Goal: Task Accomplishment & Management: Complete application form

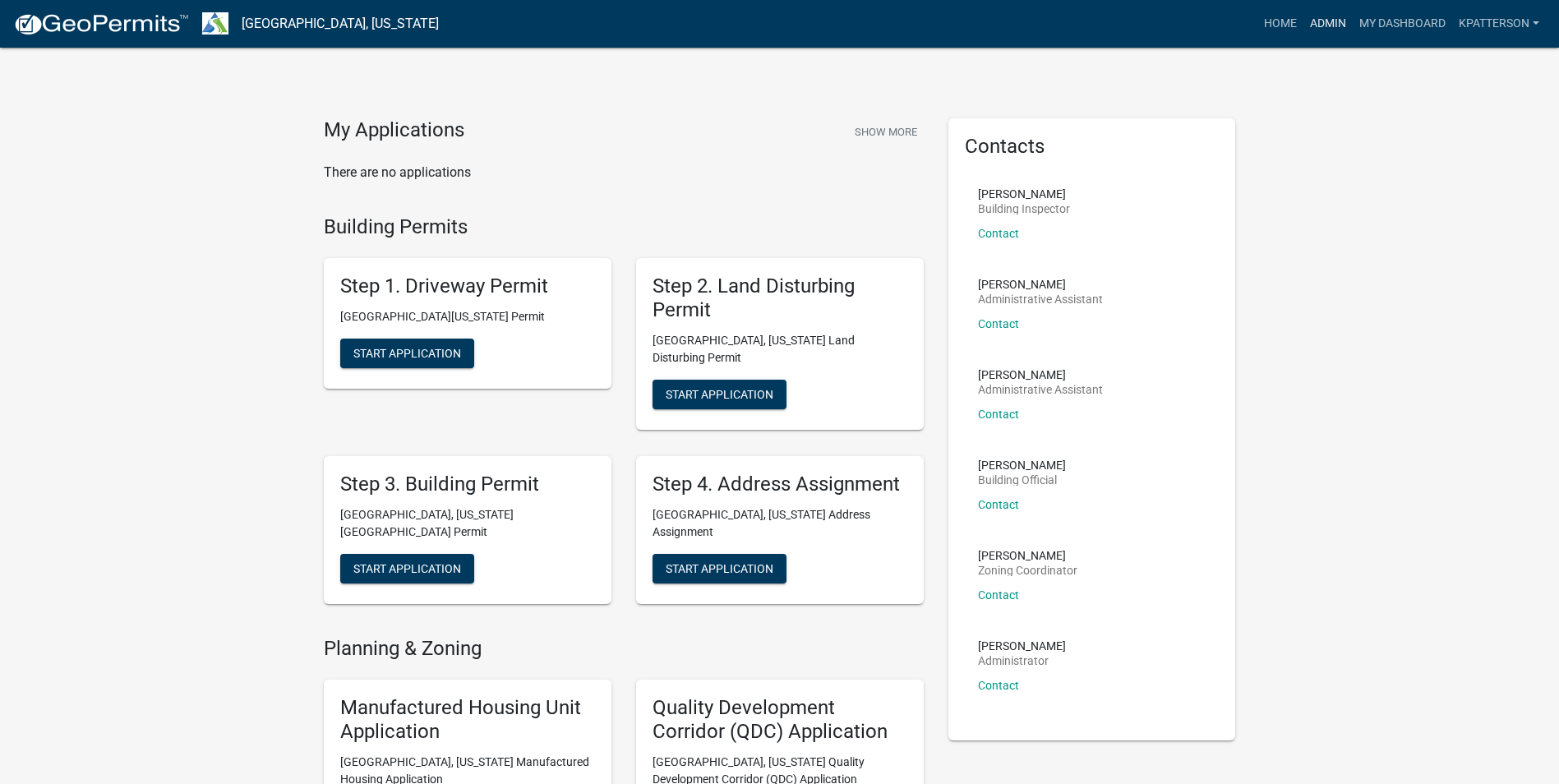
click at [1338, 28] on link "Admin" at bounding box center [1328, 24] width 49 height 31
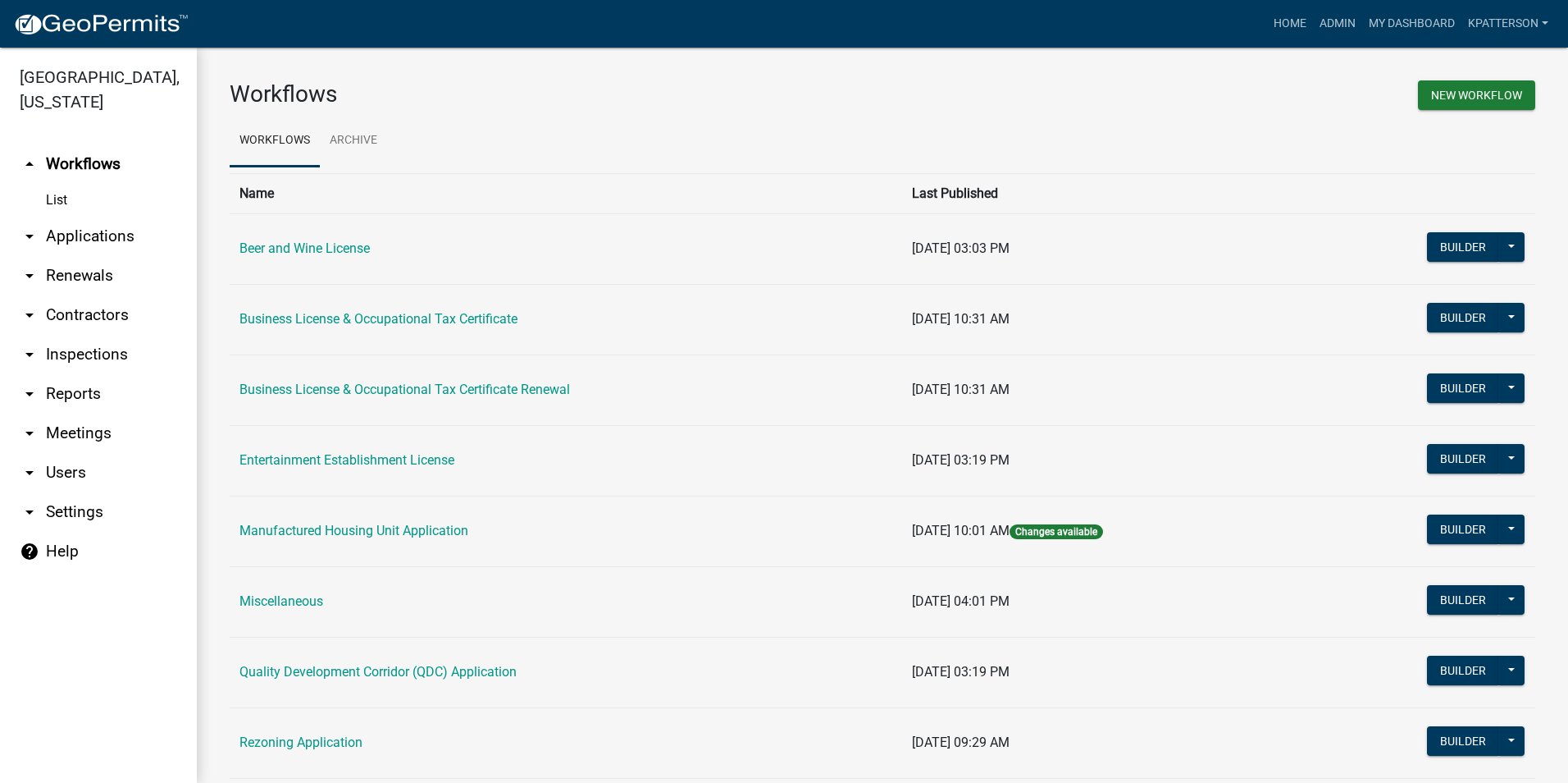
click at [110, 216] on link "arrow_drop_down Applications" at bounding box center [98, 236] width 197 height 40
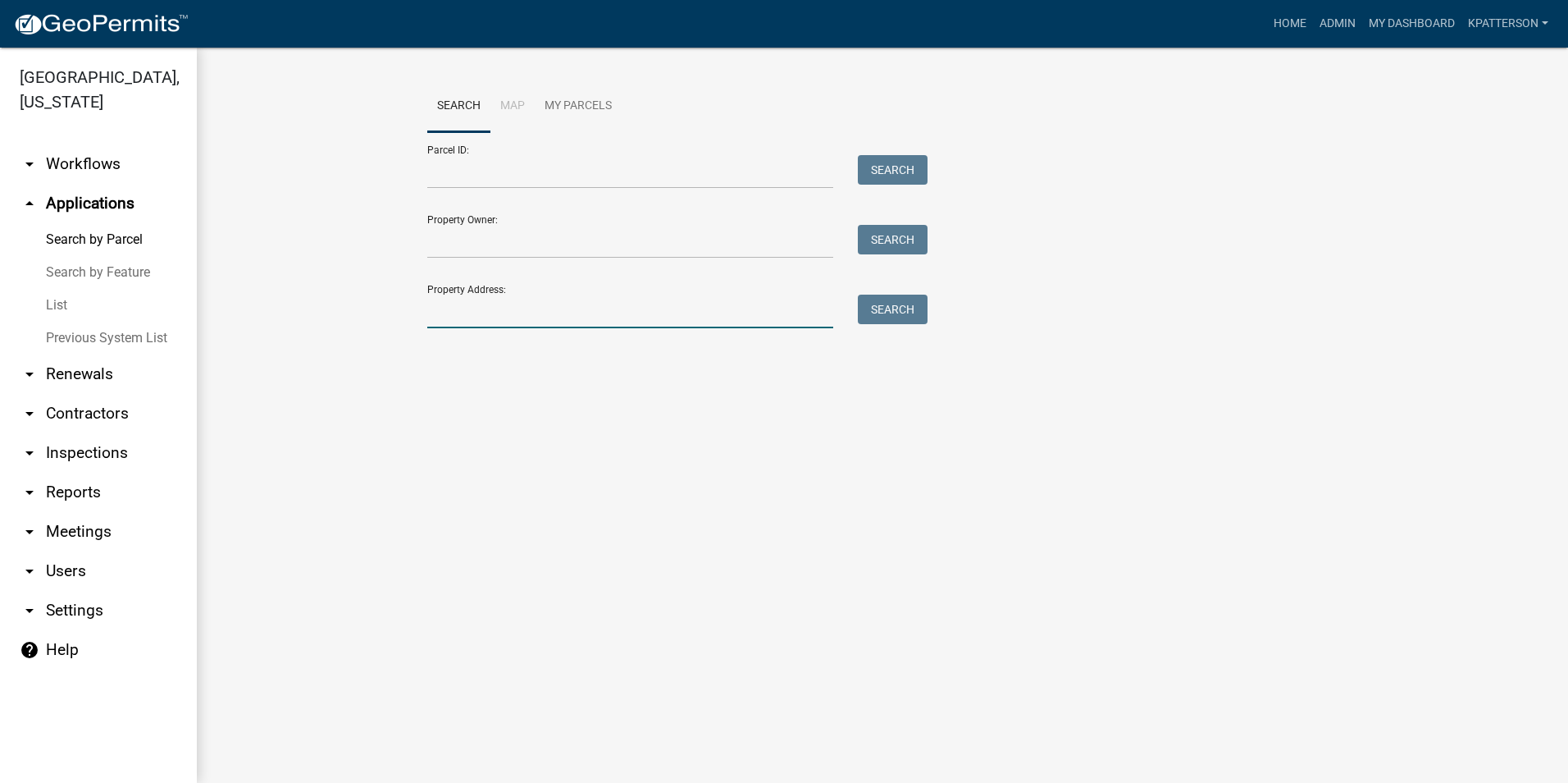
click at [457, 317] on input "Property Address:" at bounding box center [631, 312] width 406 height 34
type input "[STREET_ADDRESS]"
type input "[PERSON_NAME]"
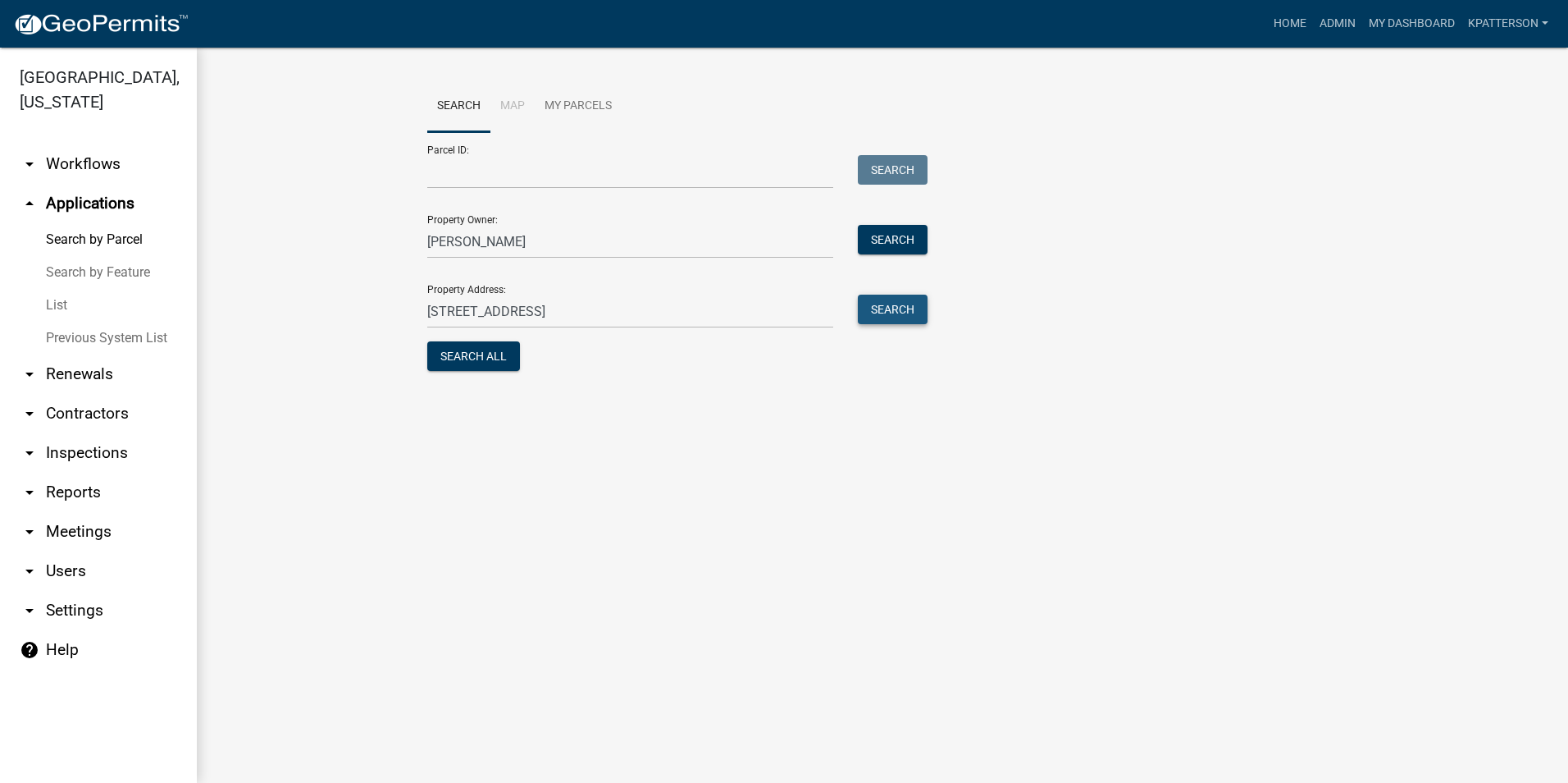
click at [885, 298] on button "Search" at bounding box center [893, 309] width 70 height 29
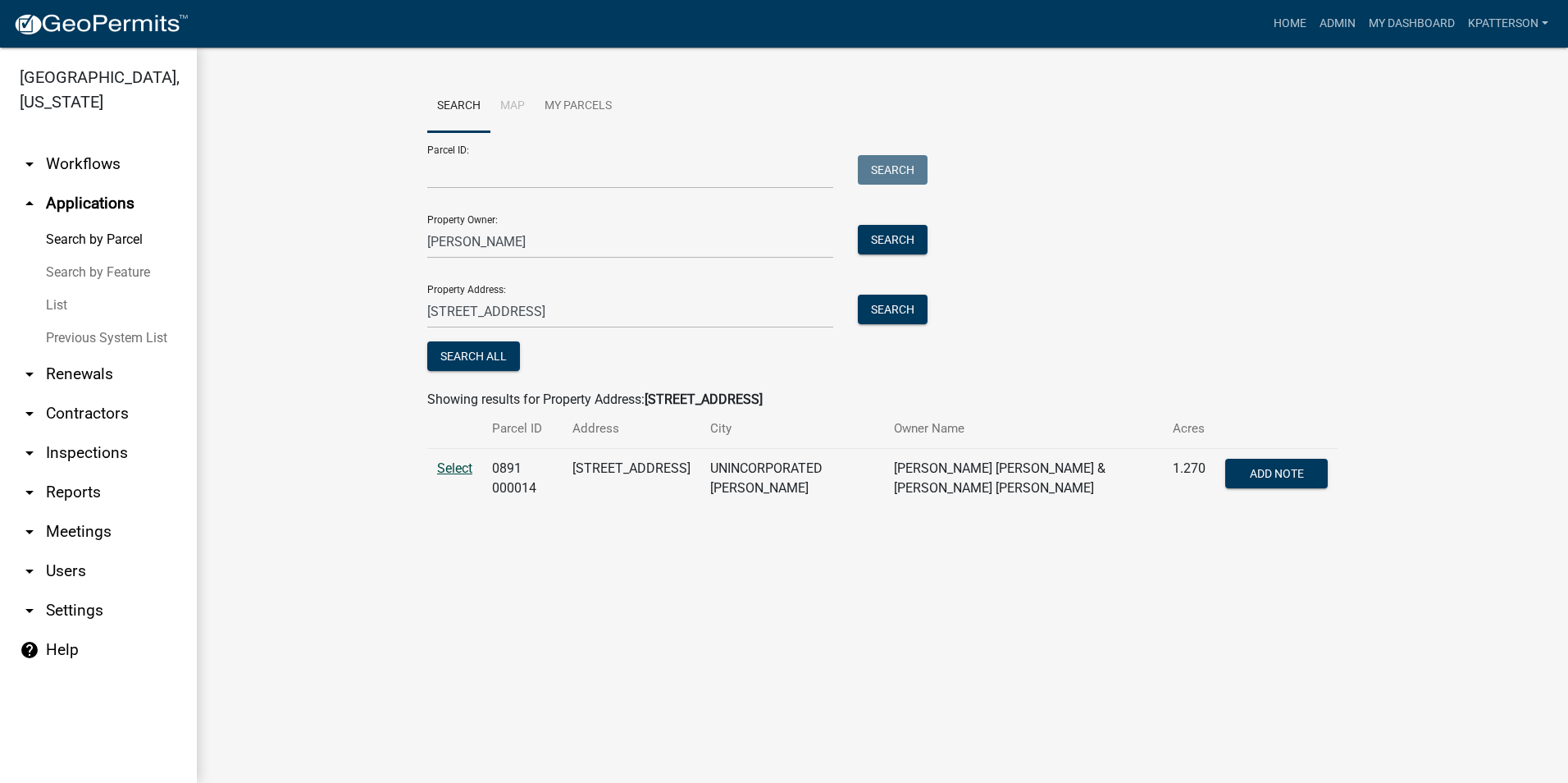
click at [444, 471] on span "Select" at bounding box center [454, 468] width 35 height 16
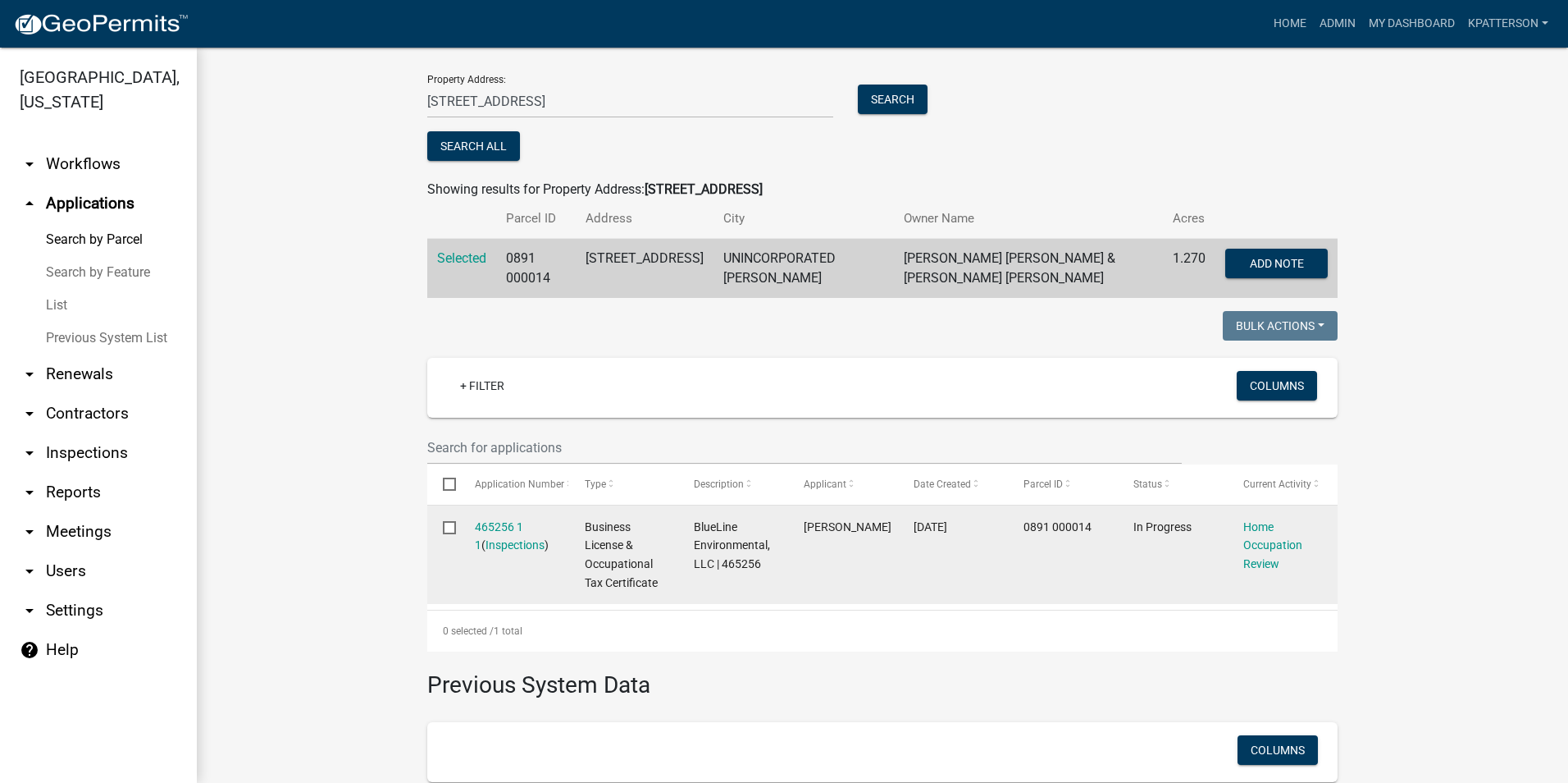
scroll to position [247, 0]
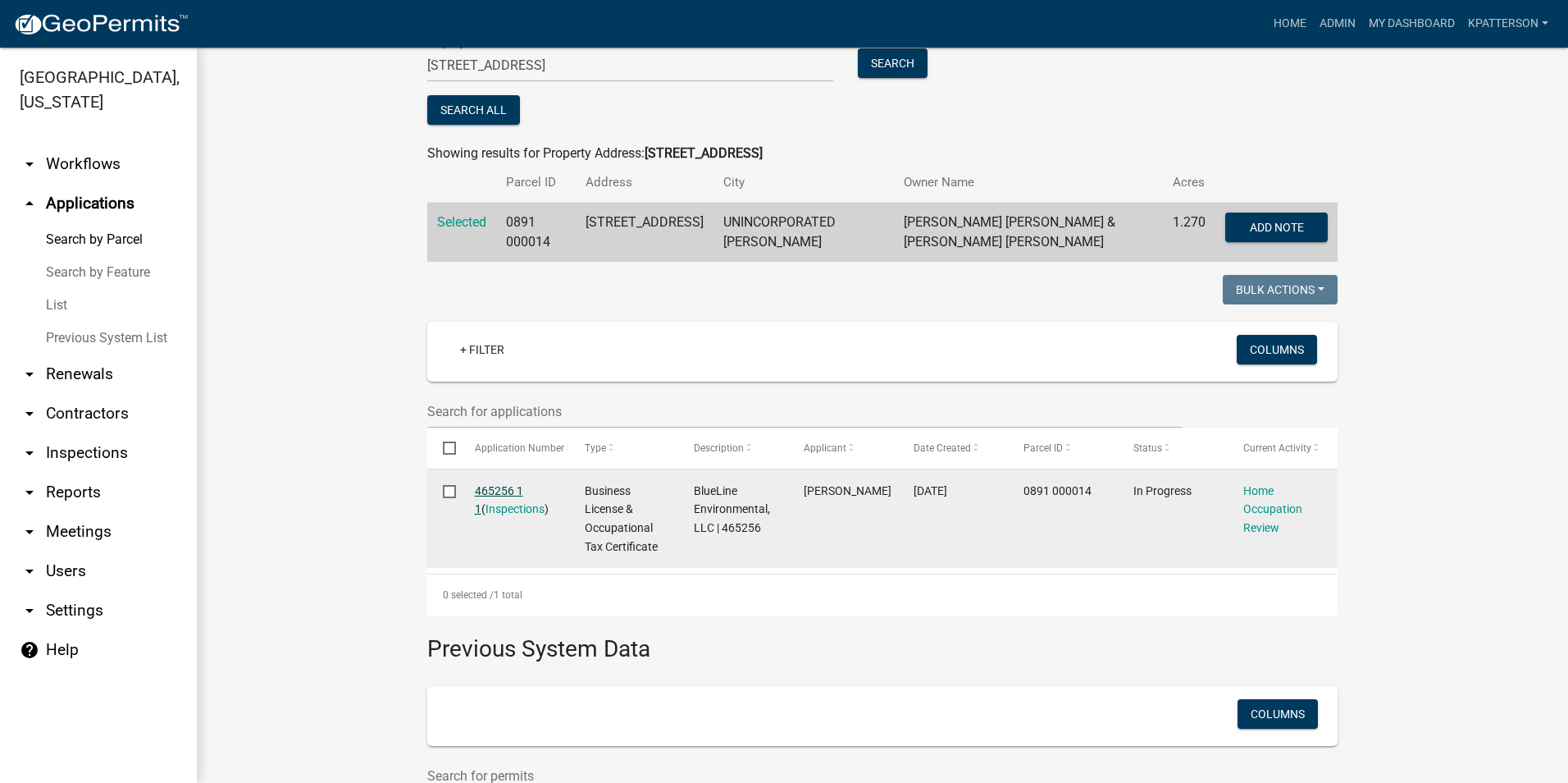
click at [523, 497] on link "465256 1 1" at bounding box center [498, 501] width 48 height 32
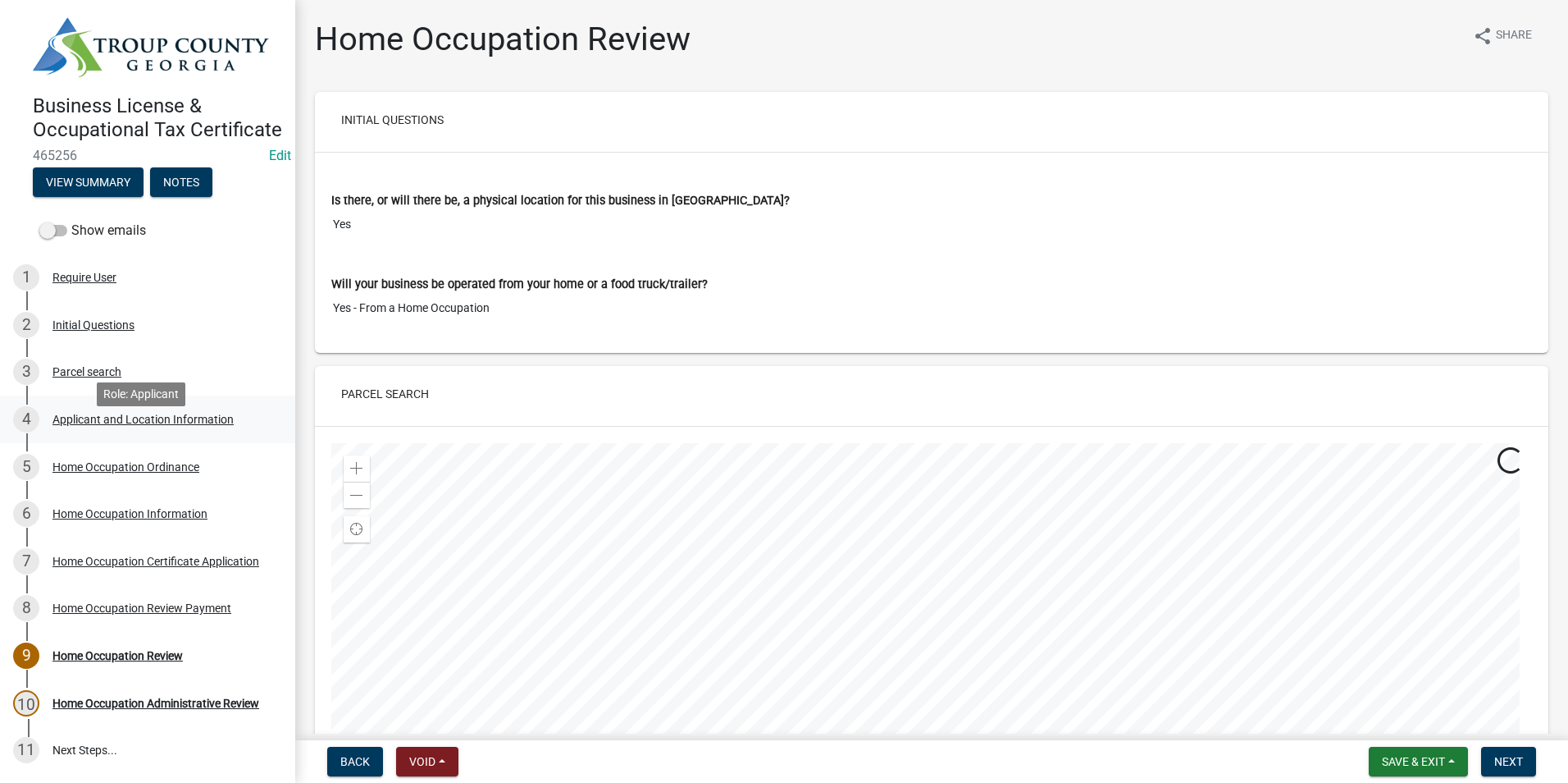
click at [179, 425] on div "Applicant and Location Information" at bounding box center [143, 419] width 181 height 11
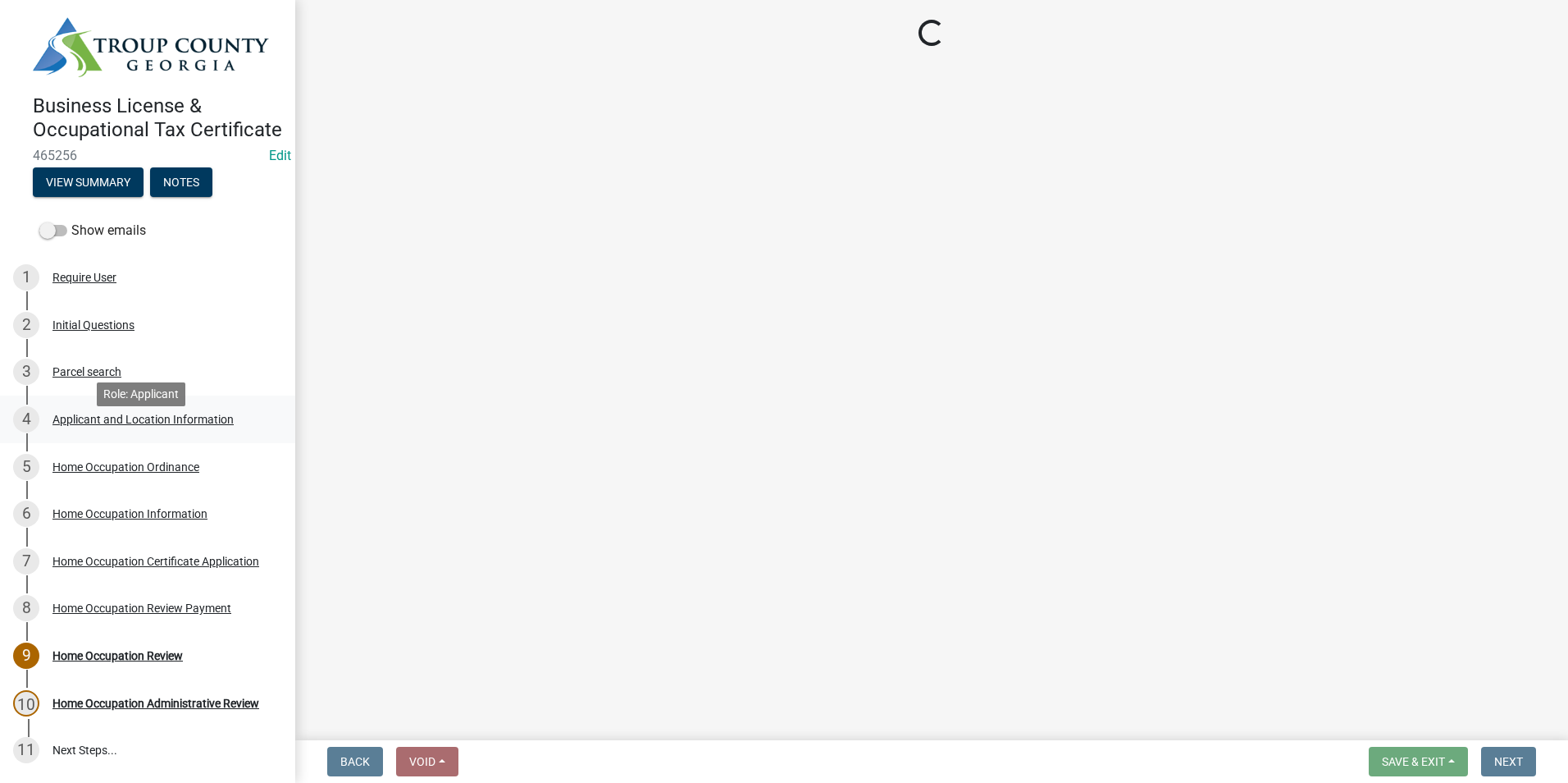
select select "GA"
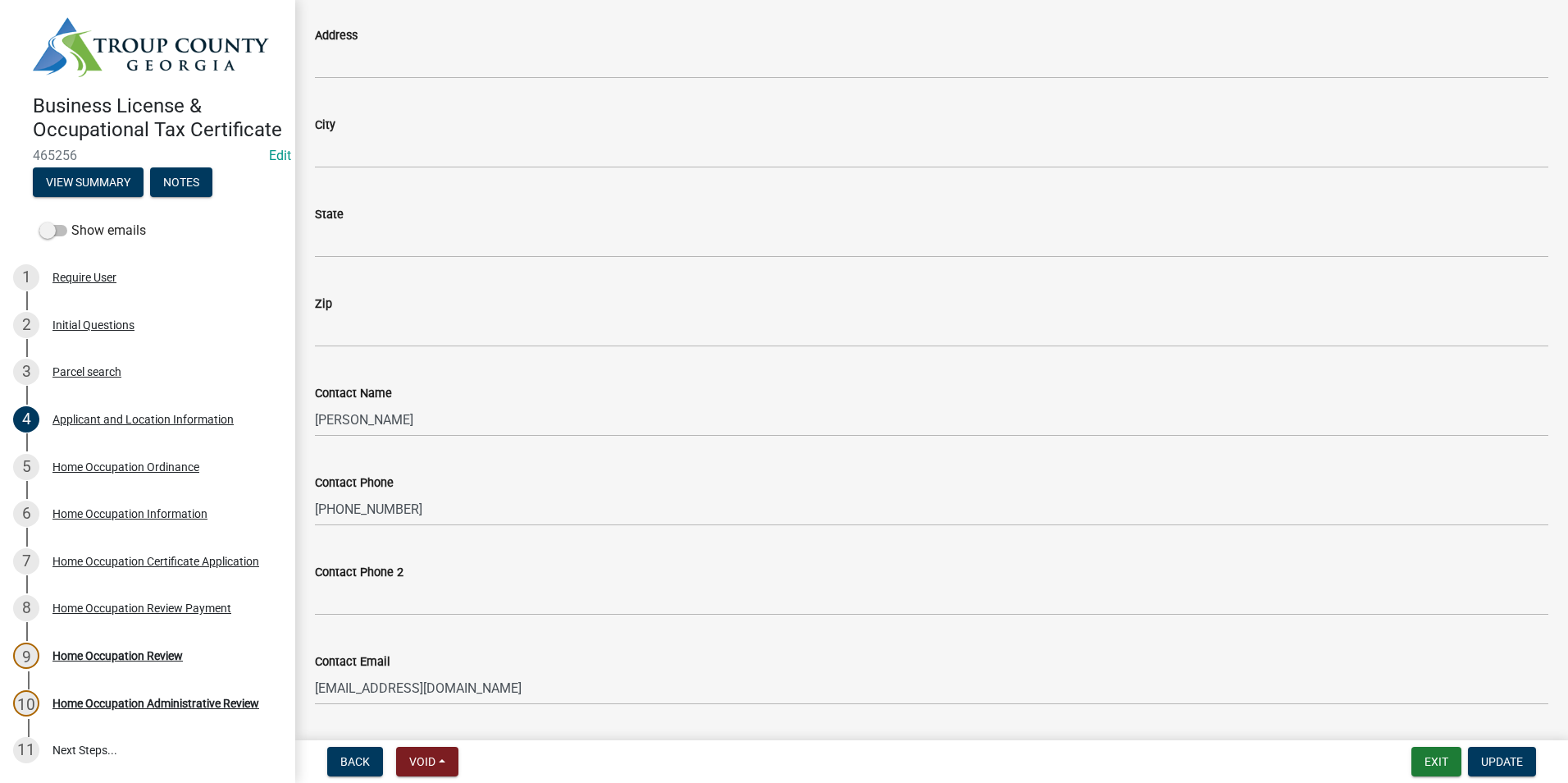
scroll to position [1936, 0]
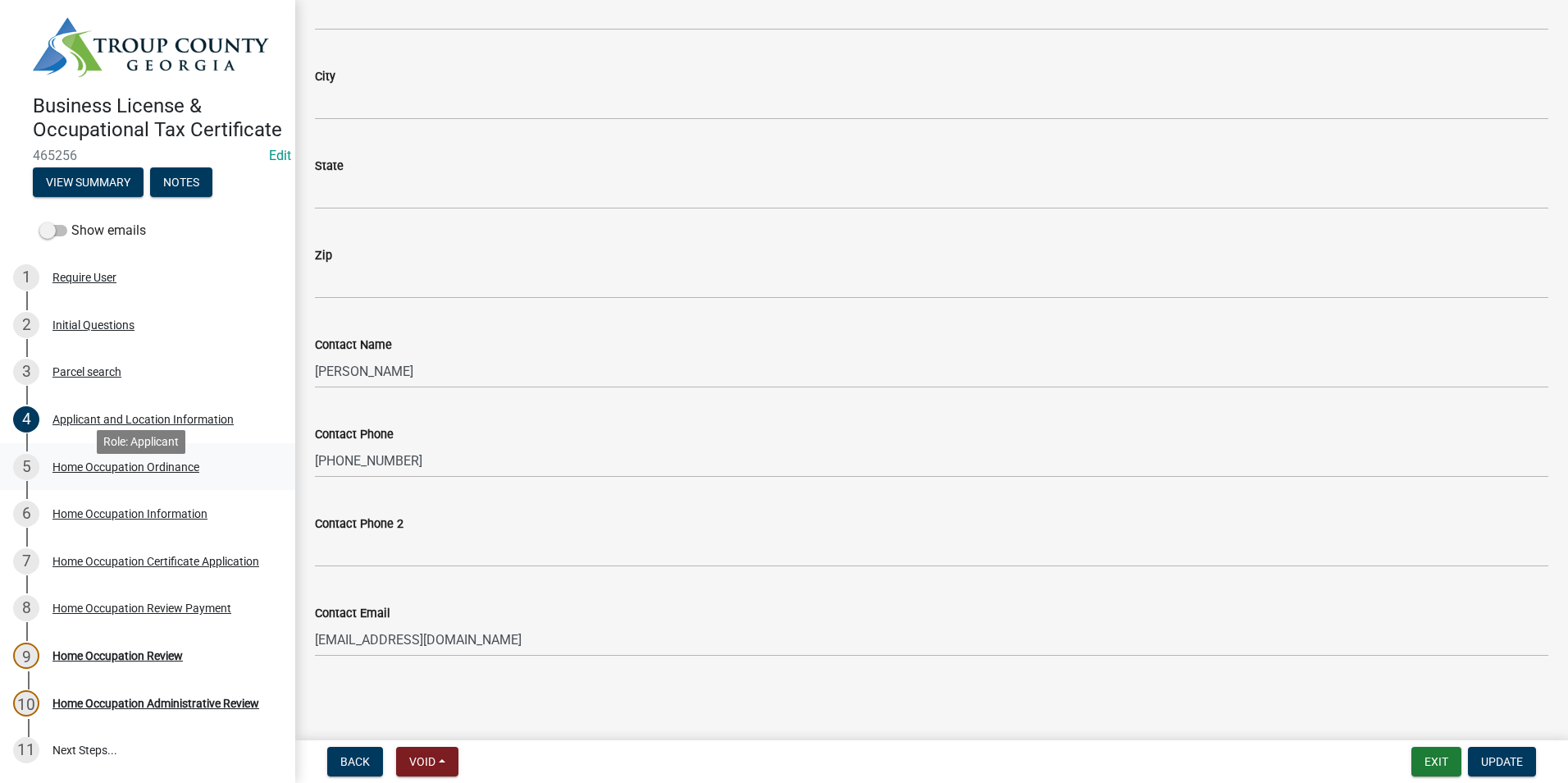
click at [157, 473] on div "Home Occupation Ordinance" at bounding box center [126, 467] width 147 height 11
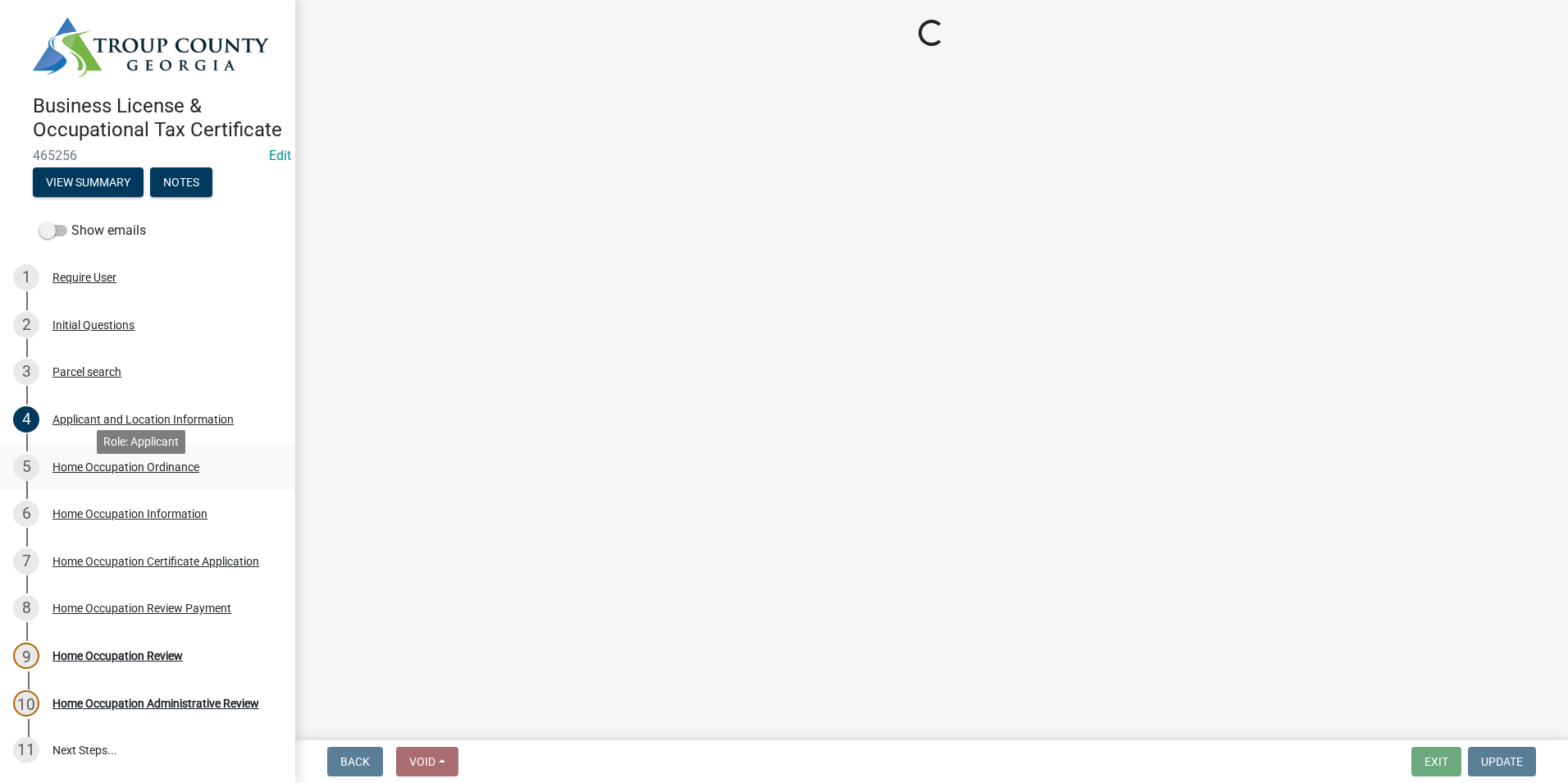
scroll to position [0, 0]
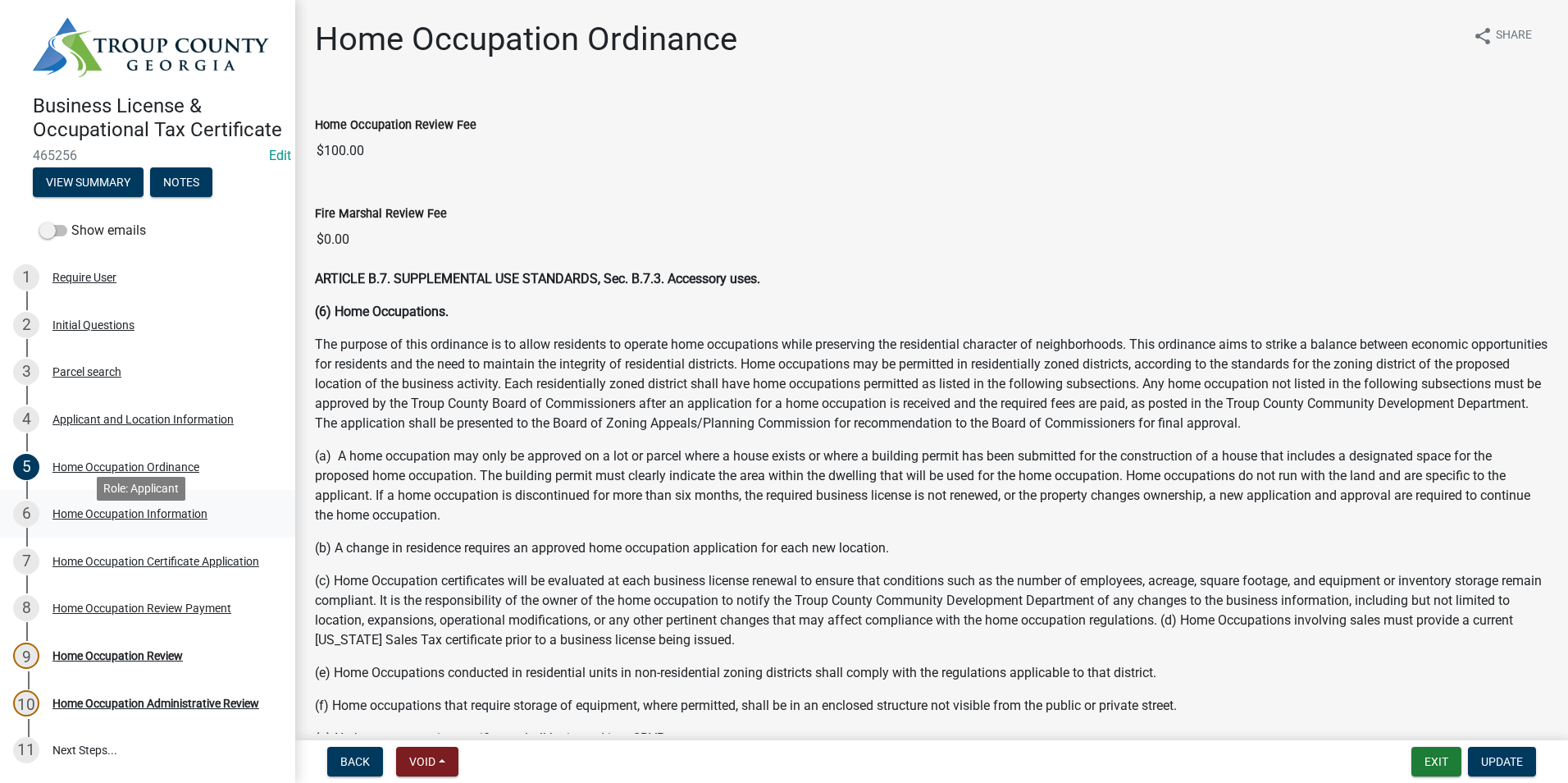
click at [144, 519] on div "Home Occupation Information" at bounding box center [130, 514] width 155 height 11
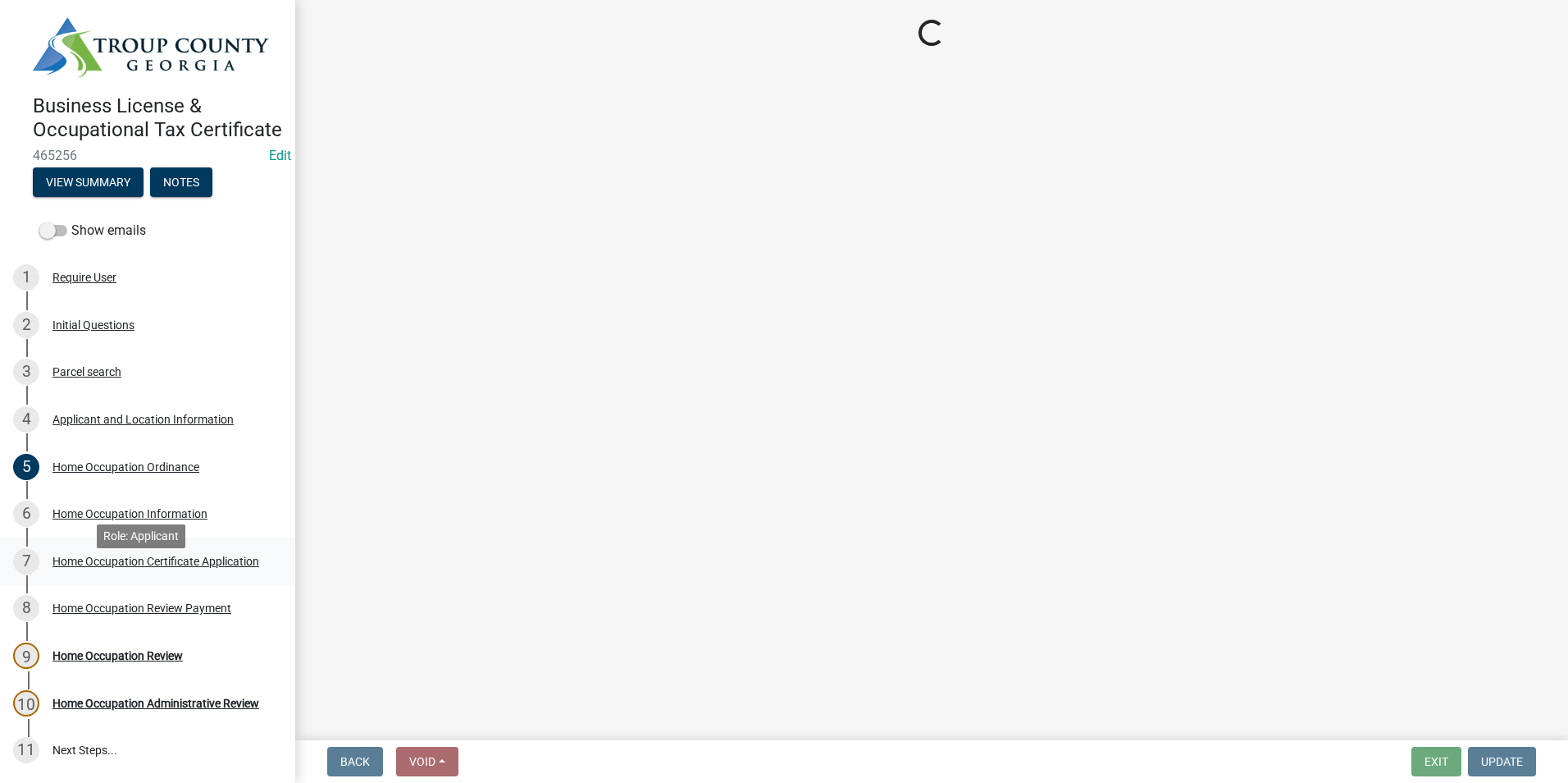
select select "3cd0ee33-8dc1-414d-bed4-d628d979b4e7"
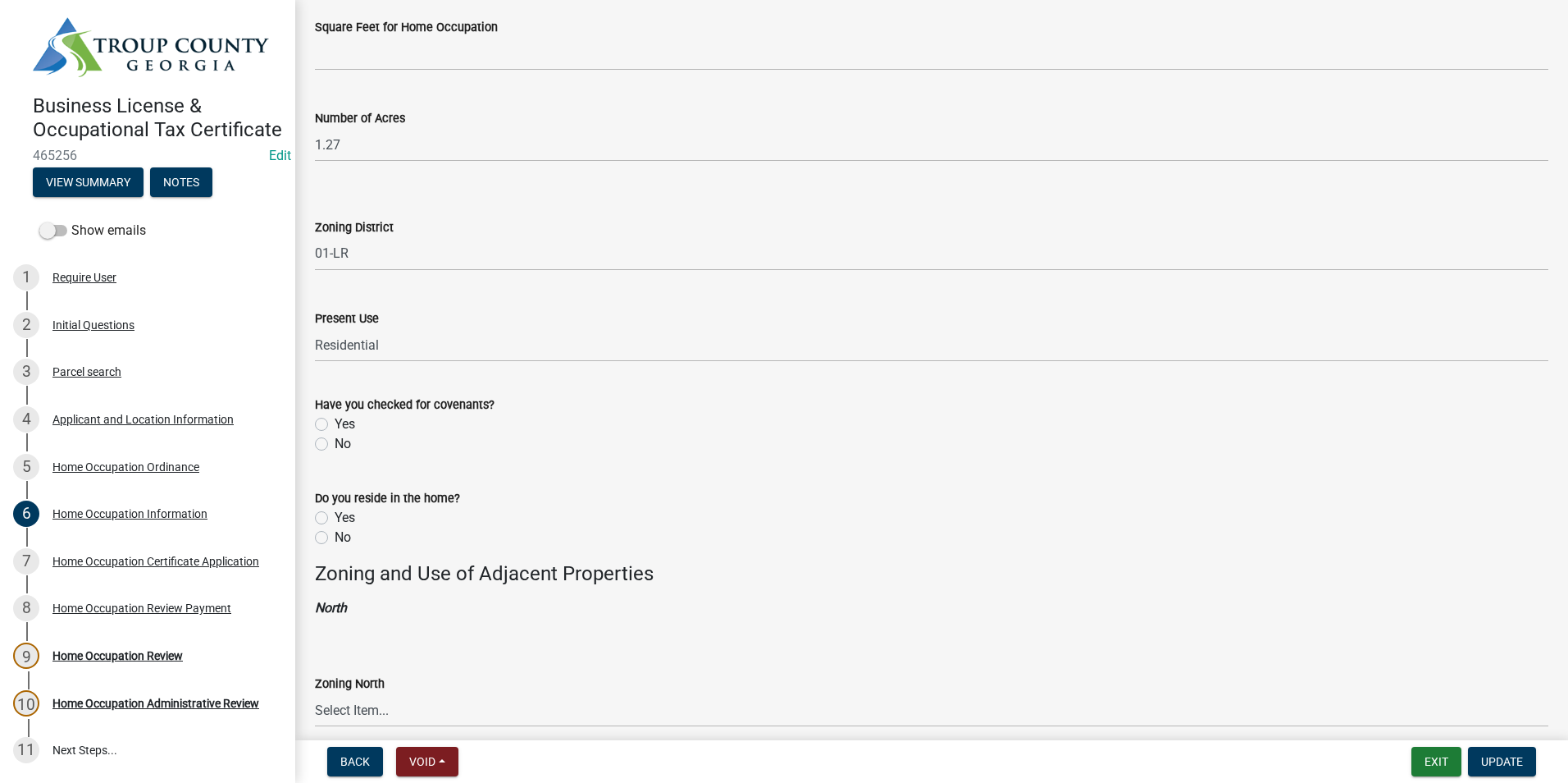
scroll to position [739, 0]
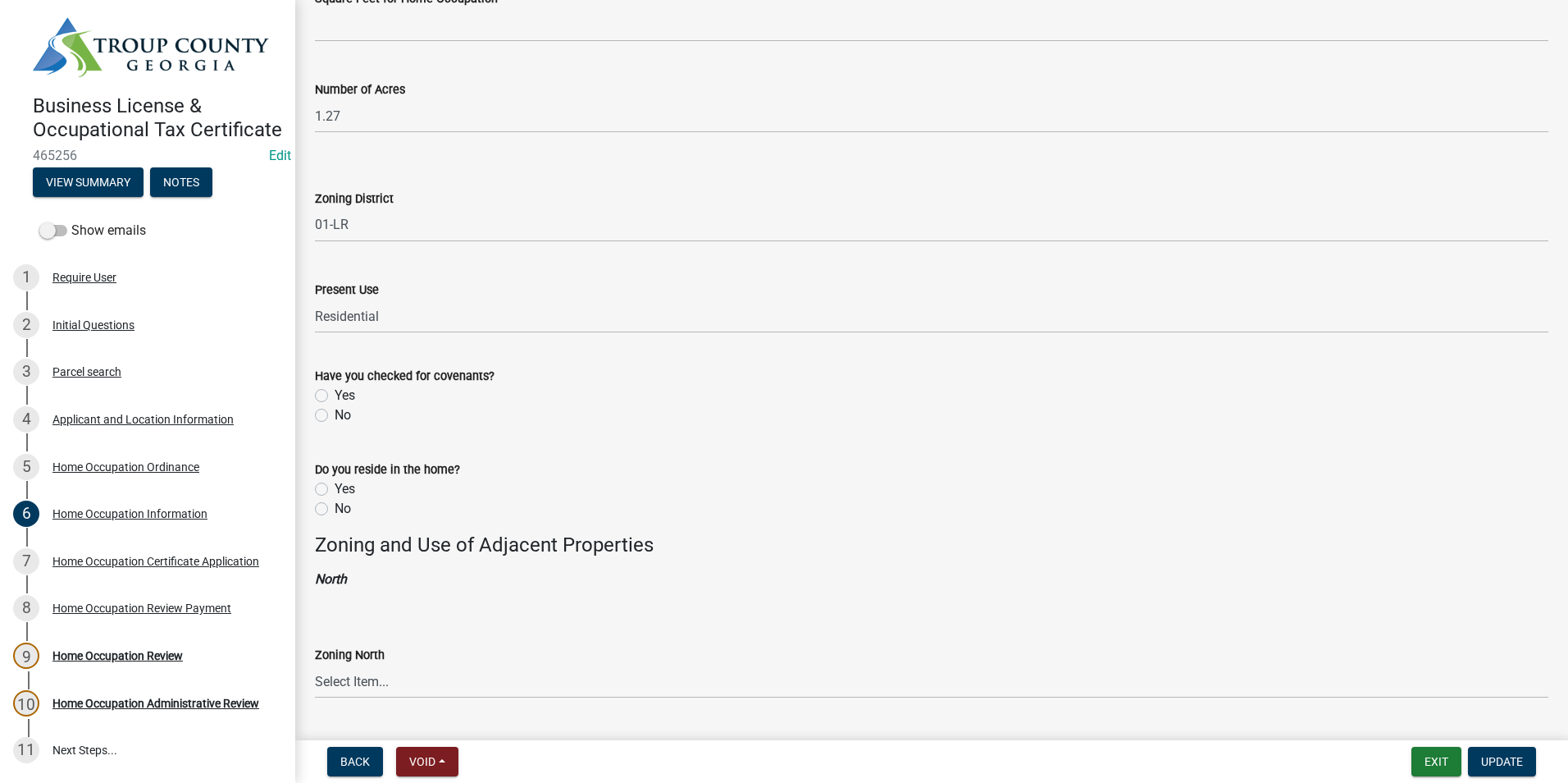
click at [335, 394] on label "Yes" at bounding box center [346, 395] width 21 height 20
click at [335, 394] on input "Yes" at bounding box center [340, 390] width 10 height 10
radio input "true"
click at [335, 486] on label "Yes" at bounding box center [346, 488] width 21 height 20
click at [335, 486] on input "Yes" at bounding box center [340, 484] width 10 height 10
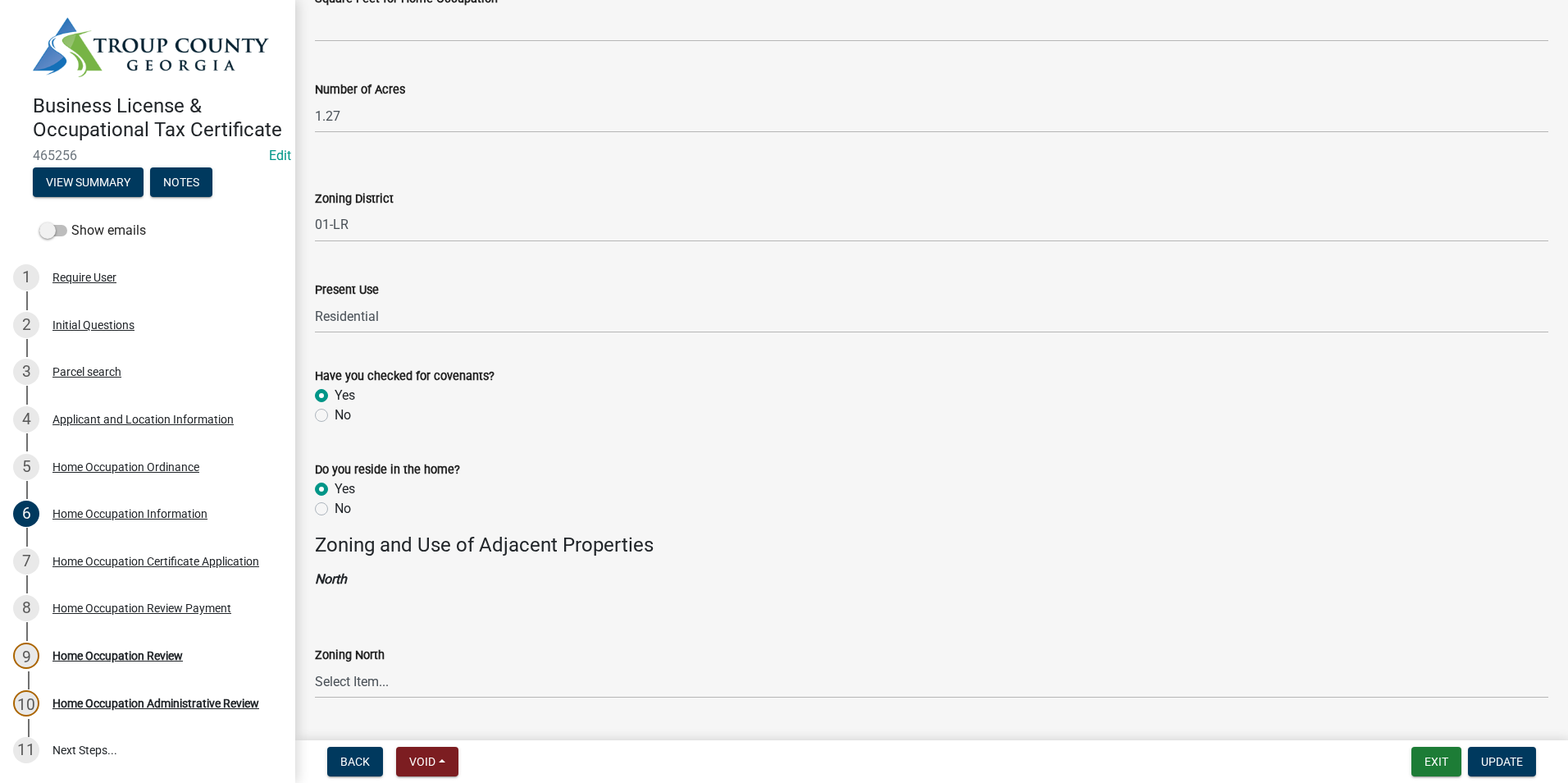
radio input "true"
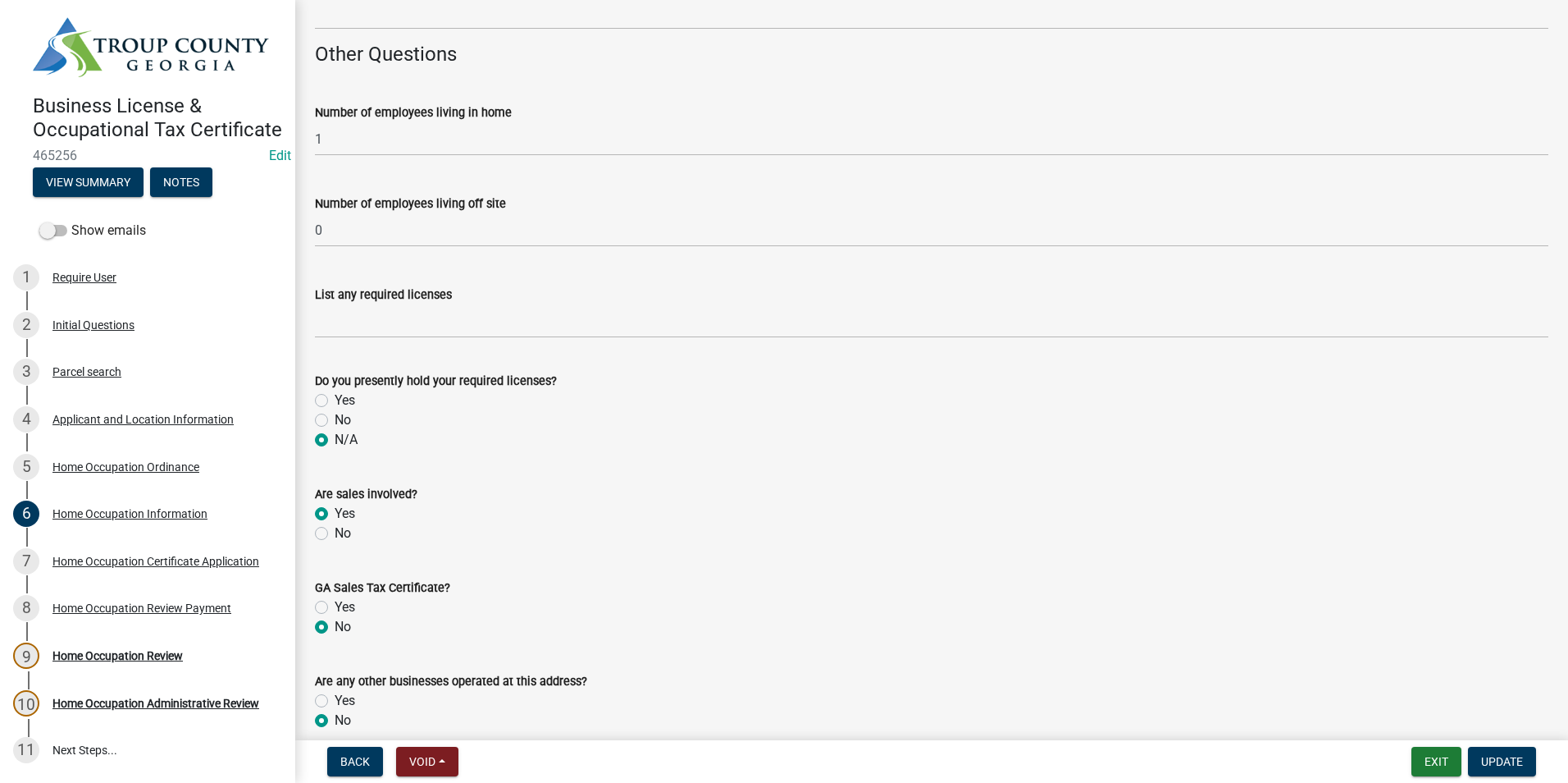
scroll to position [2709, 0]
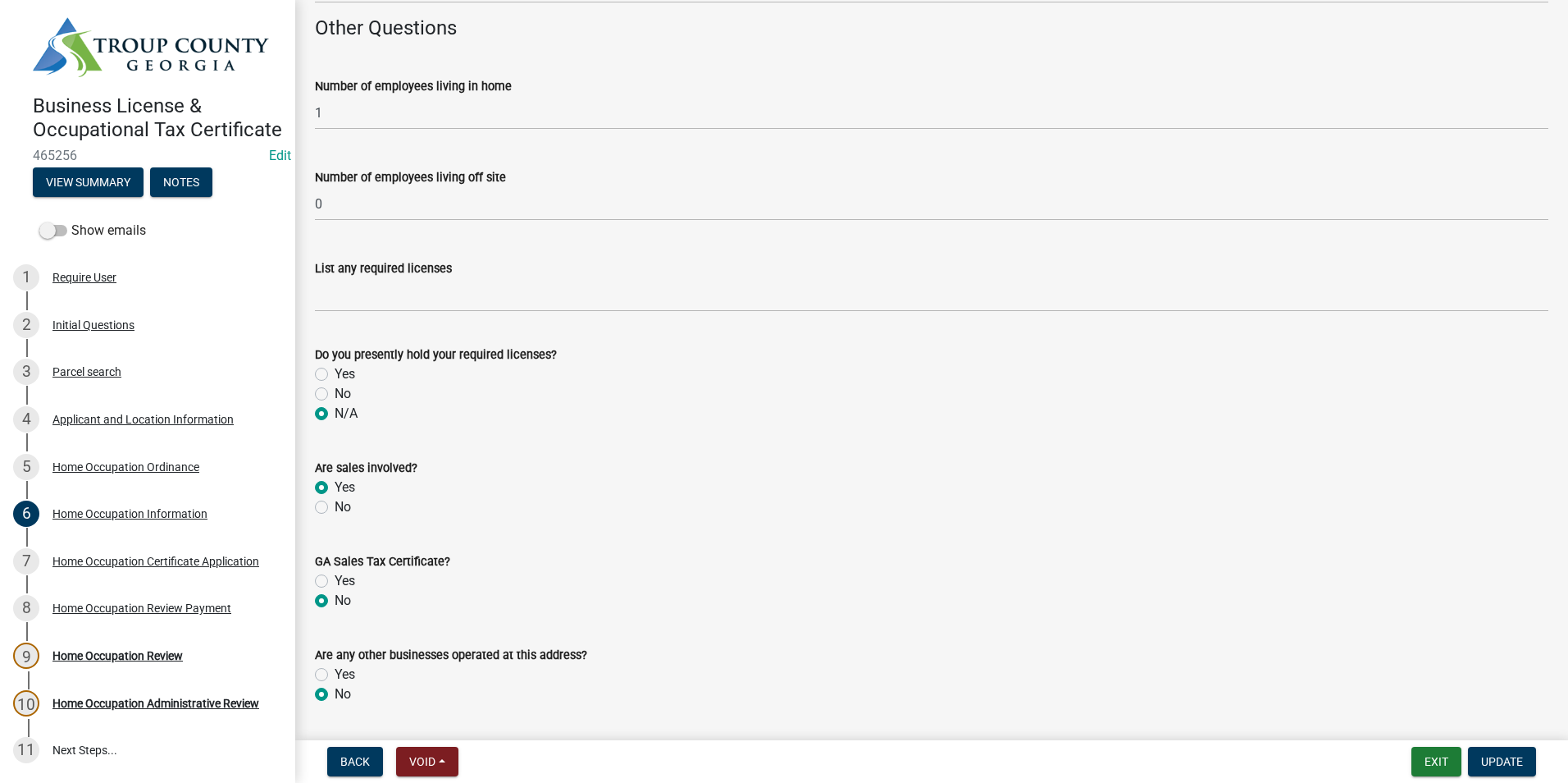
click at [335, 504] on label "No" at bounding box center [343, 507] width 16 height 20
click at [335, 504] on input "No" at bounding box center [340, 502] width 10 height 10
radio input "true"
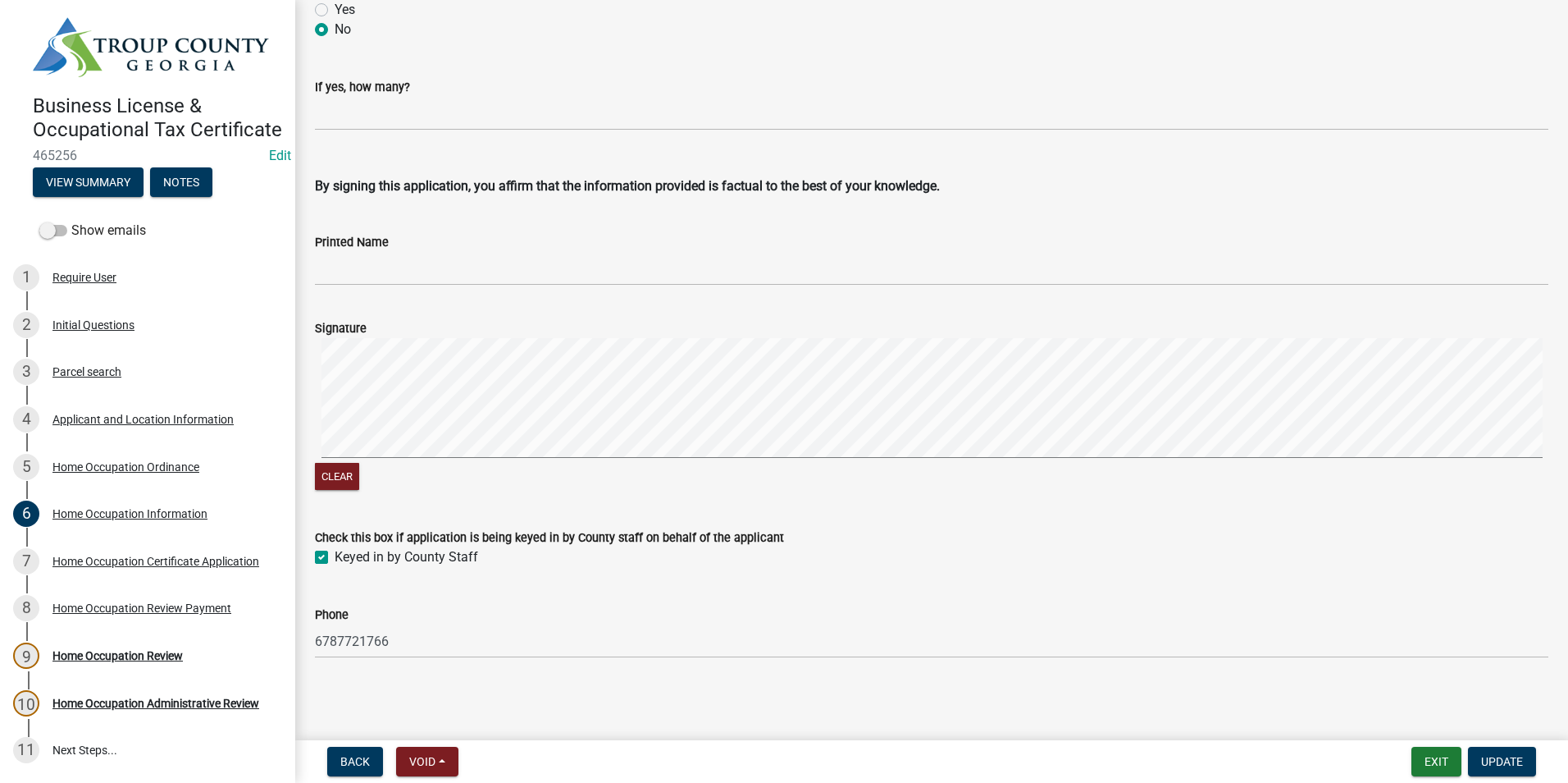
scroll to position [3375, 0]
click at [1492, 757] on span "Update" at bounding box center [1502, 761] width 42 height 13
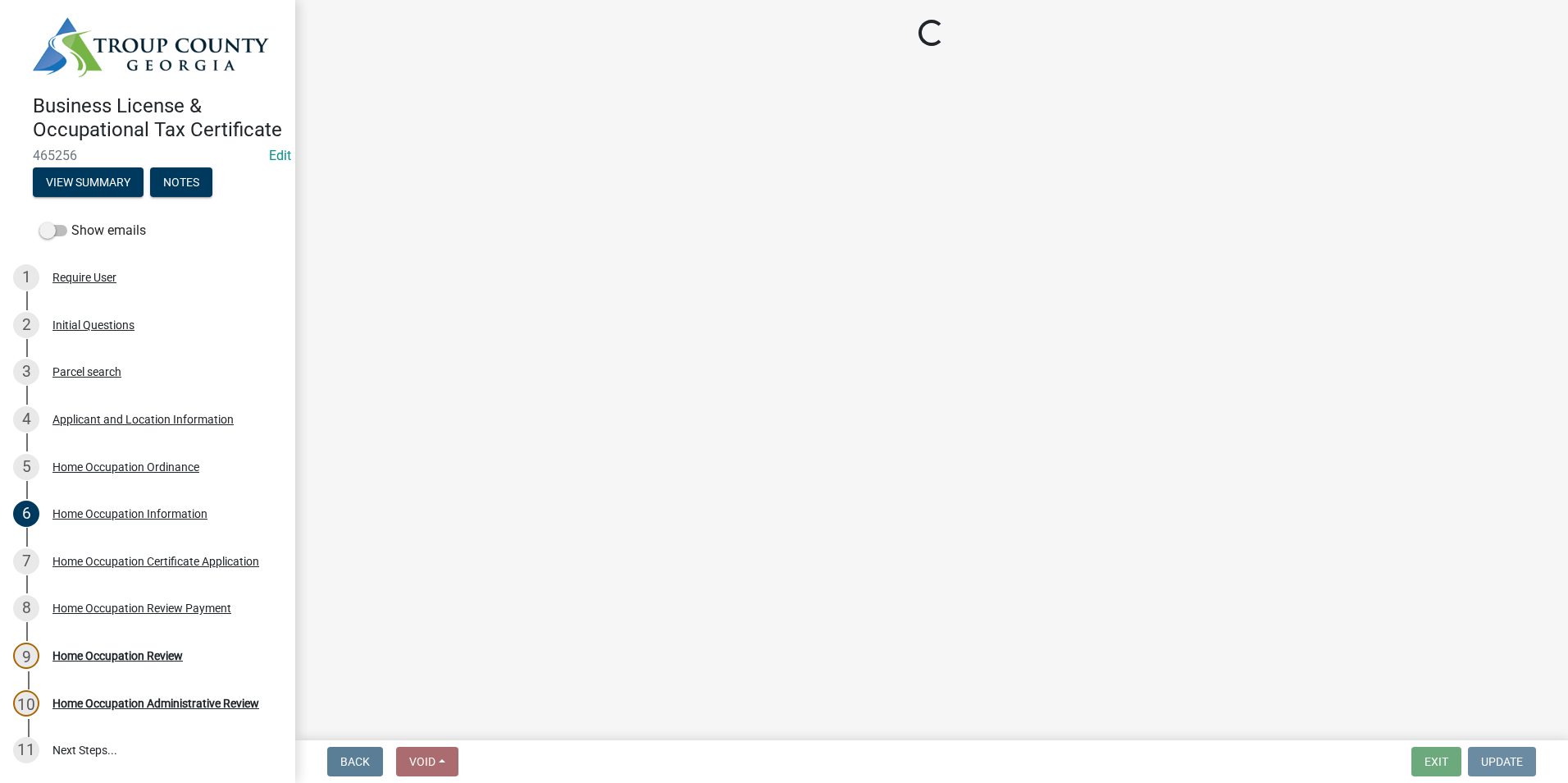
scroll to position [0, 0]
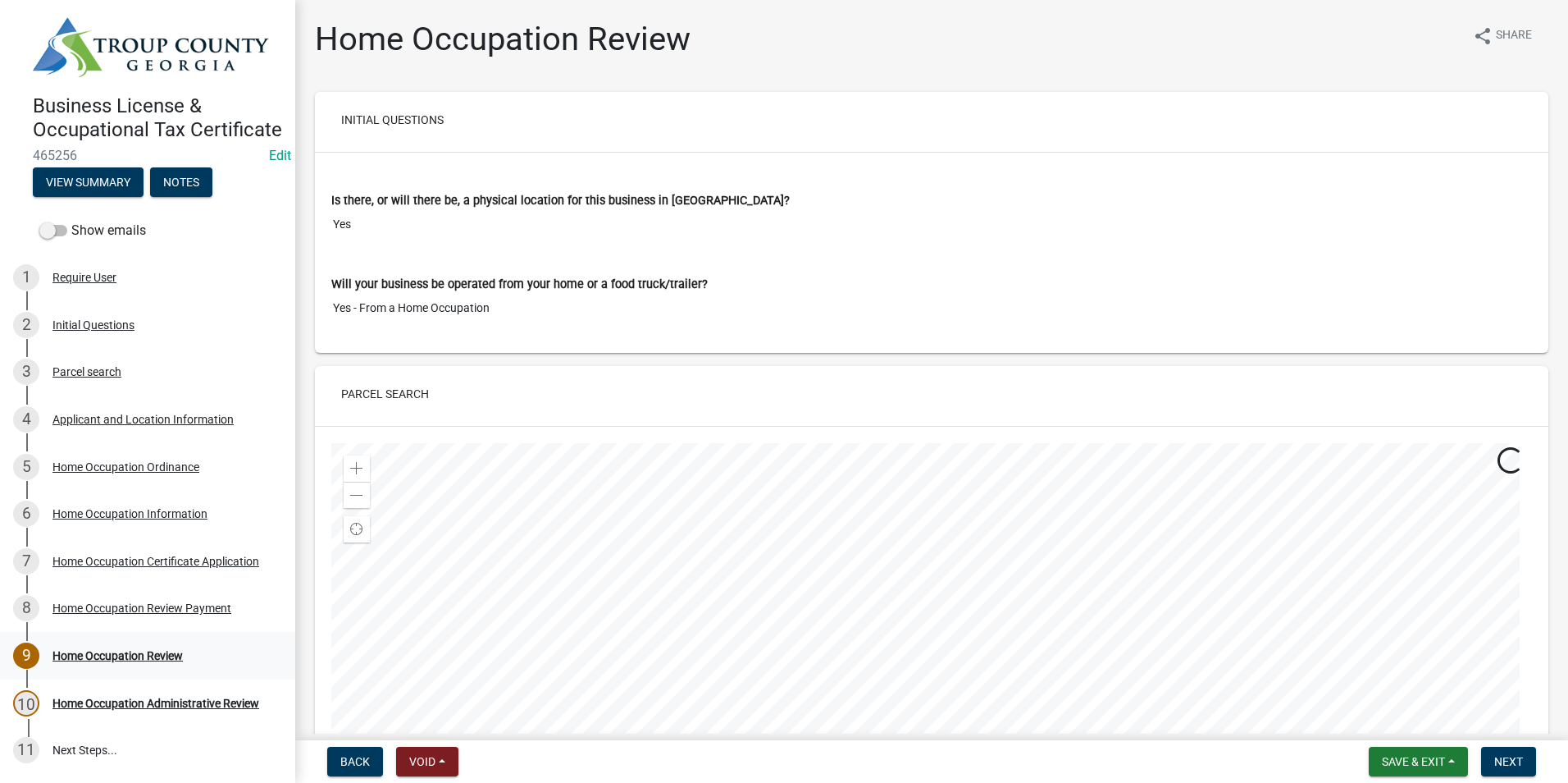
click at [170, 661] on div "Home Occupation Review" at bounding box center [118, 655] width 130 height 11
click at [1510, 759] on span "Next" at bounding box center [1509, 761] width 28 height 13
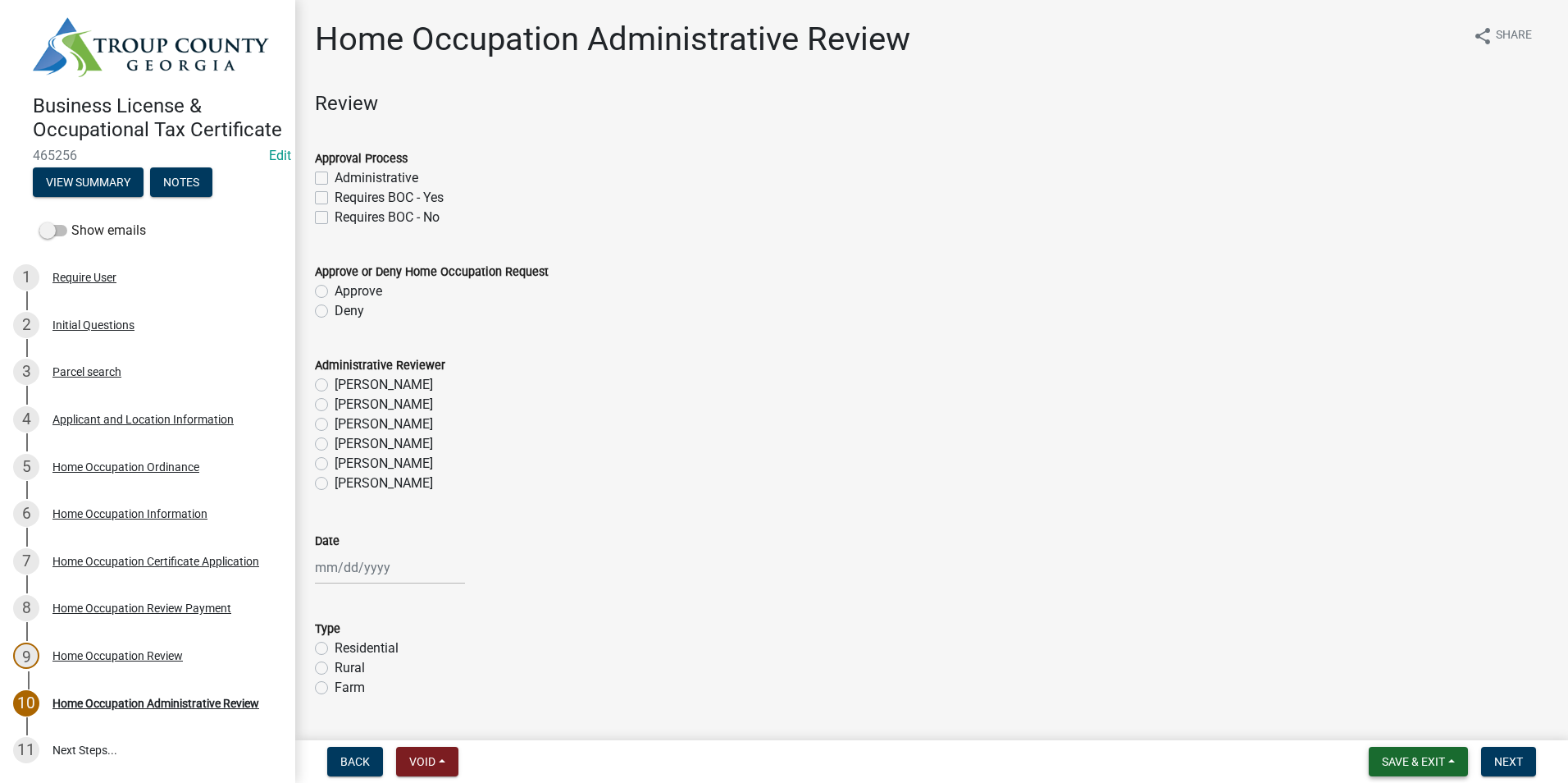
click at [1407, 759] on span "Save & Exit" at bounding box center [1413, 761] width 63 height 13
click at [1412, 726] on button "Save & Exit" at bounding box center [1402, 719] width 131 height 40
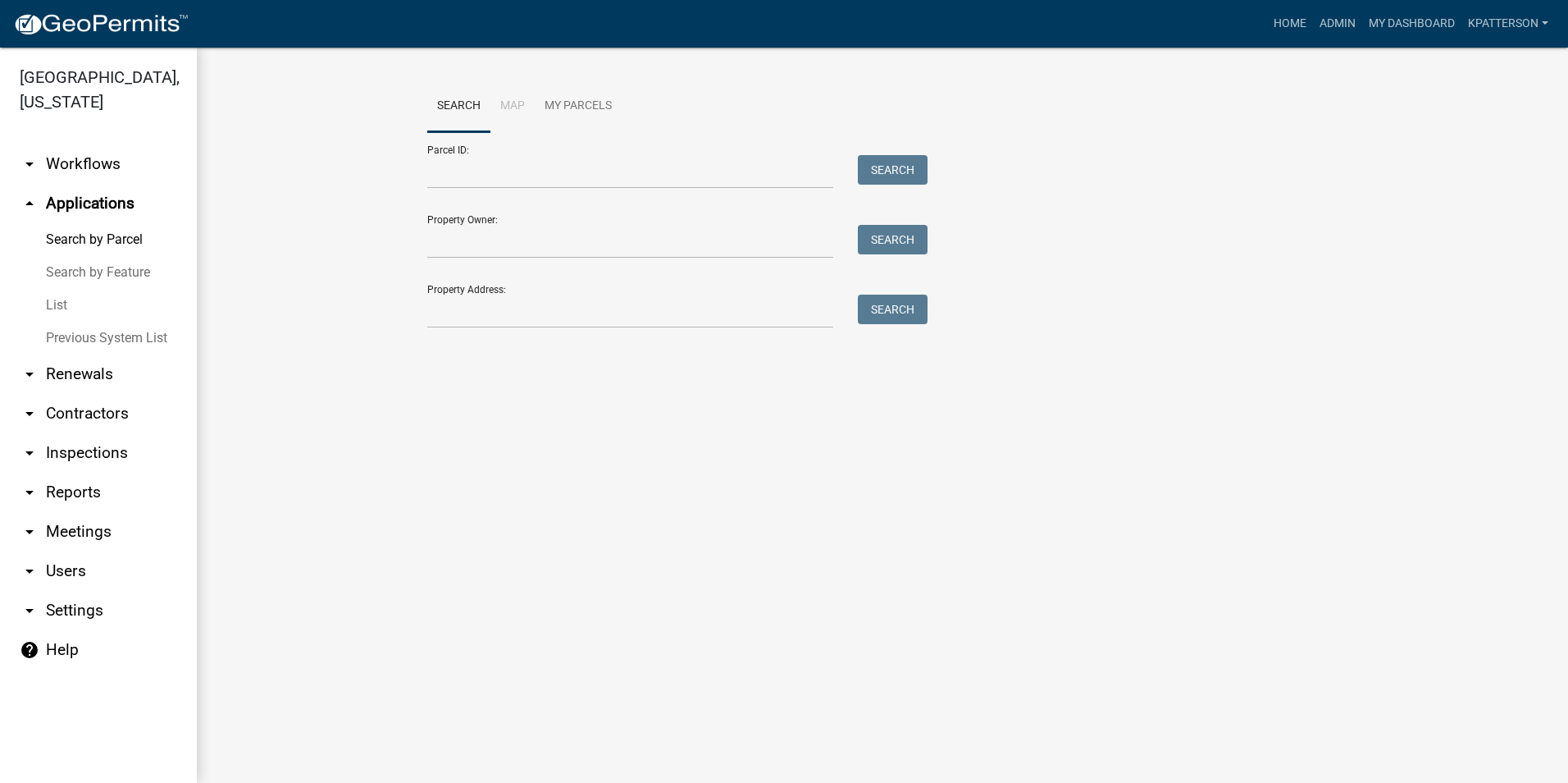
drag, startPoint x: 1406, startPoint y: 707, endPoint x: 1222, endPoint y: 623, distance: 202.3
click at [1222, 623] on main "Search Map My Parcels Parcel ID: Search Property Owner: Search Property Address…" at bounding box center [883, 415] width 1372 height 736
click at [597, 315] on input "Property Address:" at bounding box center [631, 312] width 406 height 34
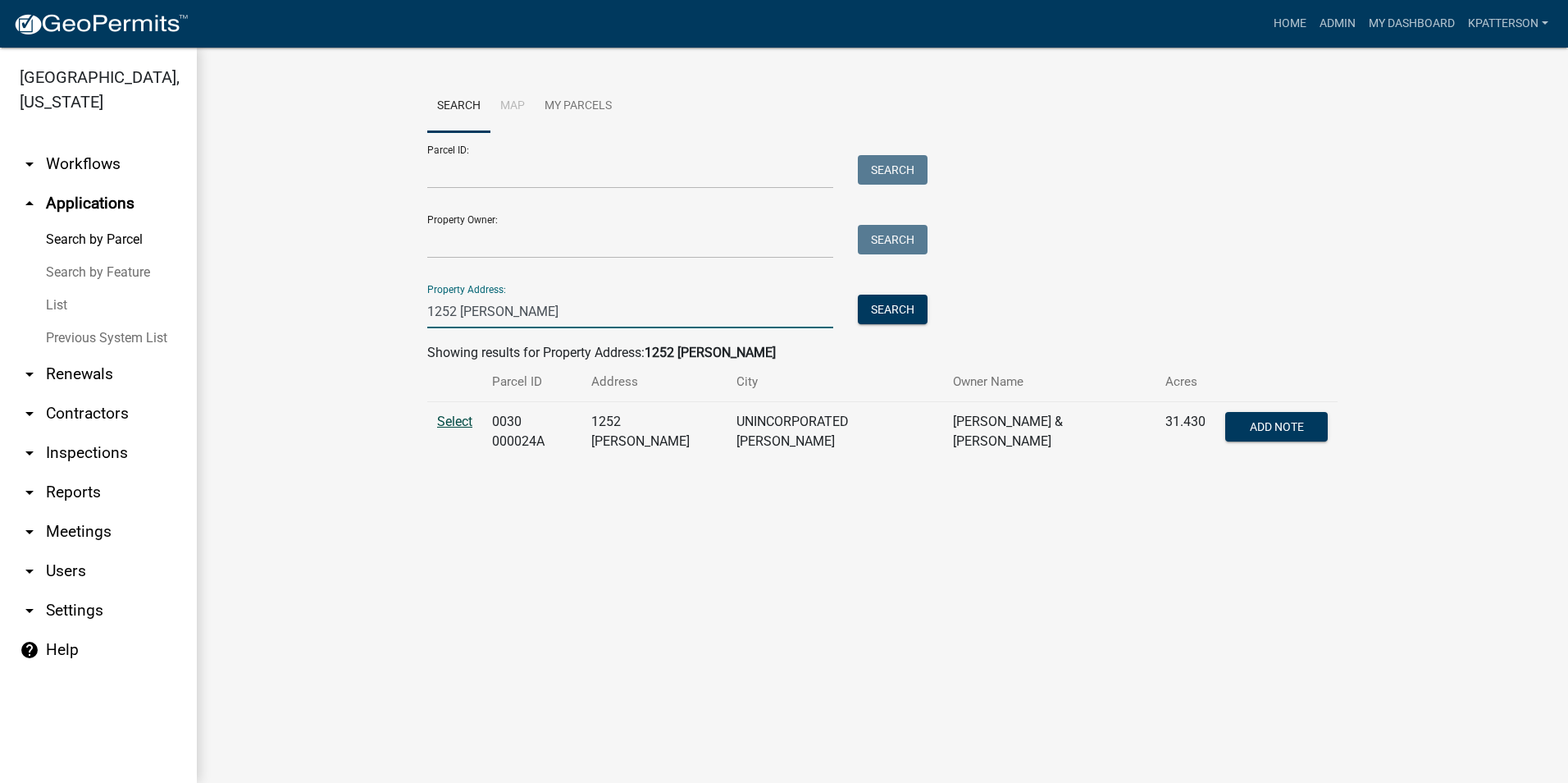
type input "1252 [PERSON_NAME]"
click at [454, 424] on span "Select" at bounding box center [454, 421] width 35 height 16
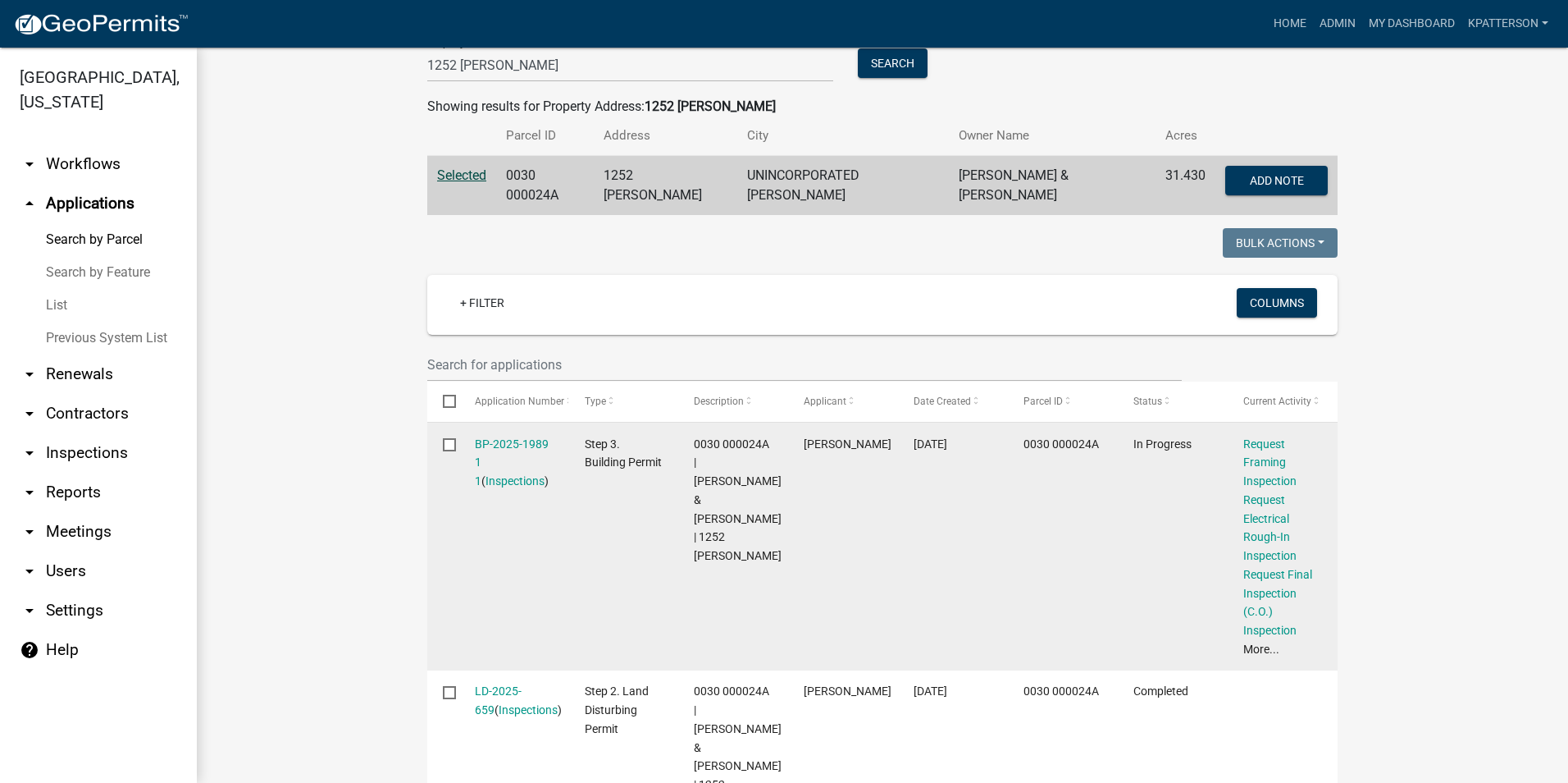
scroll to position [329, 0]
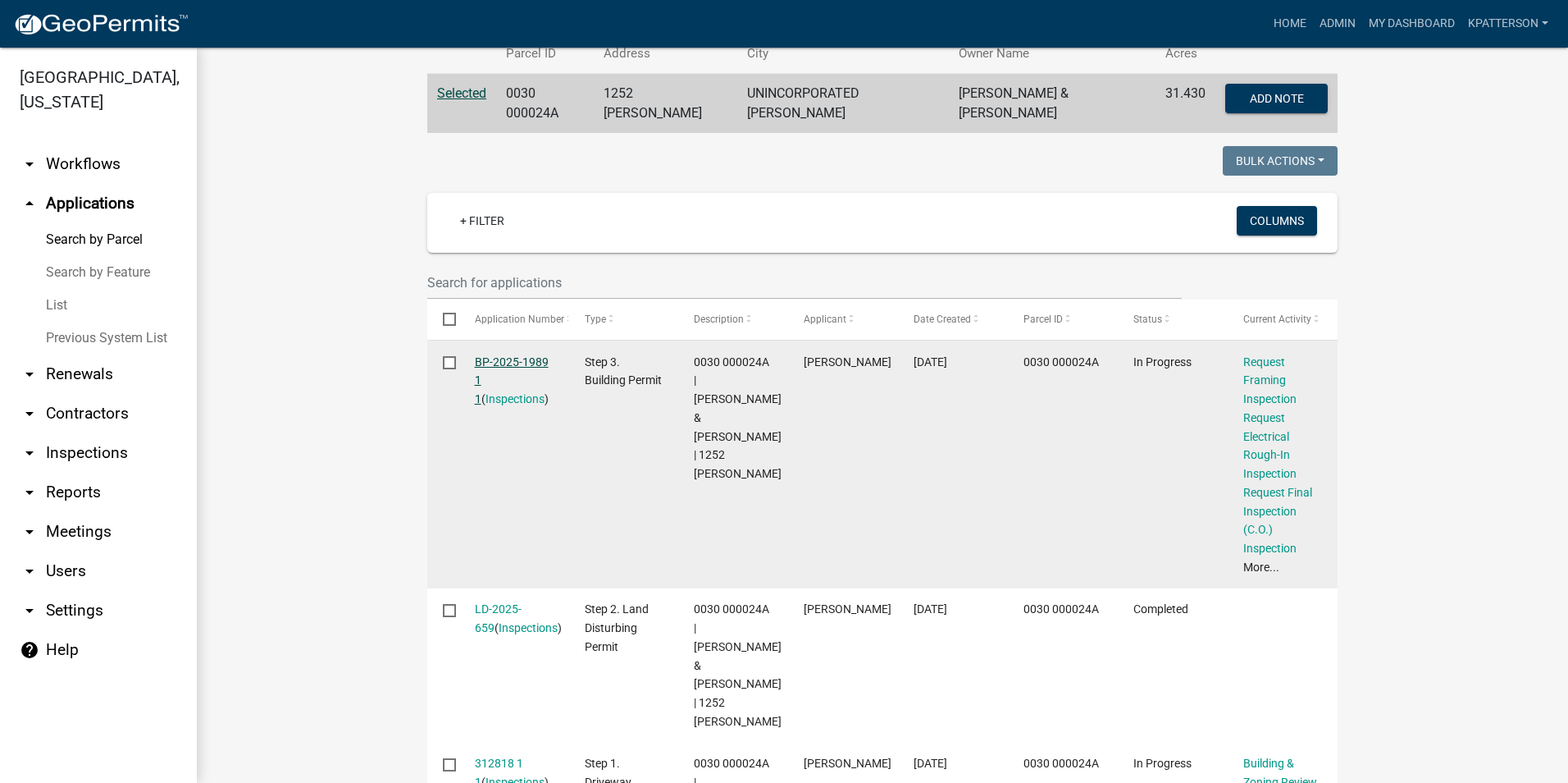
click at [503, 357] on link "BP-2025-1989 1 1" at bounding box center [512, 381] width 74 height 51
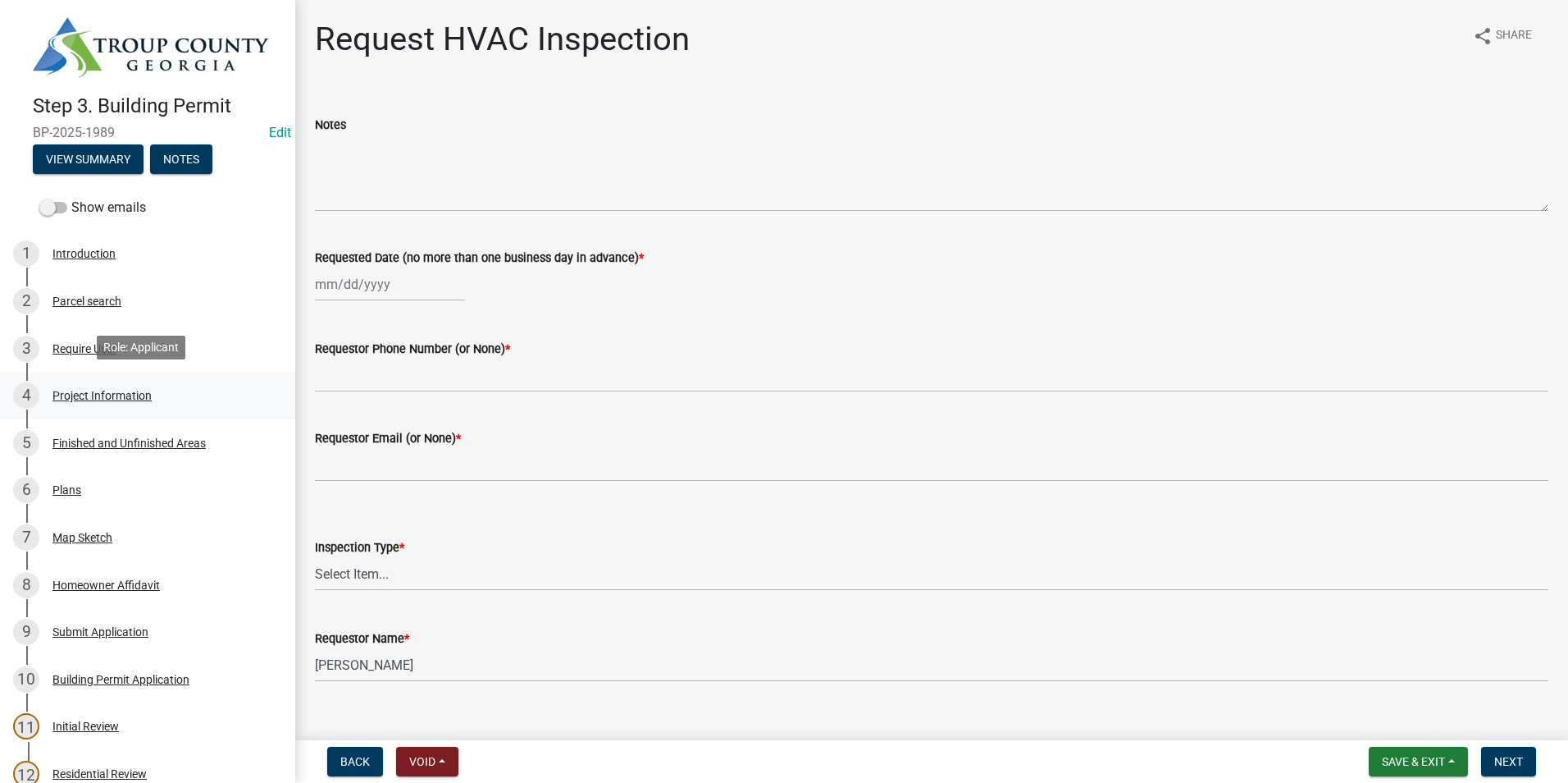
click at [140, 391] on div "Project Information" at bounding box center [102, 396] width 99 height 11
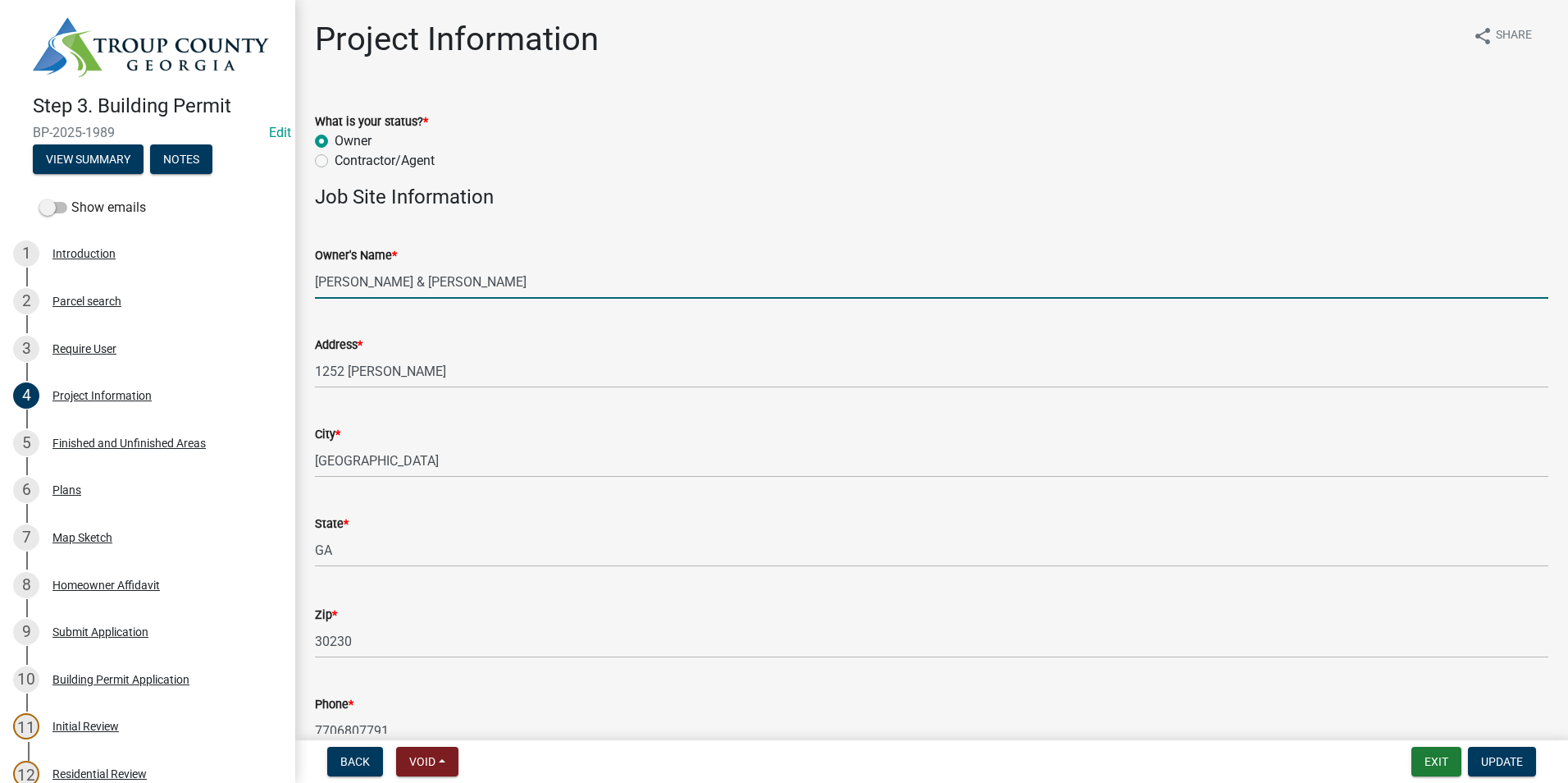
drag, startPoint x: 376, startPoint y: 283, endPoint x: 298, endPoint y: 293, distance: 78.6
click at [430, 280] on input "[PERSON_NAME] & [PERSON_NAME]" at bounding box center [932, 282] width 1234 height 34
drag, startPoint x: 430, startPoint y: 280, endPoint x: 396, endPoint y: 277, distance: 34.1
click at [379, 298] on wm-data-entity-input "Owner's Name * [PERSON_NAME] & [PERSON_NAME]" at bounding box center [932, 266] width 1234 height 90
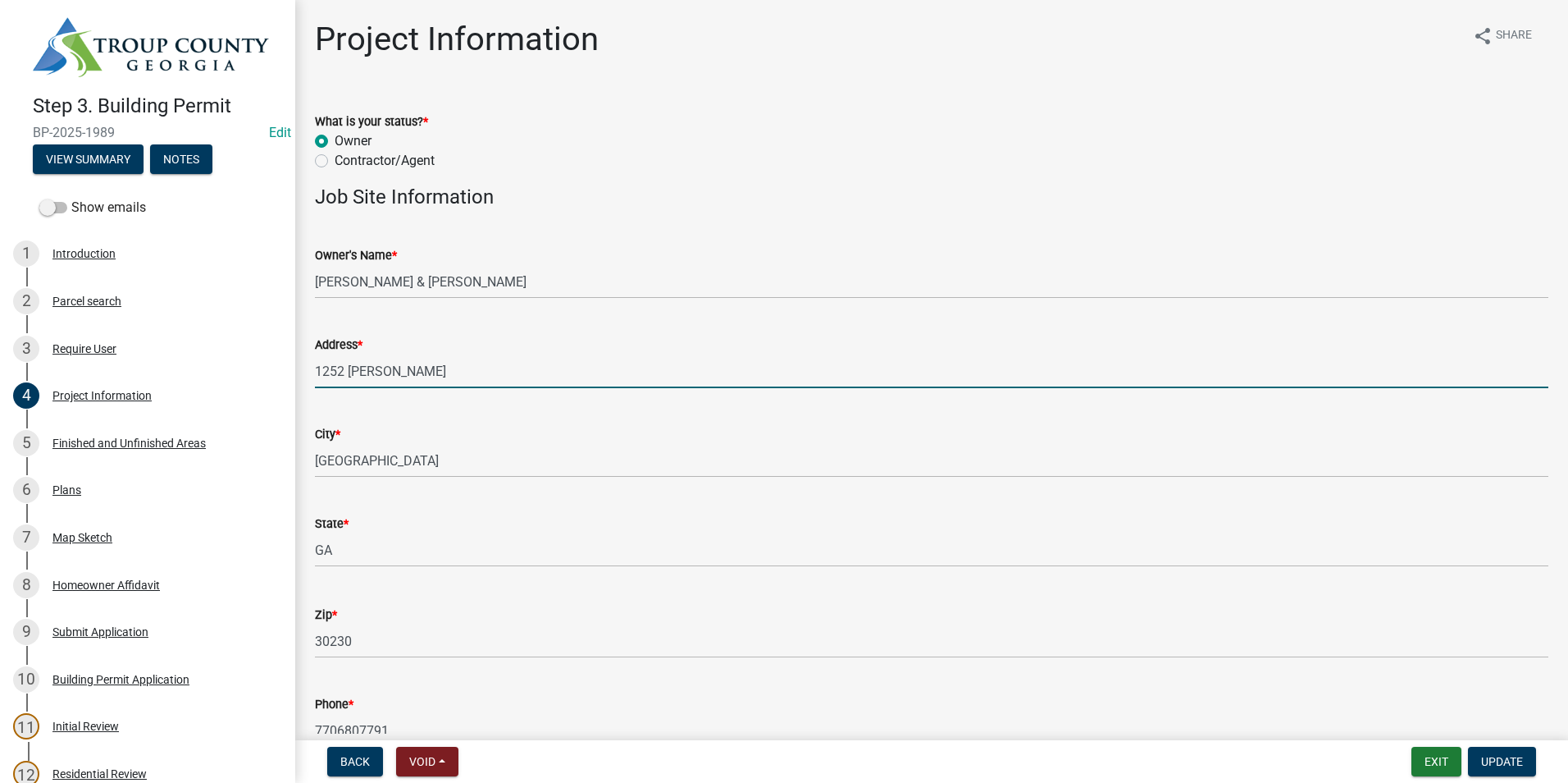
click at [414, 376] on input "1252 [PERSON_NAME]" at bounding box center [932, 371] width 1234 height 34
drag, startPoint x: 414, startPoint y: 374, endPoint x: 295, endPoint y: 373, distance: 119.0
click at [295, 373] on div "Step 3. Building Permit BP-2025-1989 Edit View Summary Notes Show emails 1 Intr…" at bounding box center [784, 391] width 1568 height 783
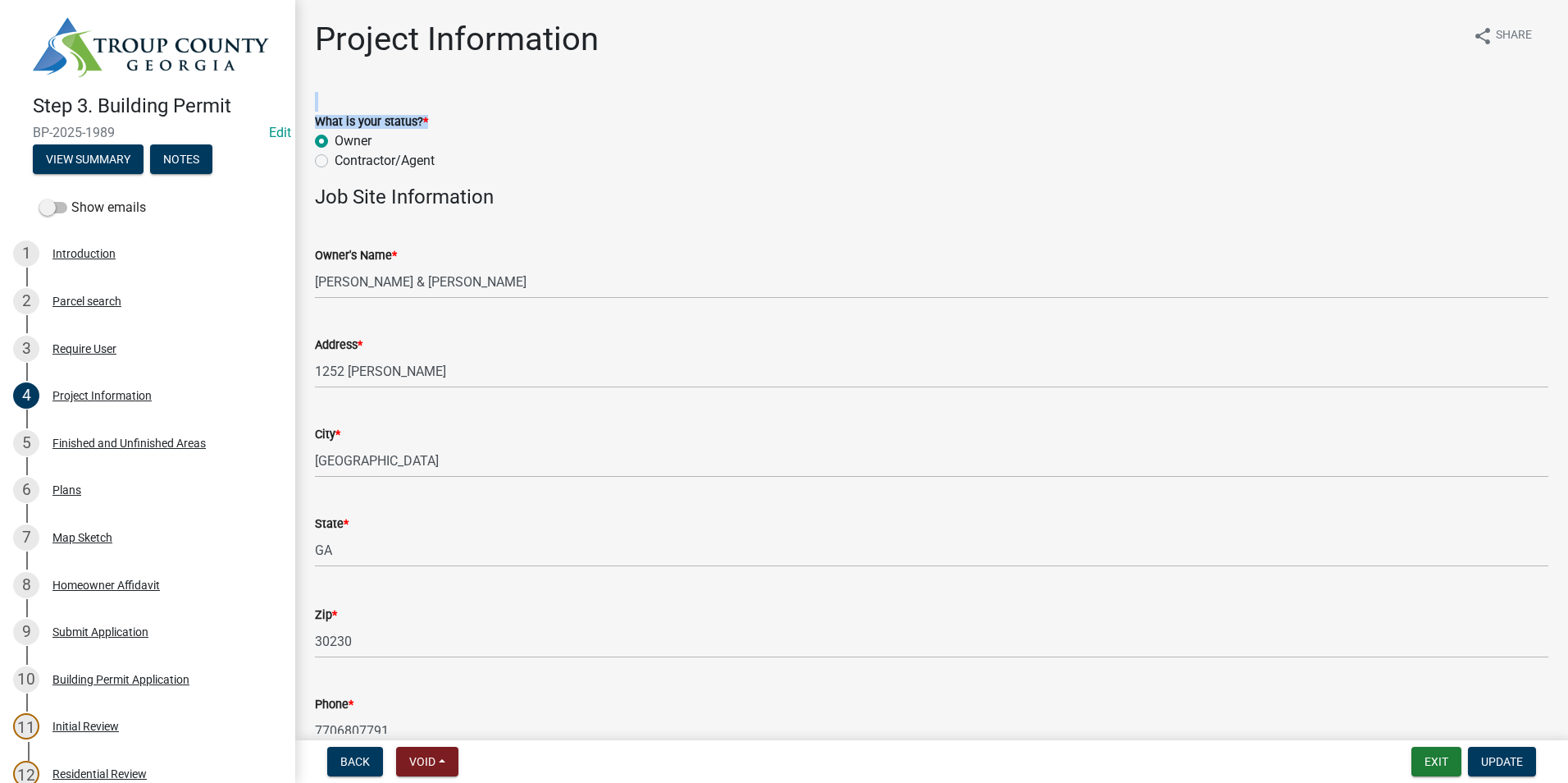
click at [978, 111] on form "What is your status? * Owner Contractor/Agent" at bounding box center [932, 130] width 1234 height 78
click at [585, 434] on div "City *" at bounding box center [932, 434] width 1234 height 20
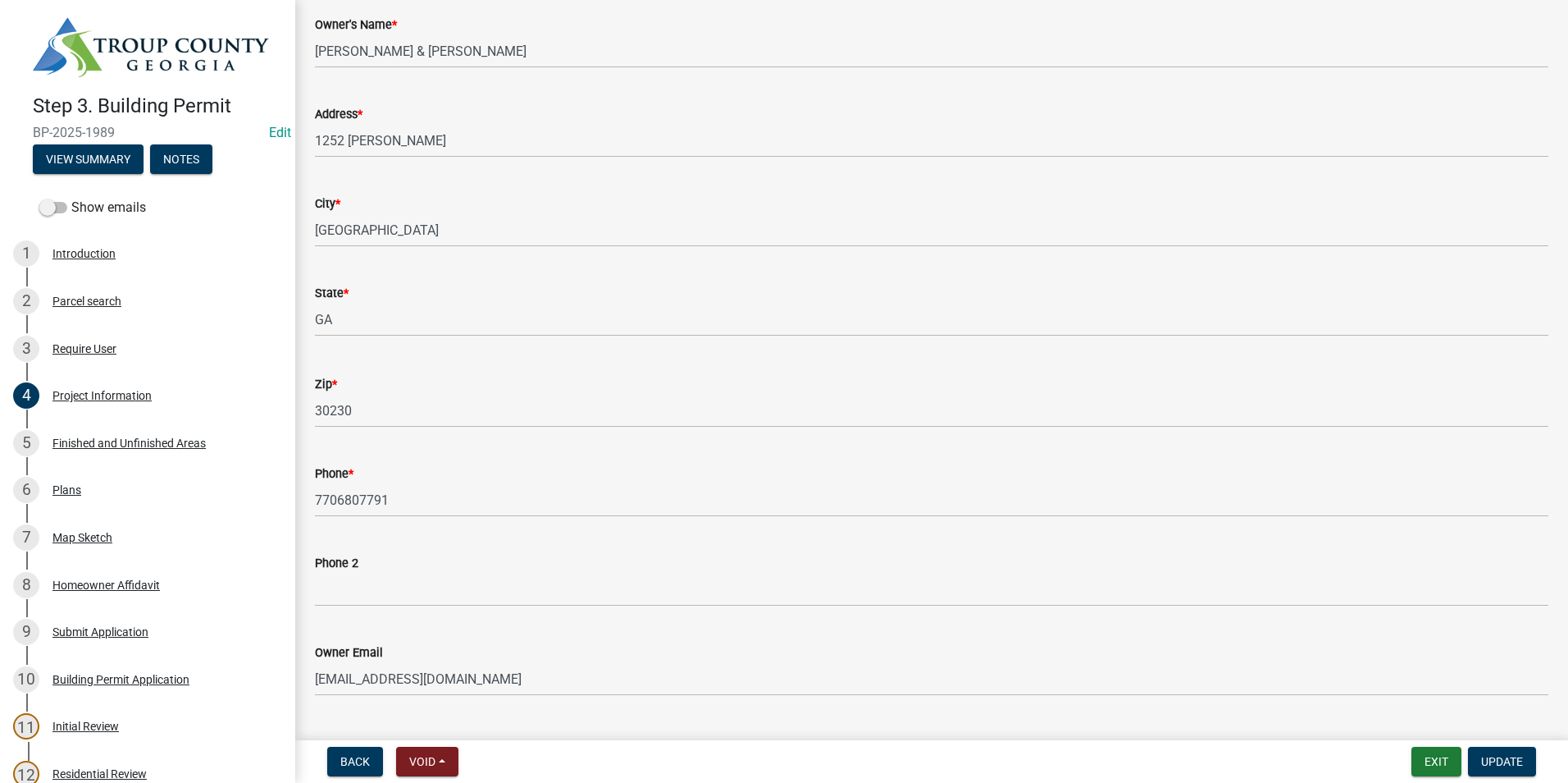
scroll to position [247, 0]
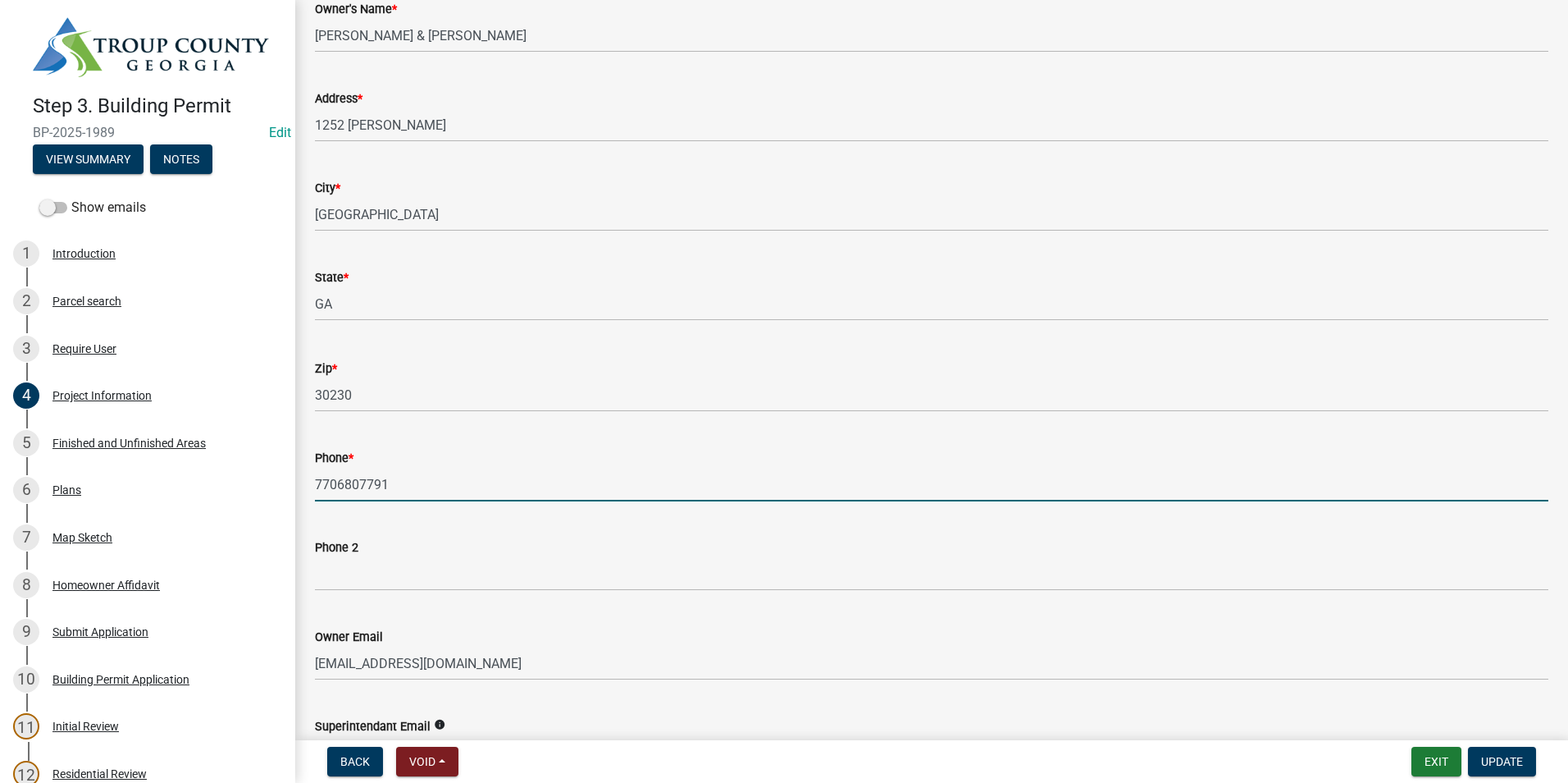
drag, startPoint x: 399, startPoint y: 485, endPoint x: 295, endPoint y: 502, distance: 105.4
click at [295, 502] on div "Step 3. Building Permit BP-2025-1989 Edit View Summary Notes Show emails 1 Intr…" at bounding box center [784, 391] width 1568 height 783
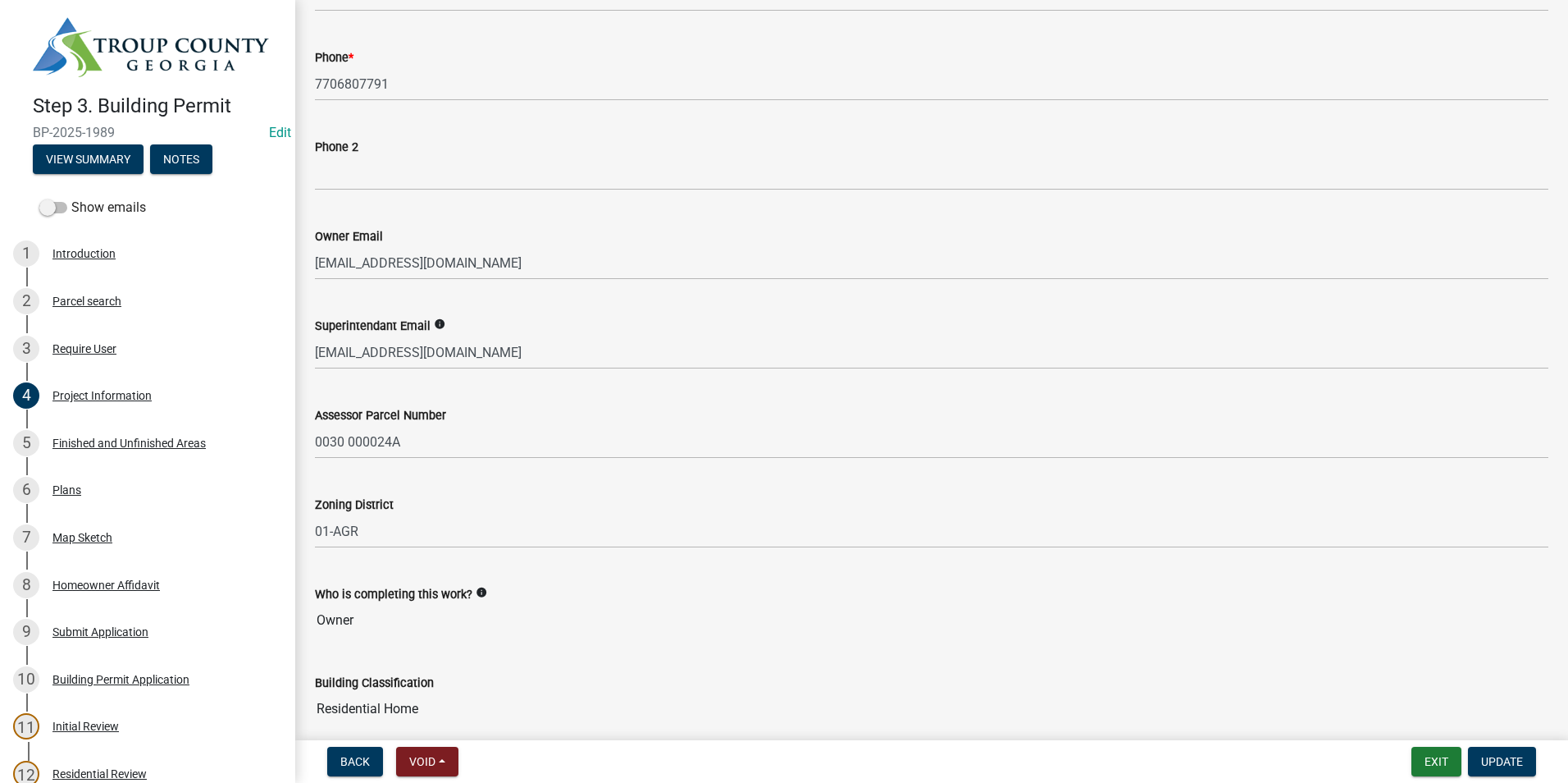
scroll to position [656, 0]
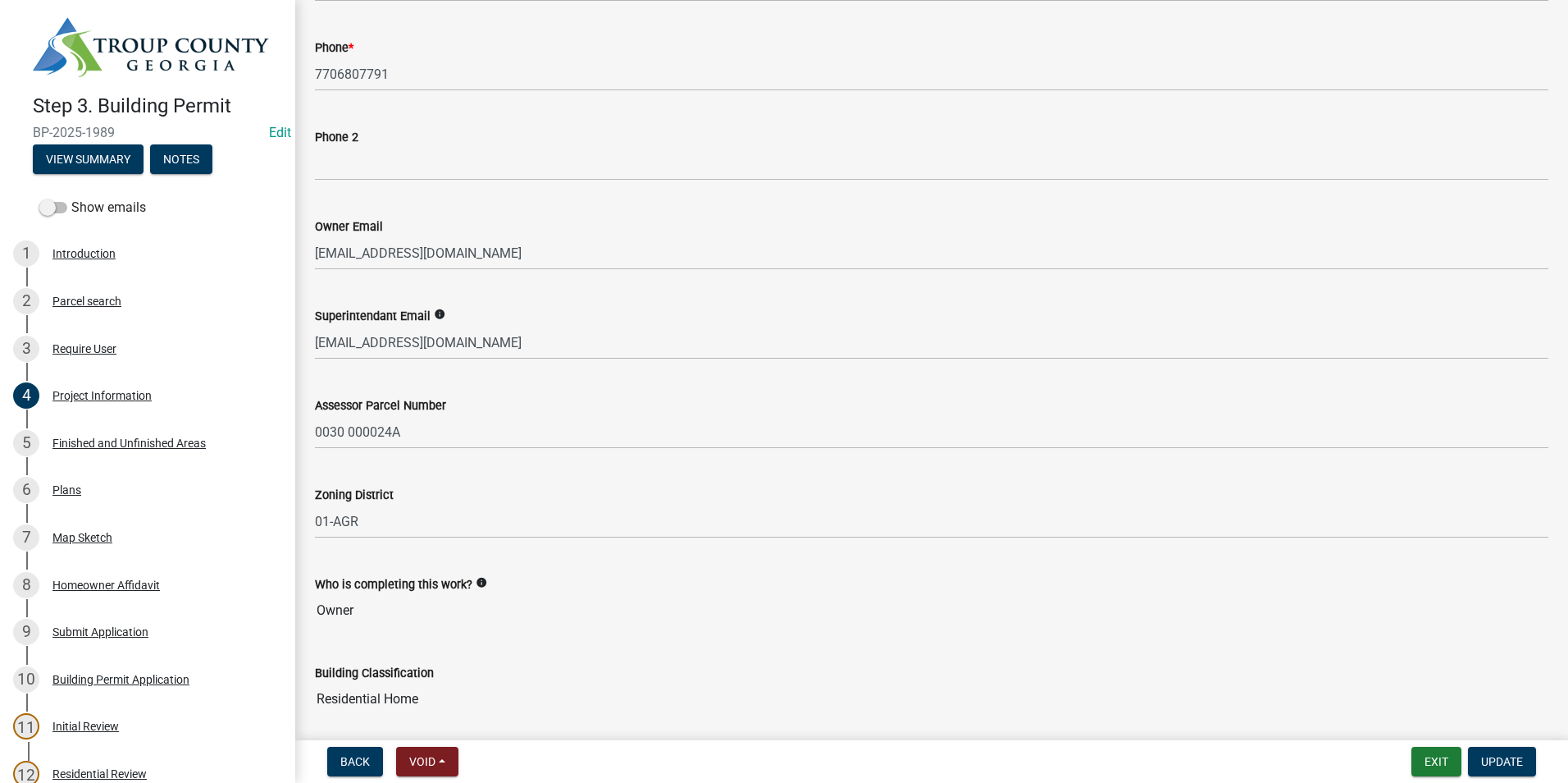
click at [682, 642] on div "Building Classification Residential Home" at bounding box center [932, 678] width 1234 height 76
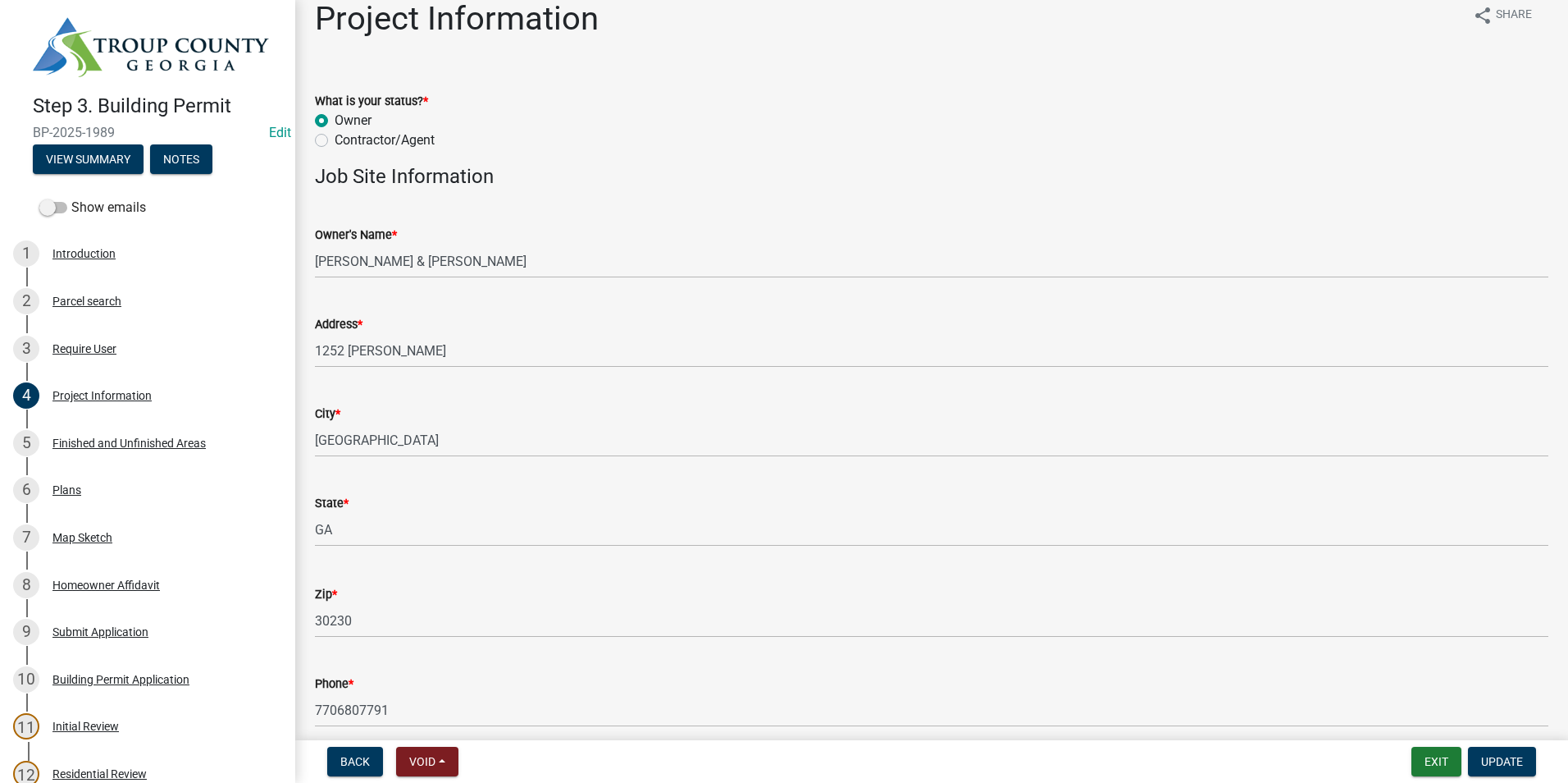
scroll to position [0, 0]
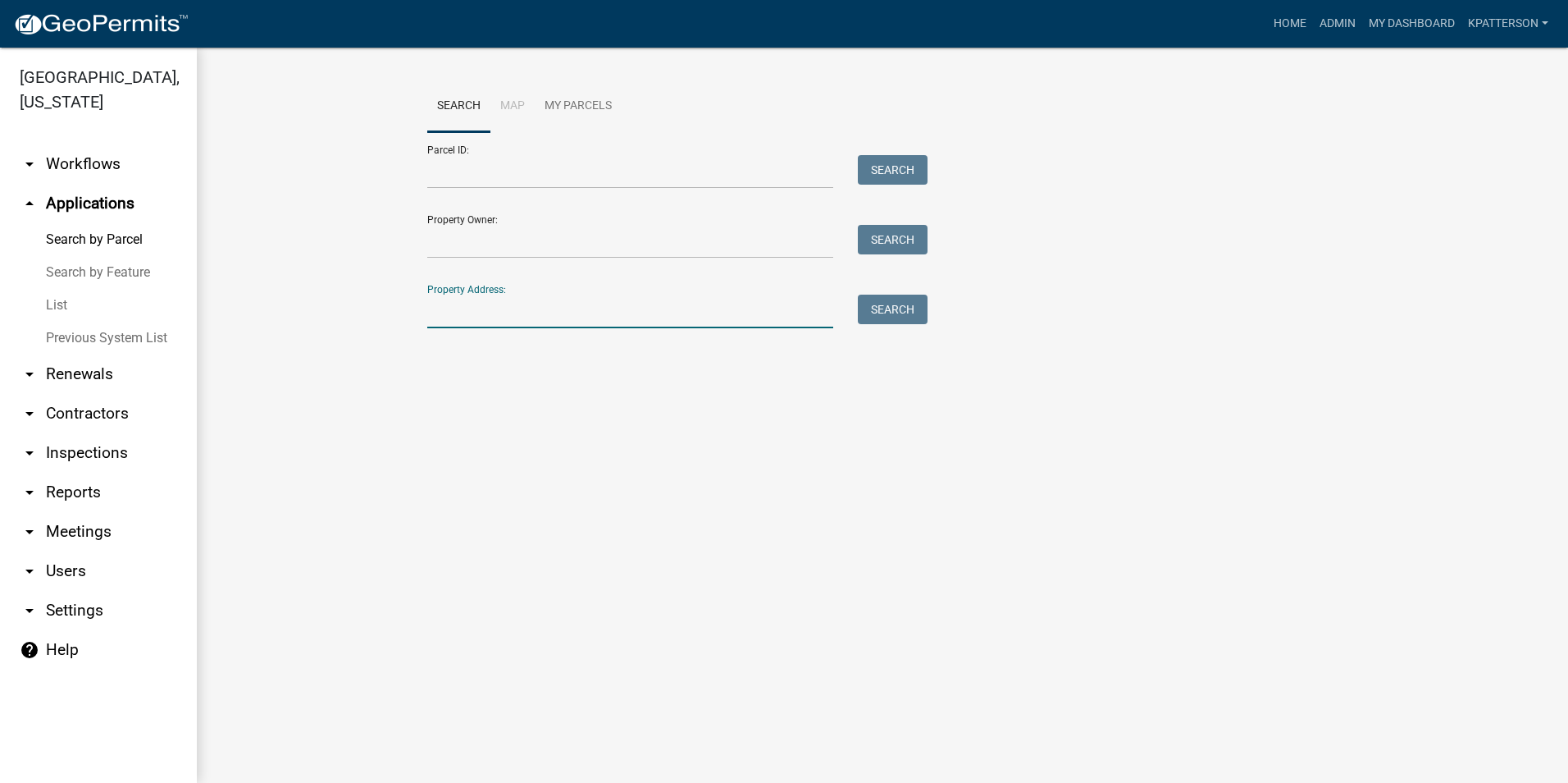
click at [447, 320] on input "Property Address:" at bounding box center [631, 312] width 406 height 34
click at [880, 300] on button "Search" at bounding box center [893, 309] width 70 height 29
click at [484, 312] on input "218 wood field" at bounding box center [631, 312] width 406 height 34
drag, startPoint x: 490, startPoint y: 311, endPoint x: 501, endPoint y: 314, distance: 11.4
click at [493, 311] on input "218 wood field" at bounding box center [631, 312] width 406 height 34
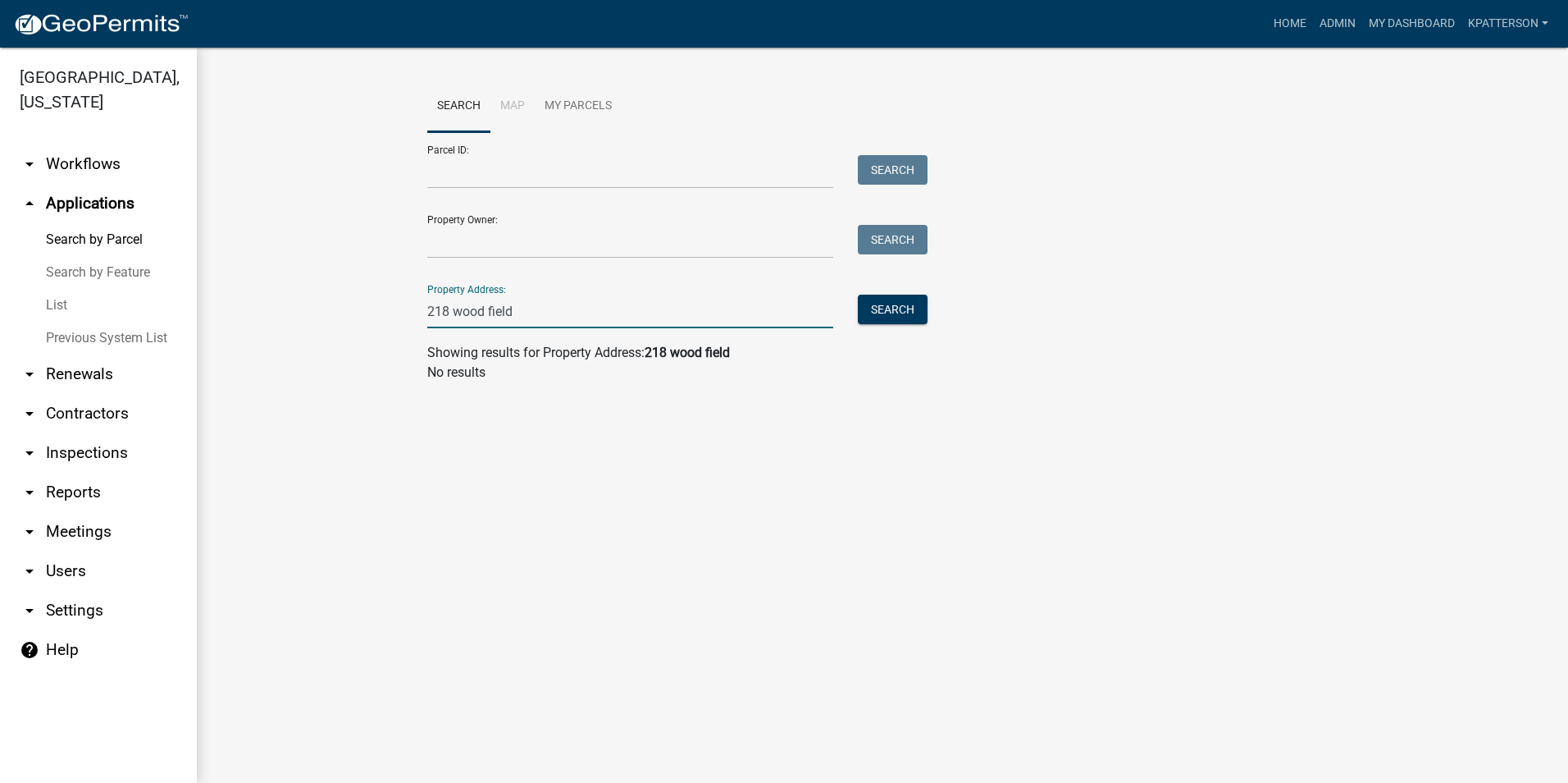
click at [498, 312] on input "218 wood field" at bounding box center [631, 312] width 406 height 34
click at [492, 310] on input "218 wood field" at bounding box center [631, 312] width 406 height 34
click at [489, 314] on input "218 wood field" at bounding box center [631, 312] width 406 height 34
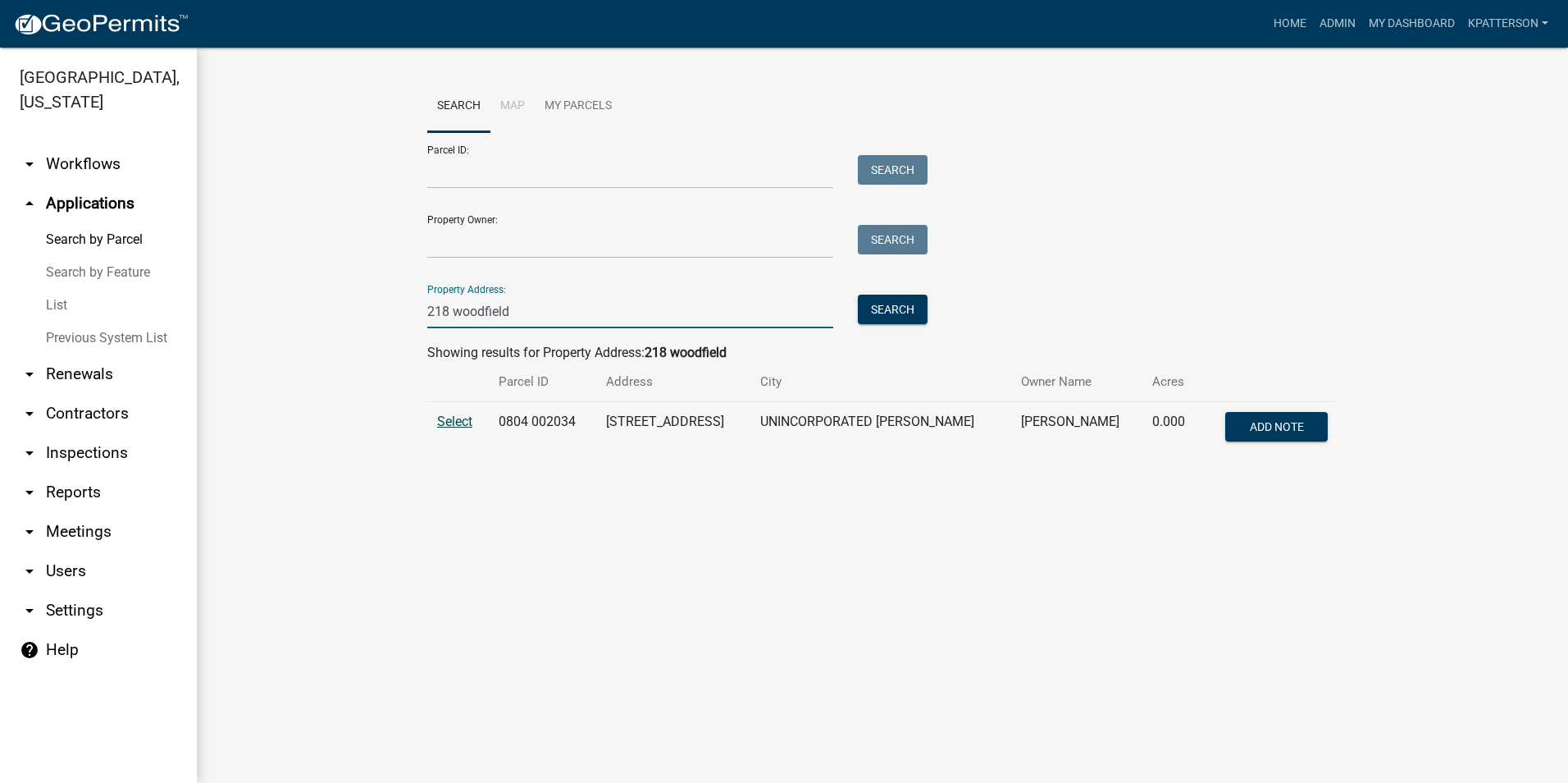
type input "218 woodfield"
click at [462, 421] on span "Select" at bounding box center [454, 421] width 35 height 16
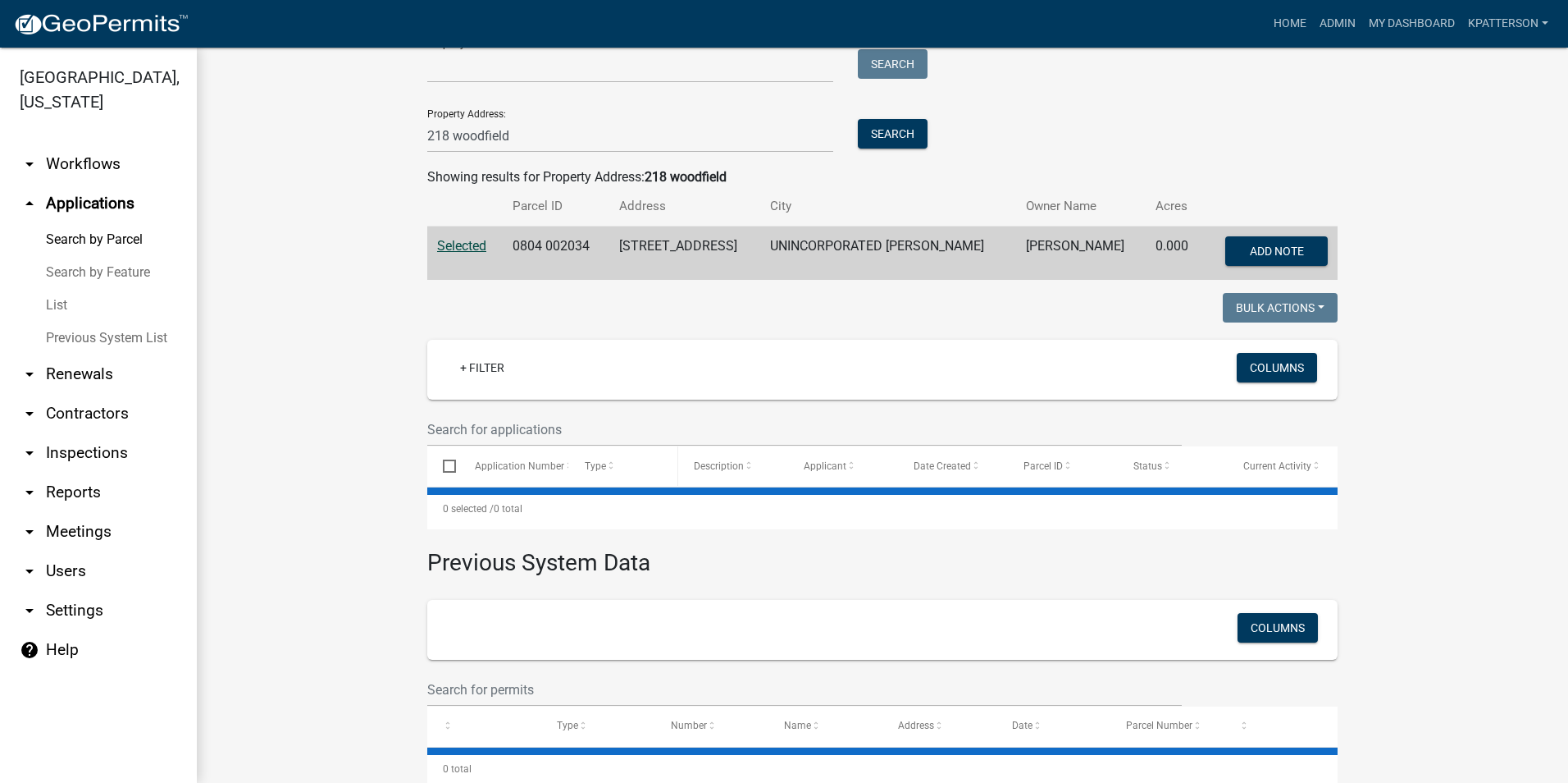
scroll to position [214, 0]
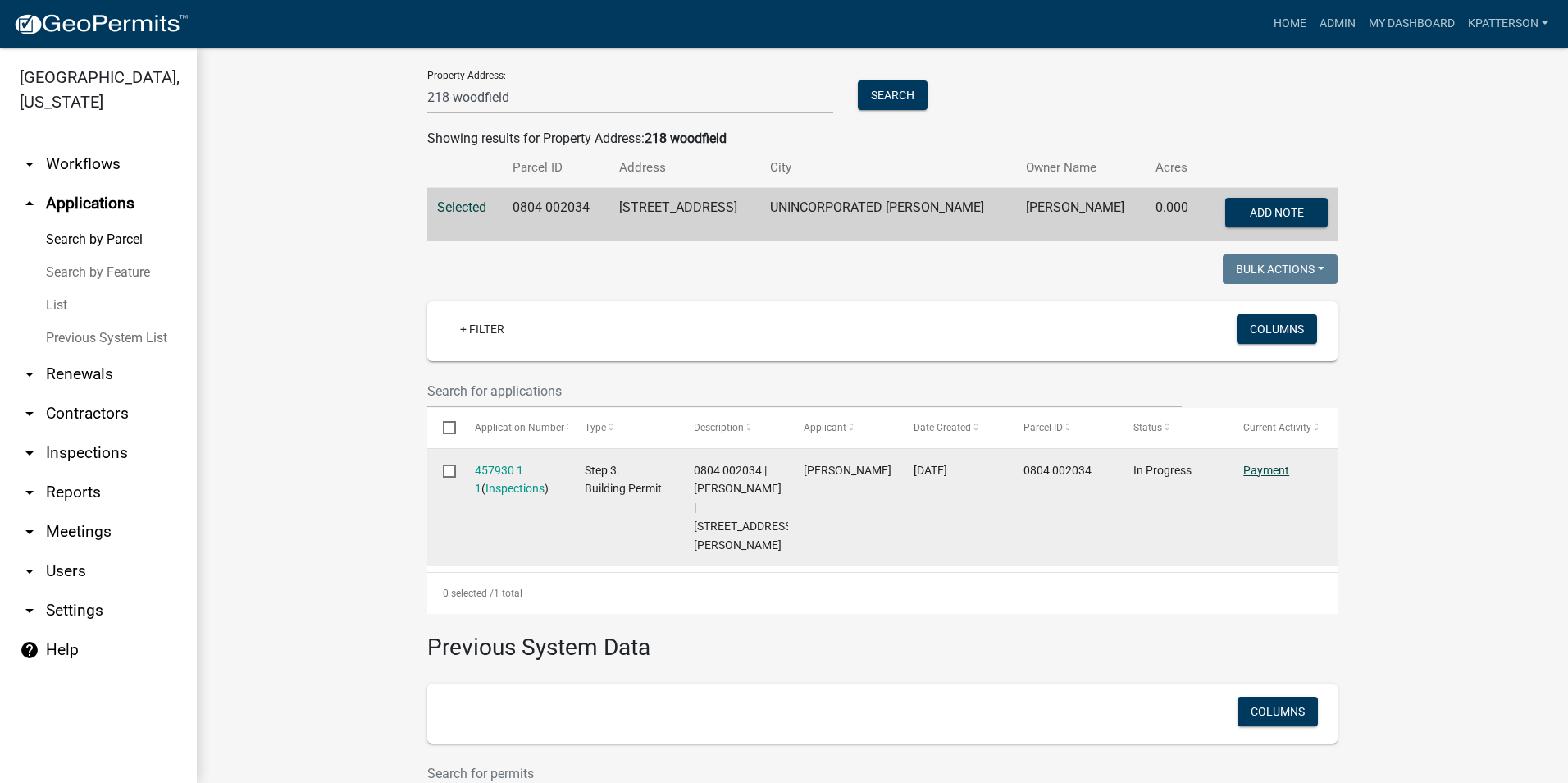
click at [1258, 472] on link "Payment" at bounding box center [1266, 470] width 46 height 13
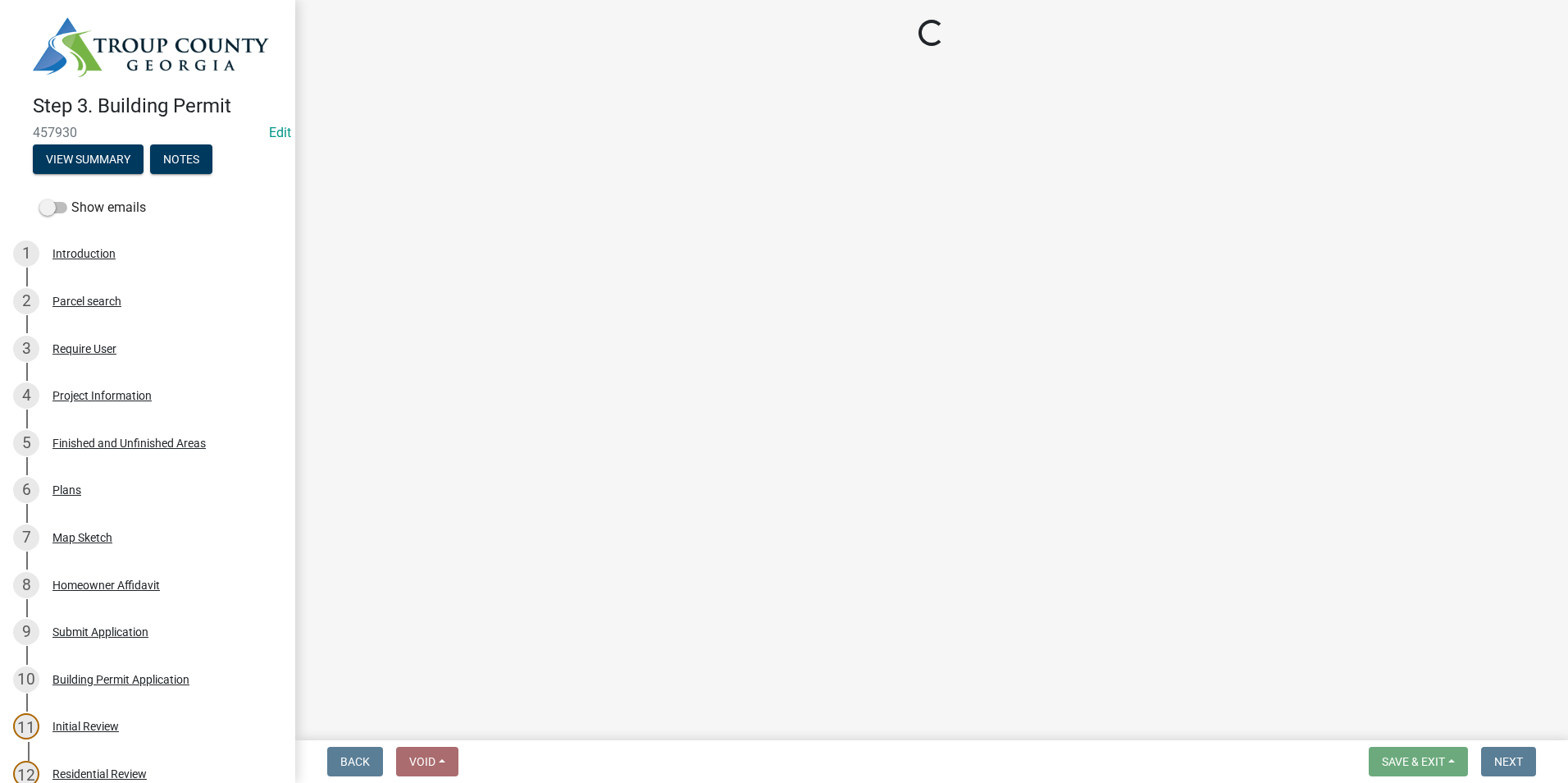
select select "3: 3"
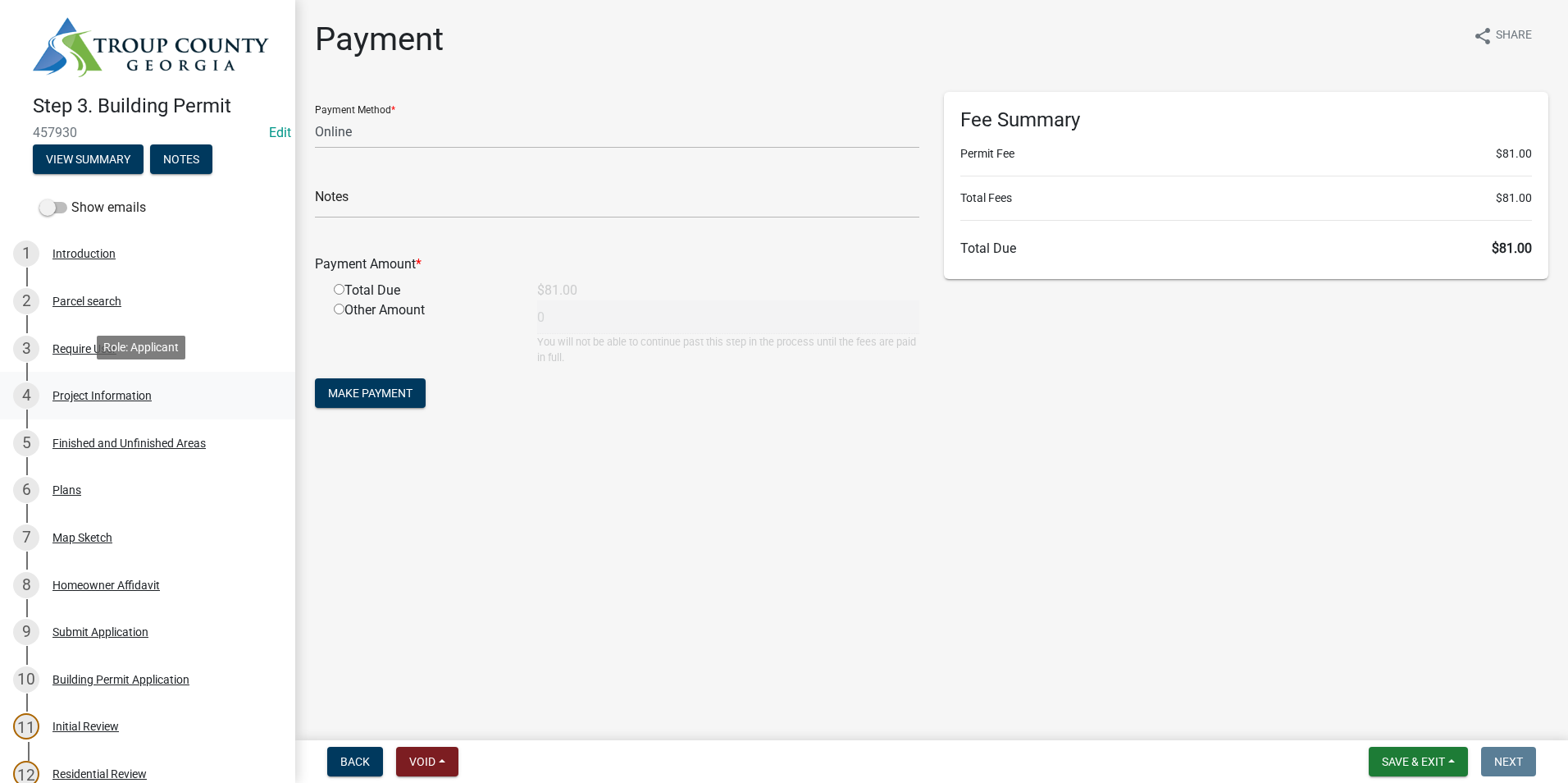
click at [118, 399] on div "4 Project Information" at bounding box center [141, 396] width 256 height 26
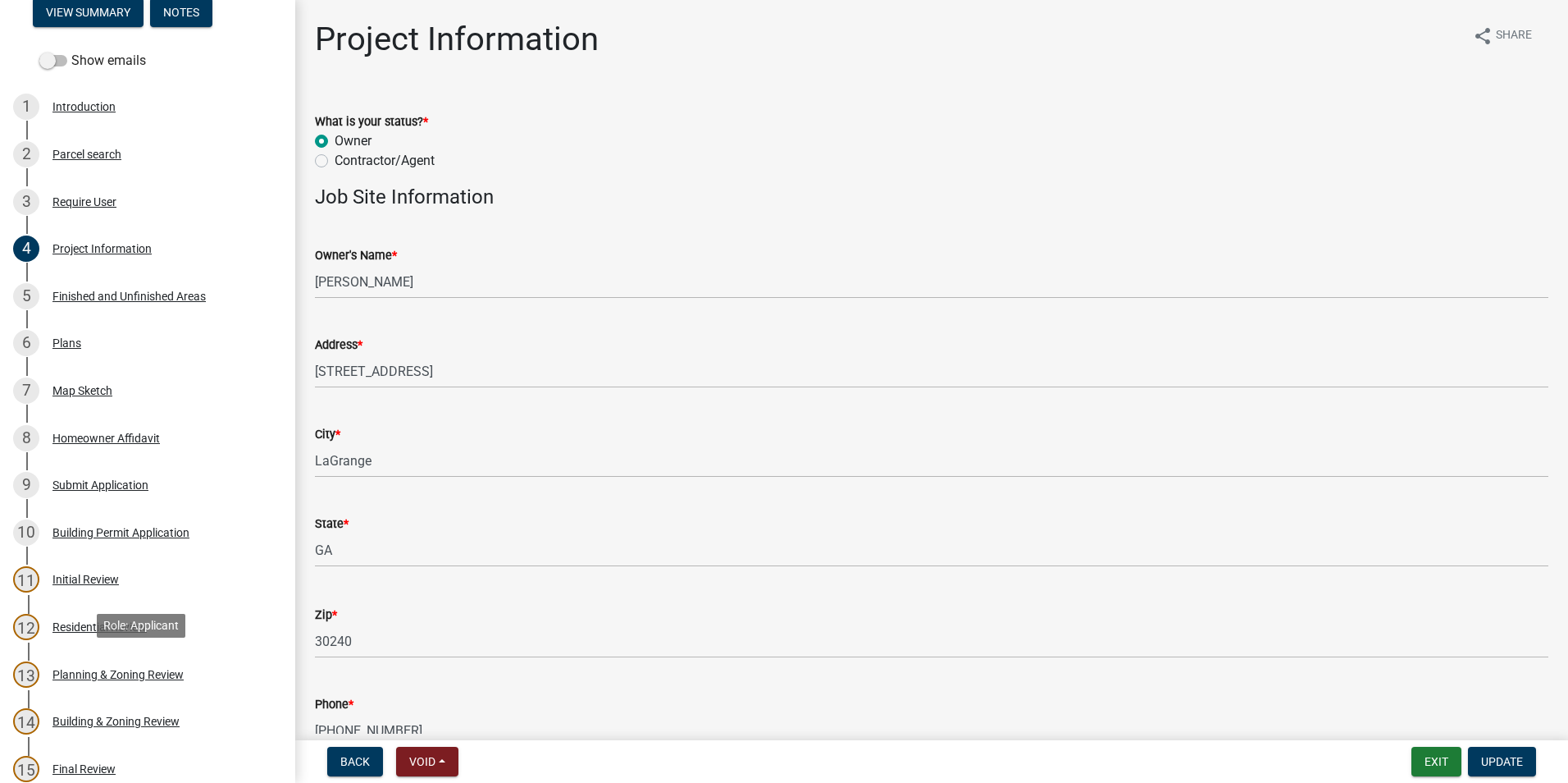
scroll to position [410, 0]
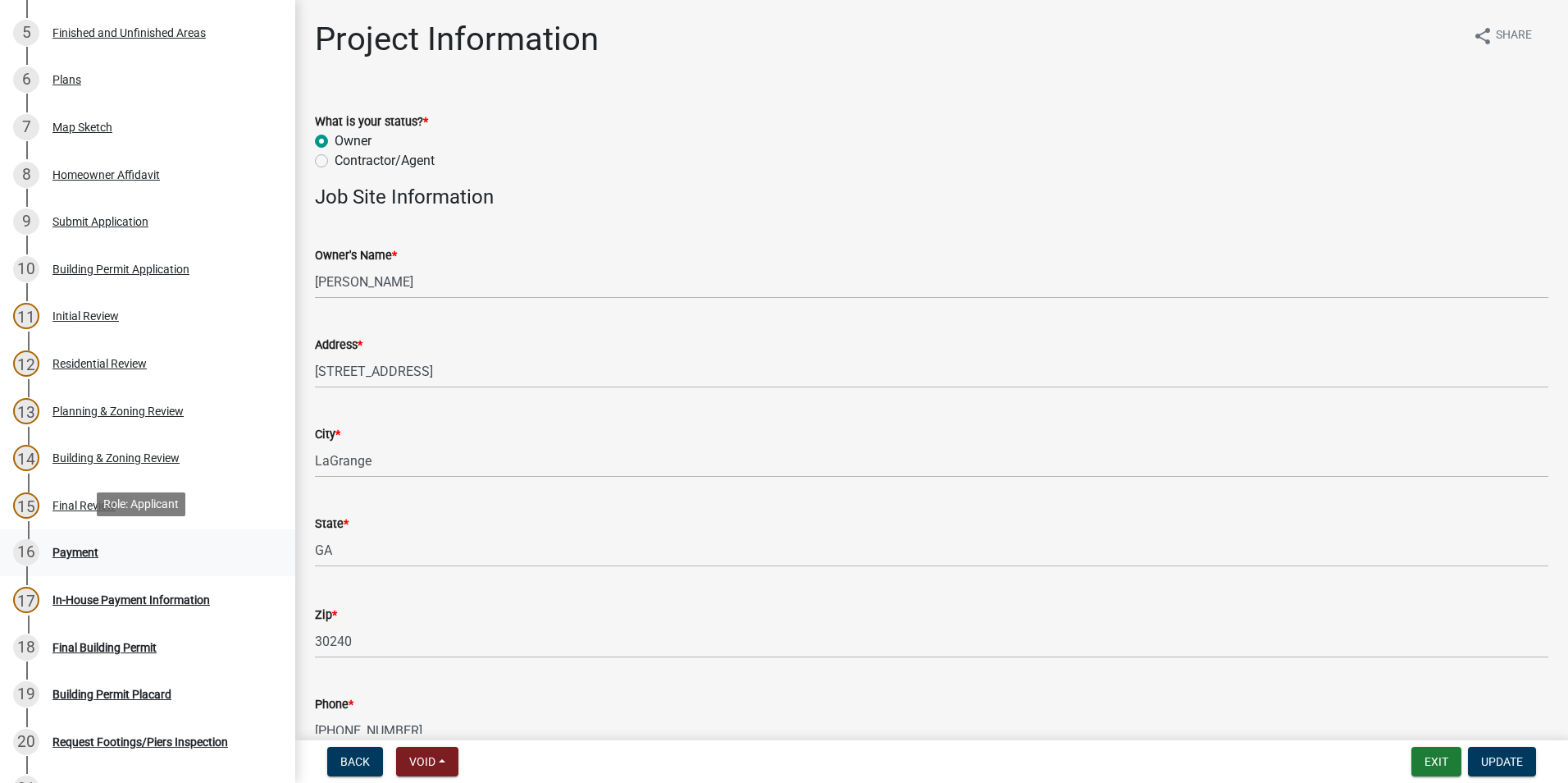
click at [107, 559] on div "16 Payment" at bounding box center [141, 553] width 256 height 26
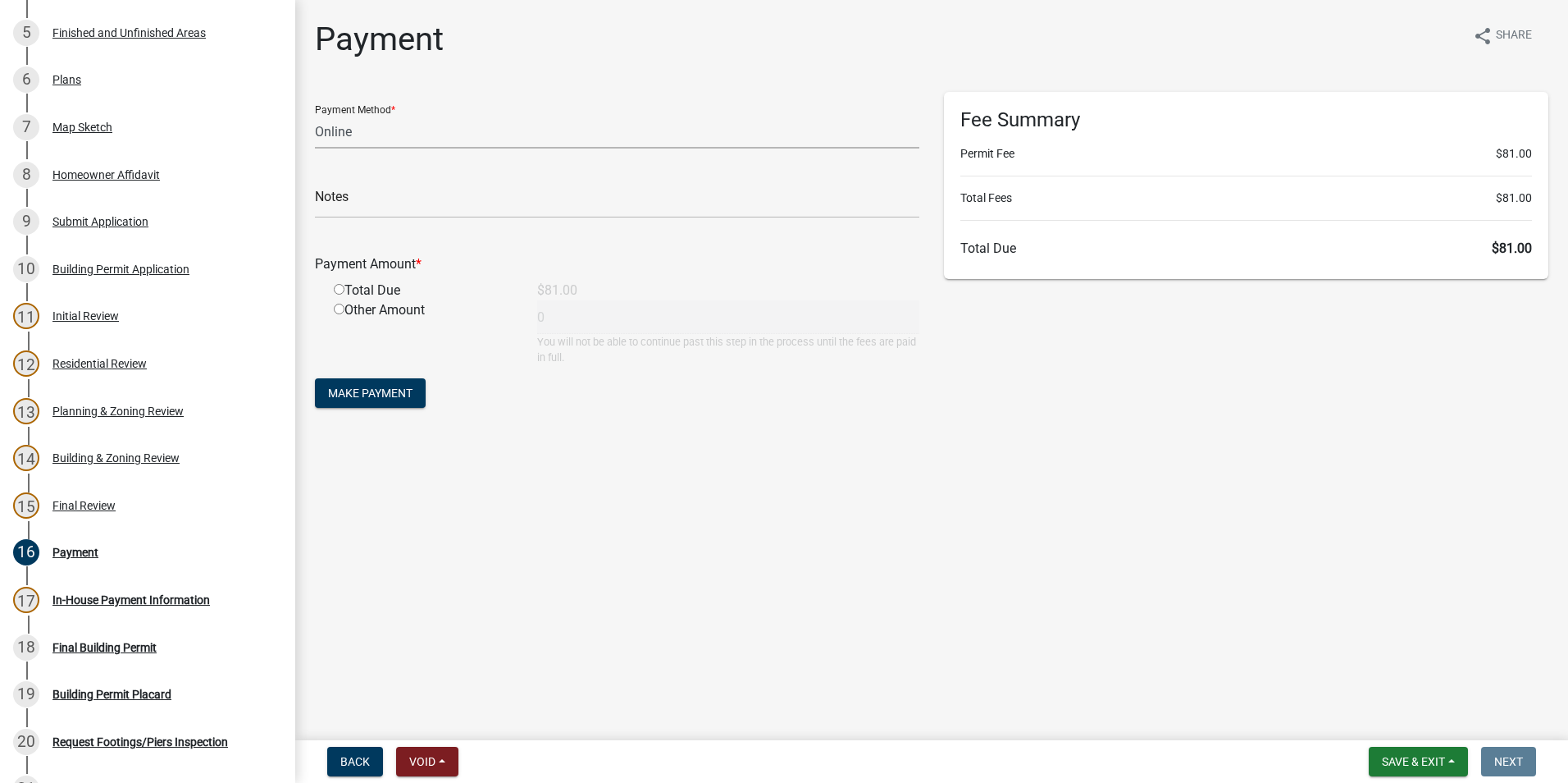
click at [356, 127] on select "Credit Card POS Check Cash Online" at bounding box center [617, 132] width 604 height 34
click at [315, 115] on select "Credit Card POS Check Cash Online" at bounding box center [617, 132] width 604 height 34
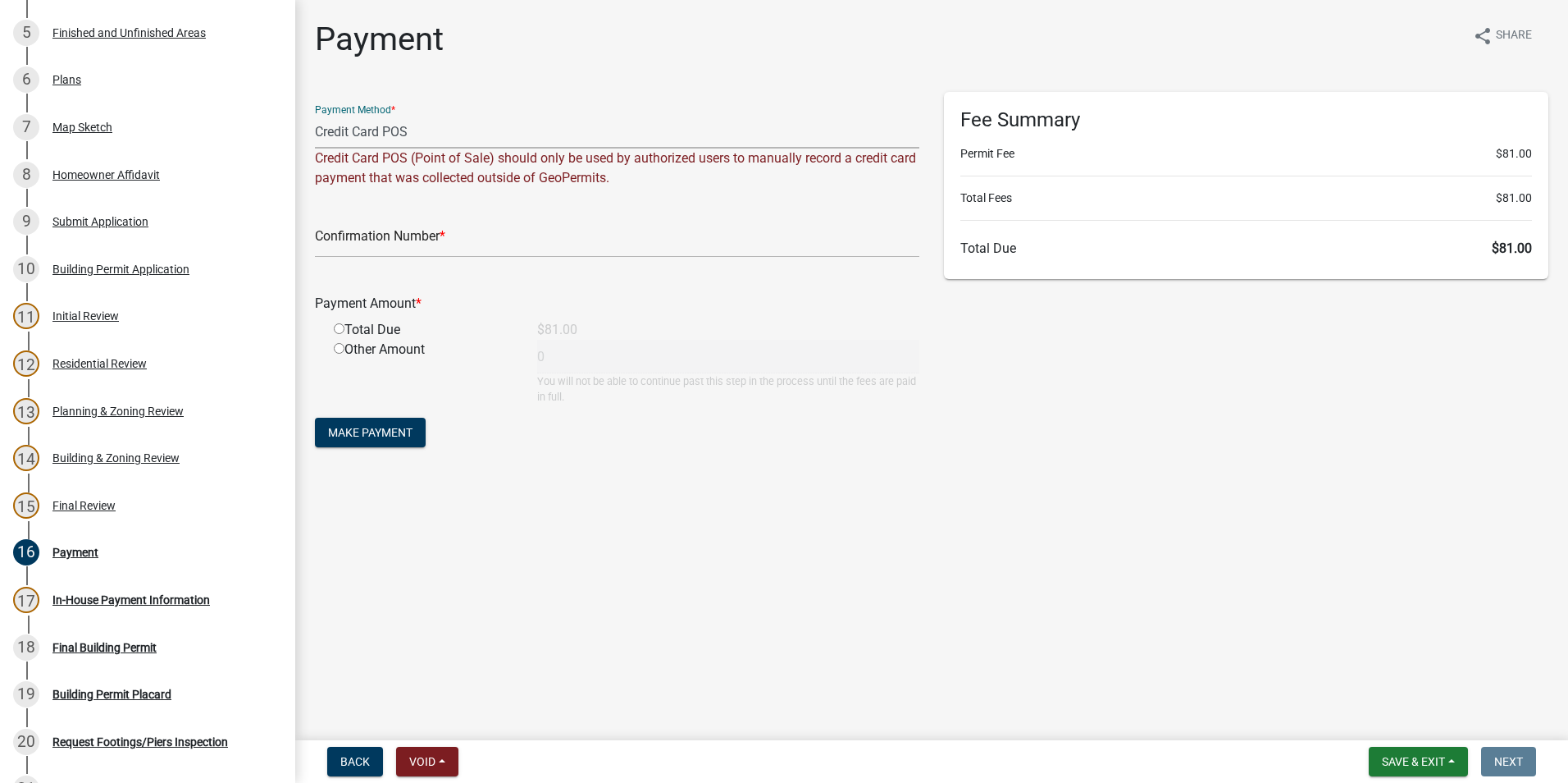
click at [346, 135] on select "Credit Card POS Check Cash Online" at bounding box center [617, 132] width 604 height 34
select select "3: 3"
click at [315, 115] on select "Credit Card POS Check Cash Online" at bounding box center [617, 132] width 604 height 34
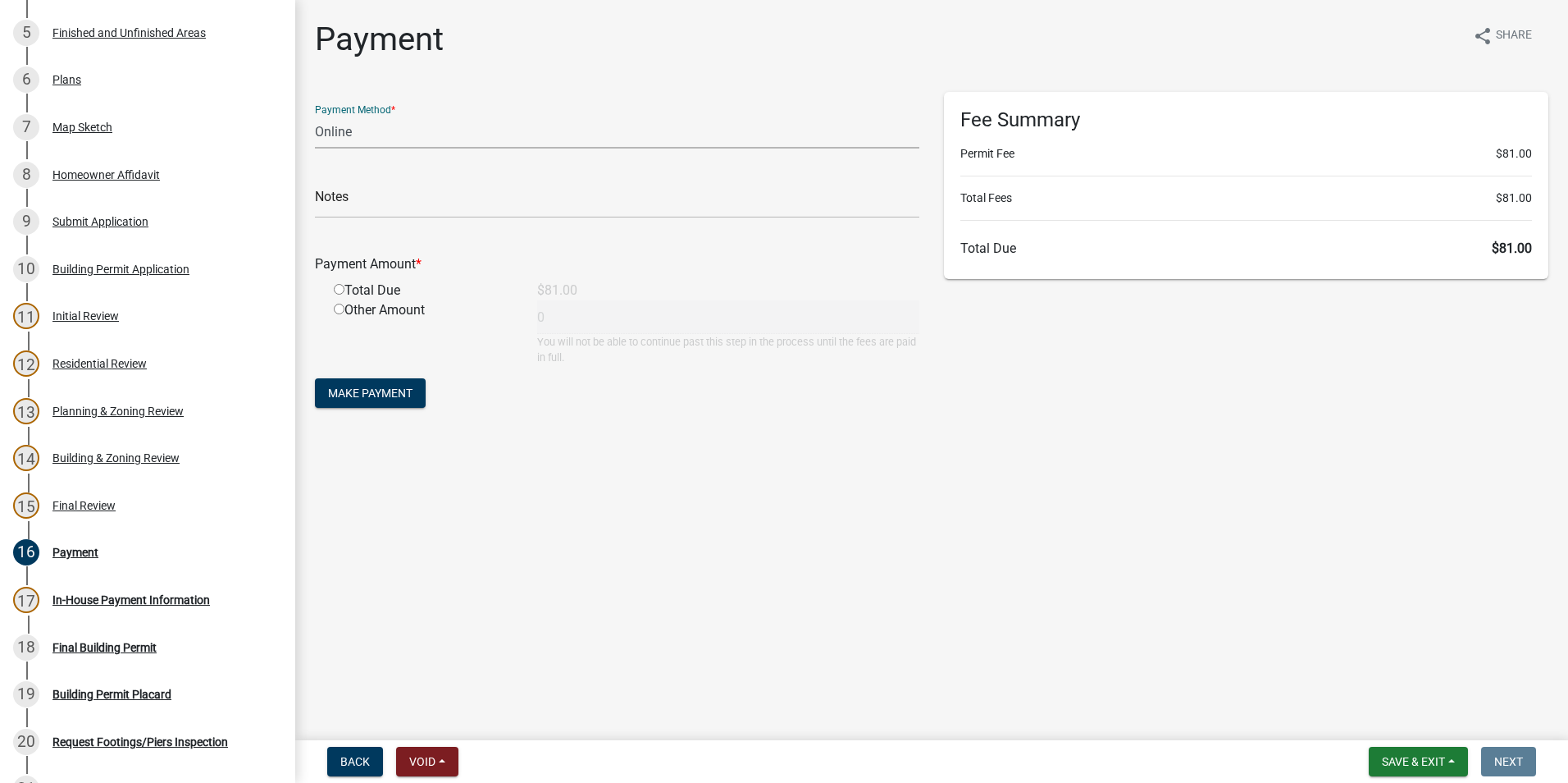
click at [342, 288] on input "radio" at bounding box center [339, 289] width 10 height 10
radio input "true"
type input "81"
click at [358, 389] on span "Make Payment" at bounding box center [371, 393] width 85 height 13
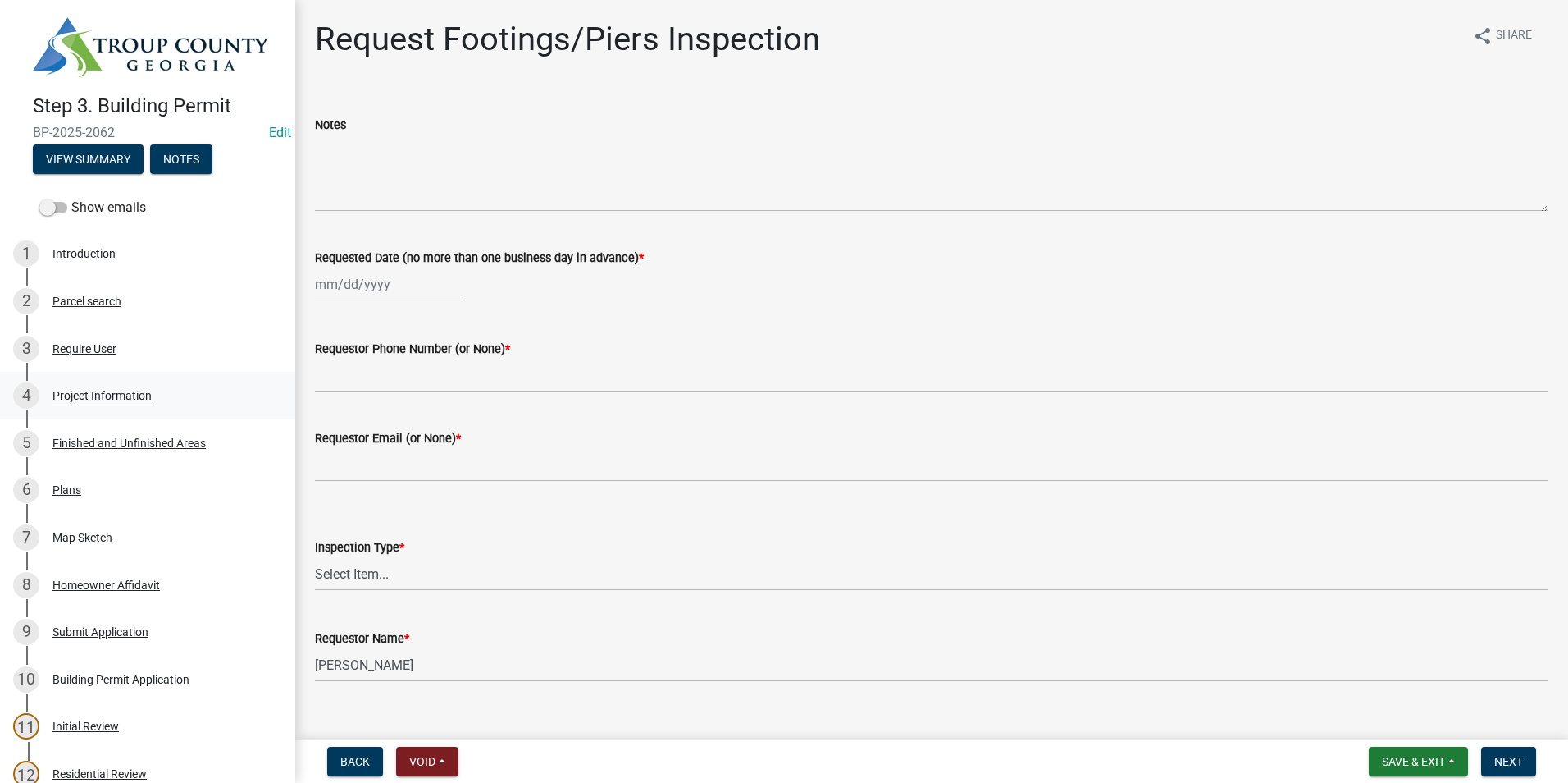
click at [126, 390] on div "Project Information" at bounding box center [102, 396] width 99 height 11
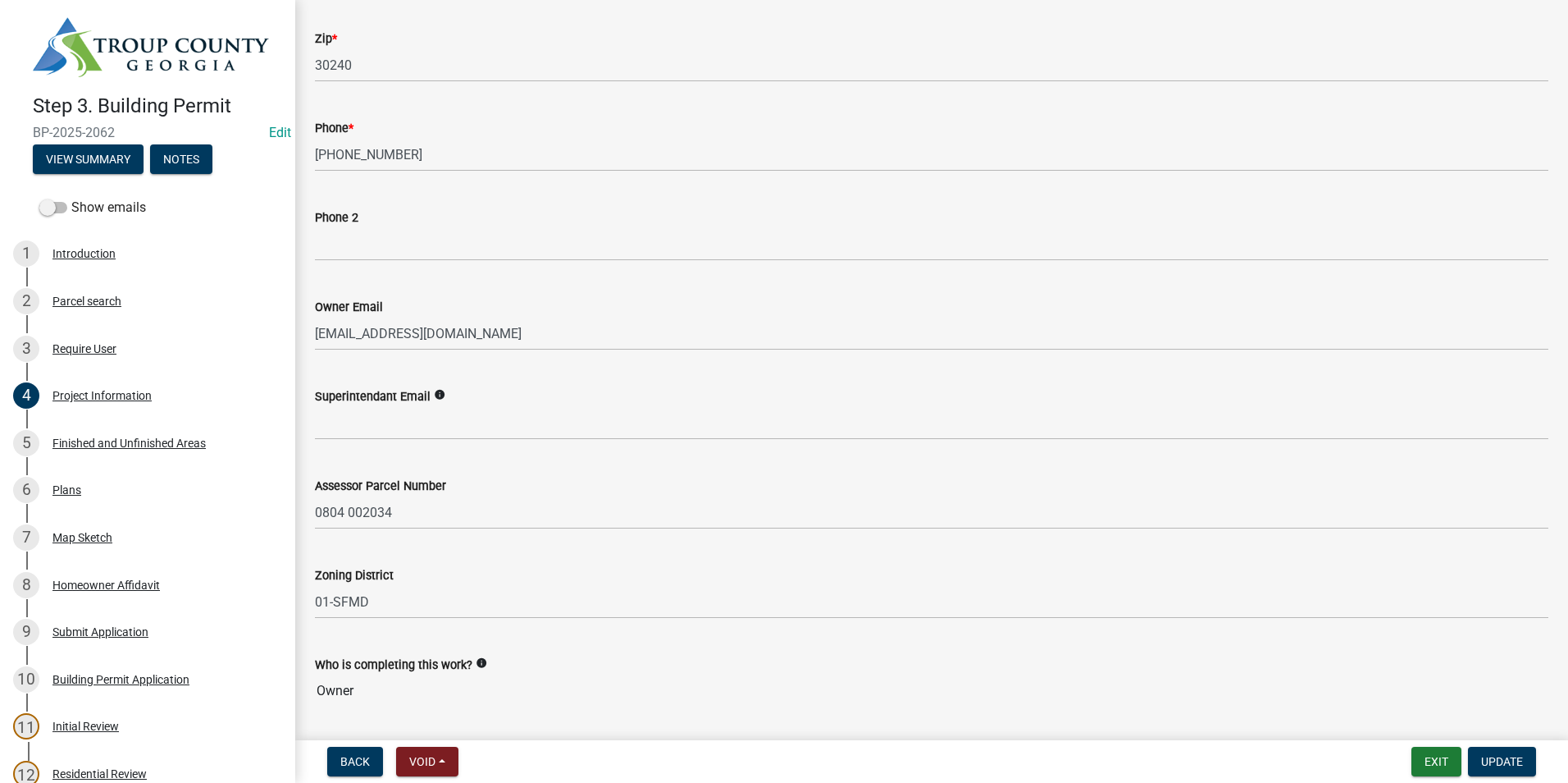
scroll to position [574, 0]
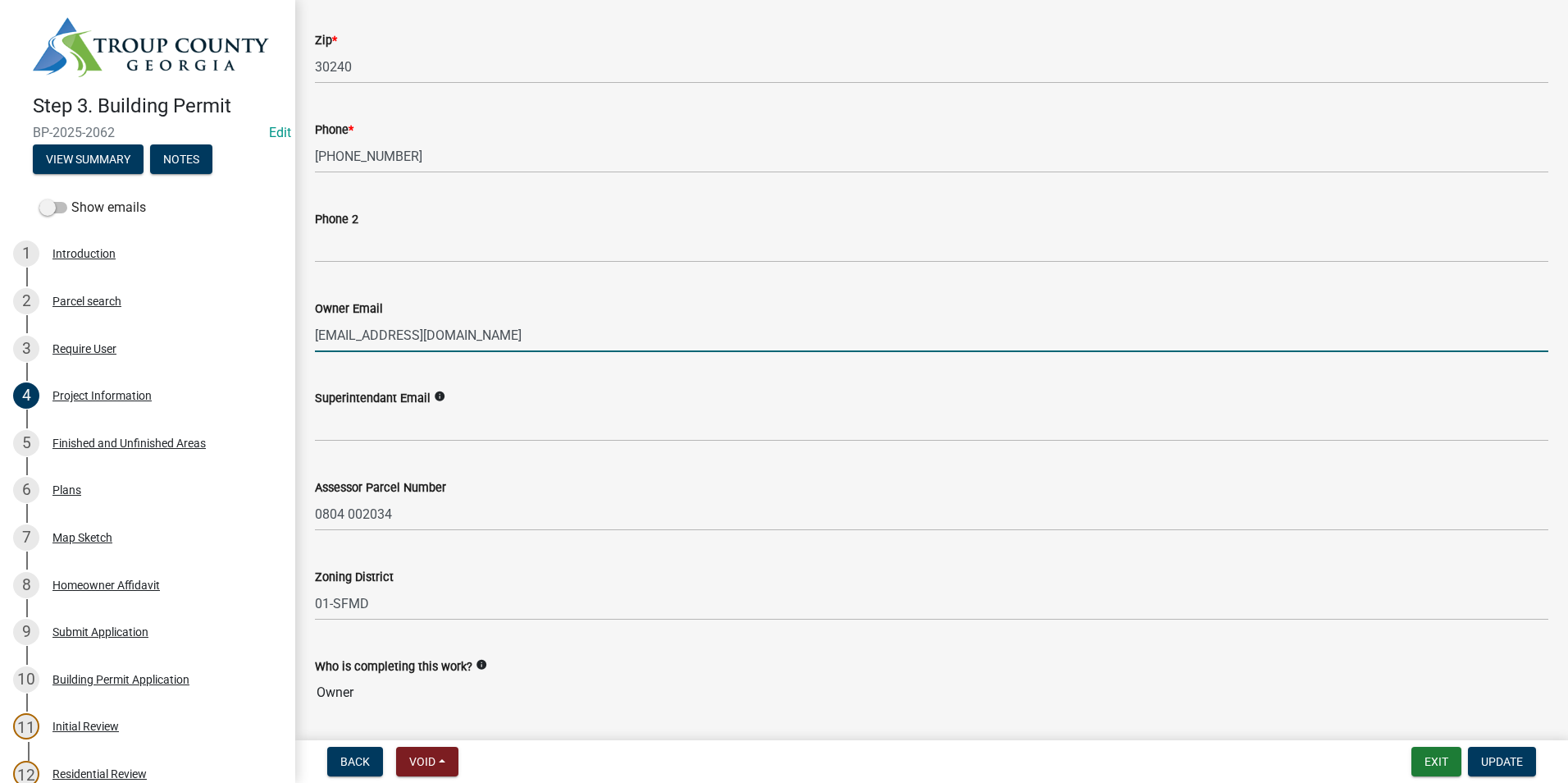
drag, startPoint x: 477, startPoint y: 332, endPoint x: 285, endPoint y: 344, distance: 192.4
click at [284, 346] on div "Step 3. Building Permit BP-2025-2062 Edit View Summary Notes Show emails 1 Intr…" at bounding box center [784, 391] width 1568 height 783
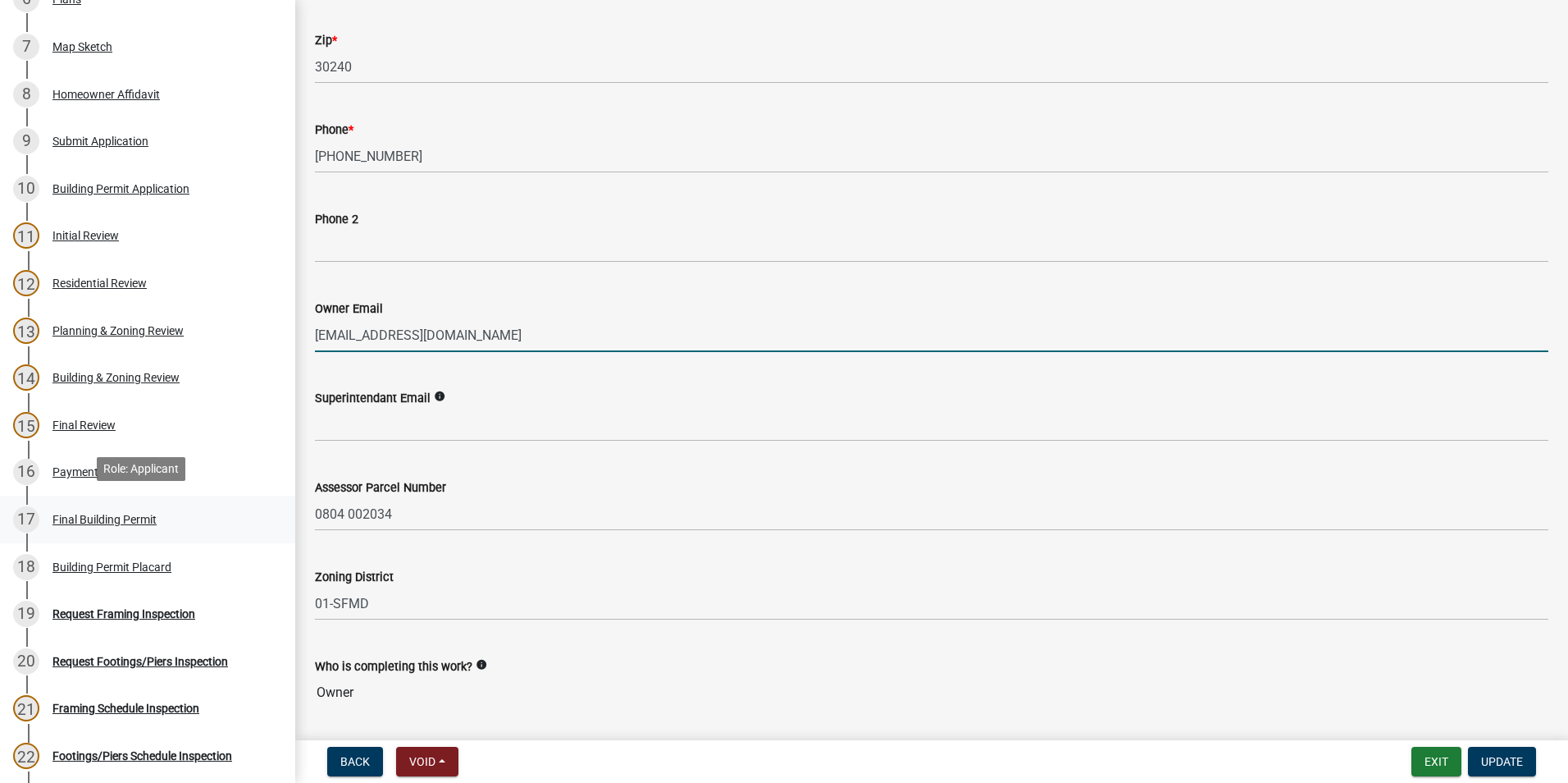
scroll to position [492, 0]
click at [169, 563] on div "Building Permit Placard" at bounding box center [112, 566] width 119 height 11
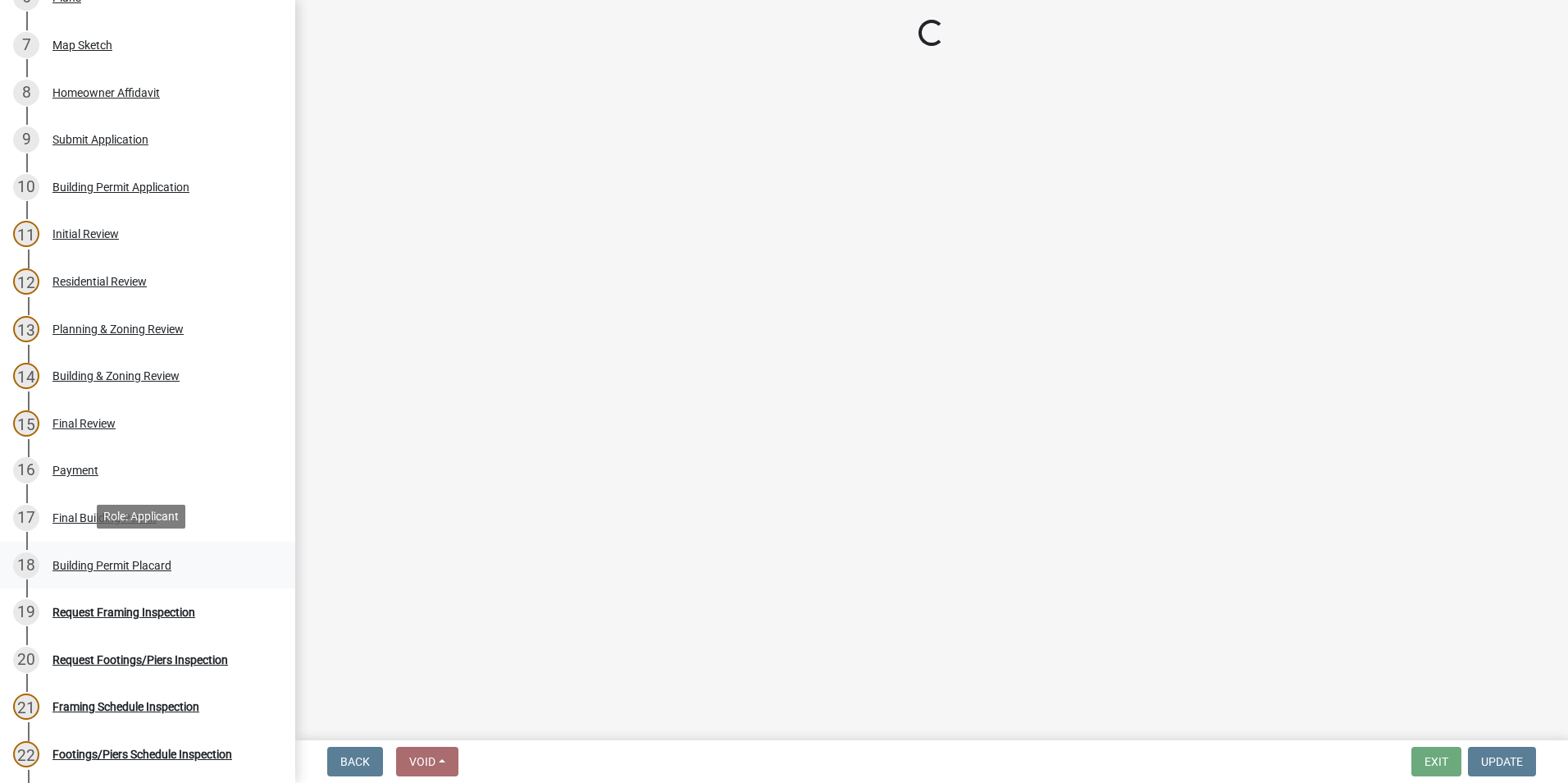
scroll to position [0, 0]
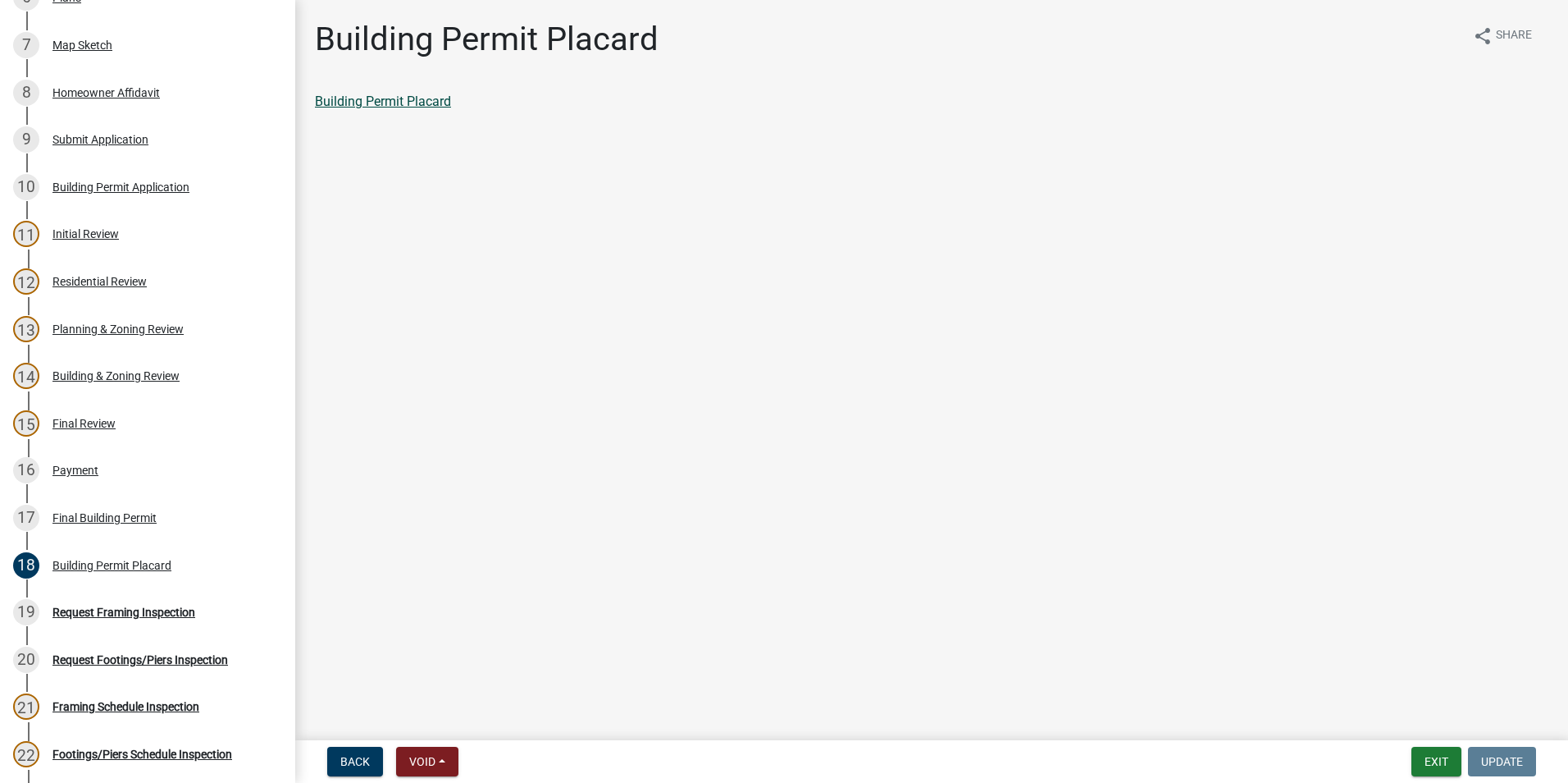
click at [367, 97] on link "Building Permit Placard" at bounding box center [383, 101] width 136 height 16
click at [161, 474] on div "16 Payment" at bounding box center [141, 470] width 256 height 26
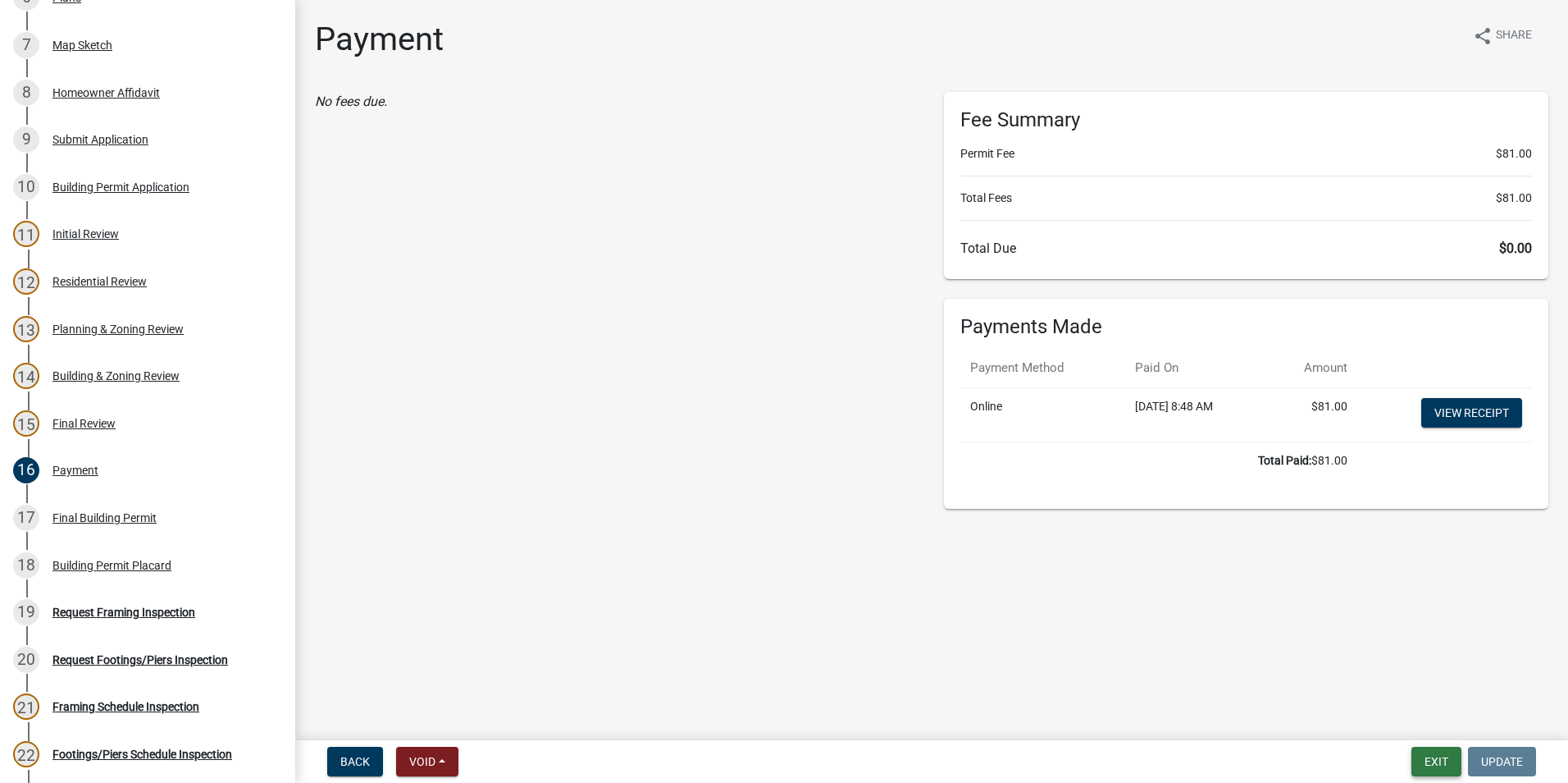
click at [1440, 761] on button "Exit" at bounding box center [1436, 761] width 50 height 29
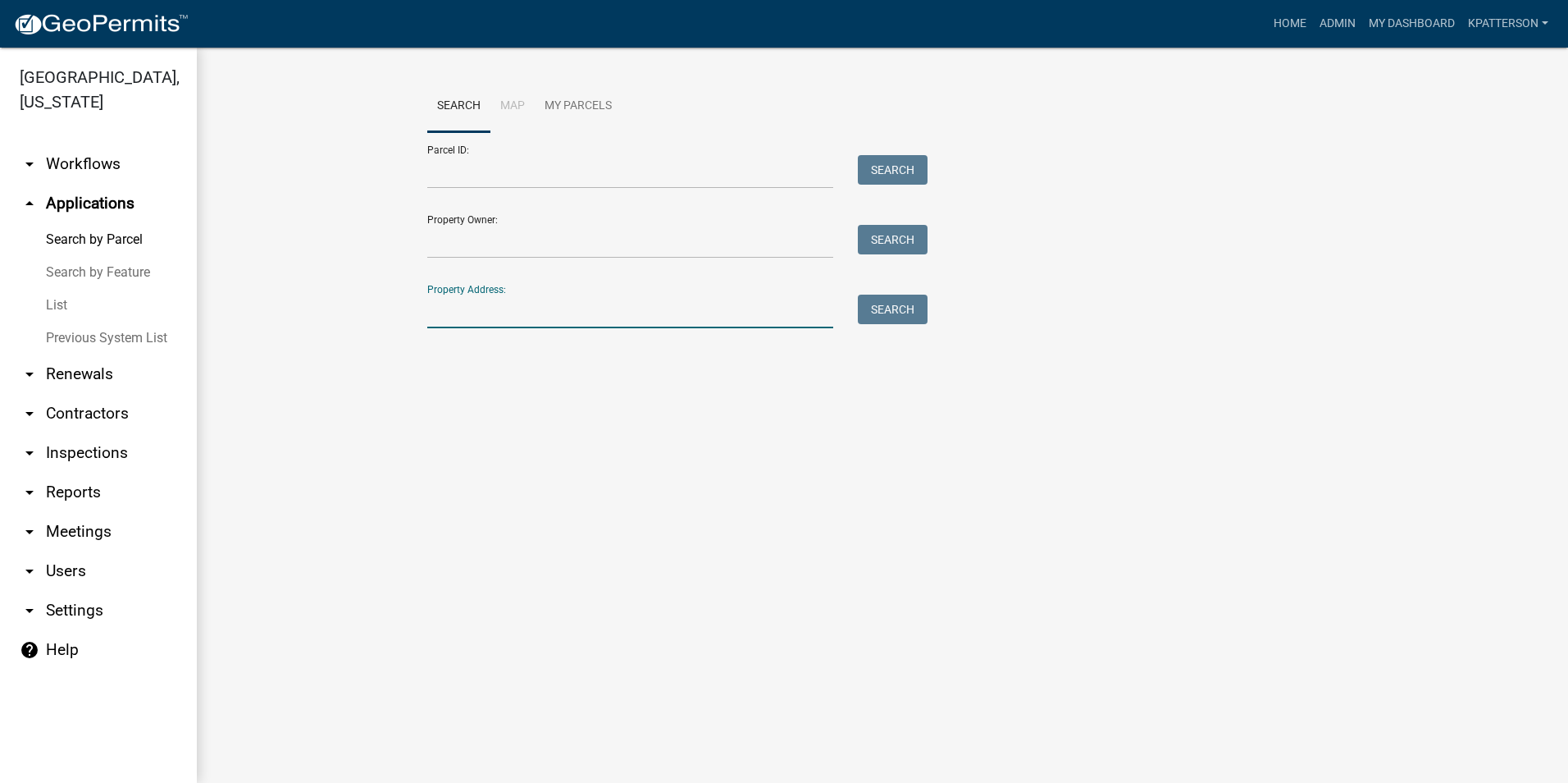
click at [465, 306] on input "Property Address:" at bounding box center [631, 312] width 406 height 34
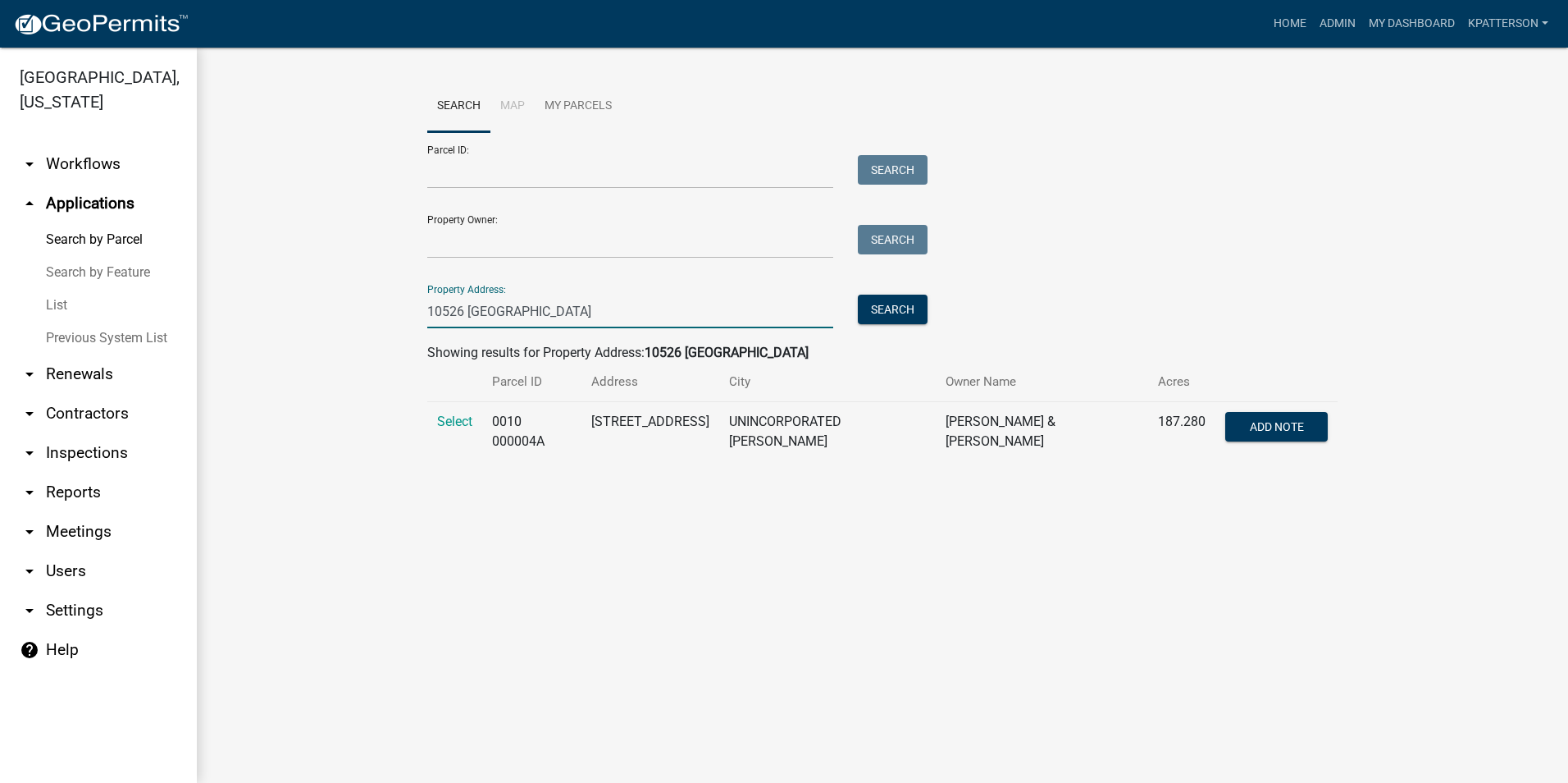
type input "10526 hogansville"
click at [466, 408] on td "Select" at bounding box center [455, 432] width 55 height 60
click at [461, 417] on span "Select" at bounding box center [454, 421] width 35 height 16
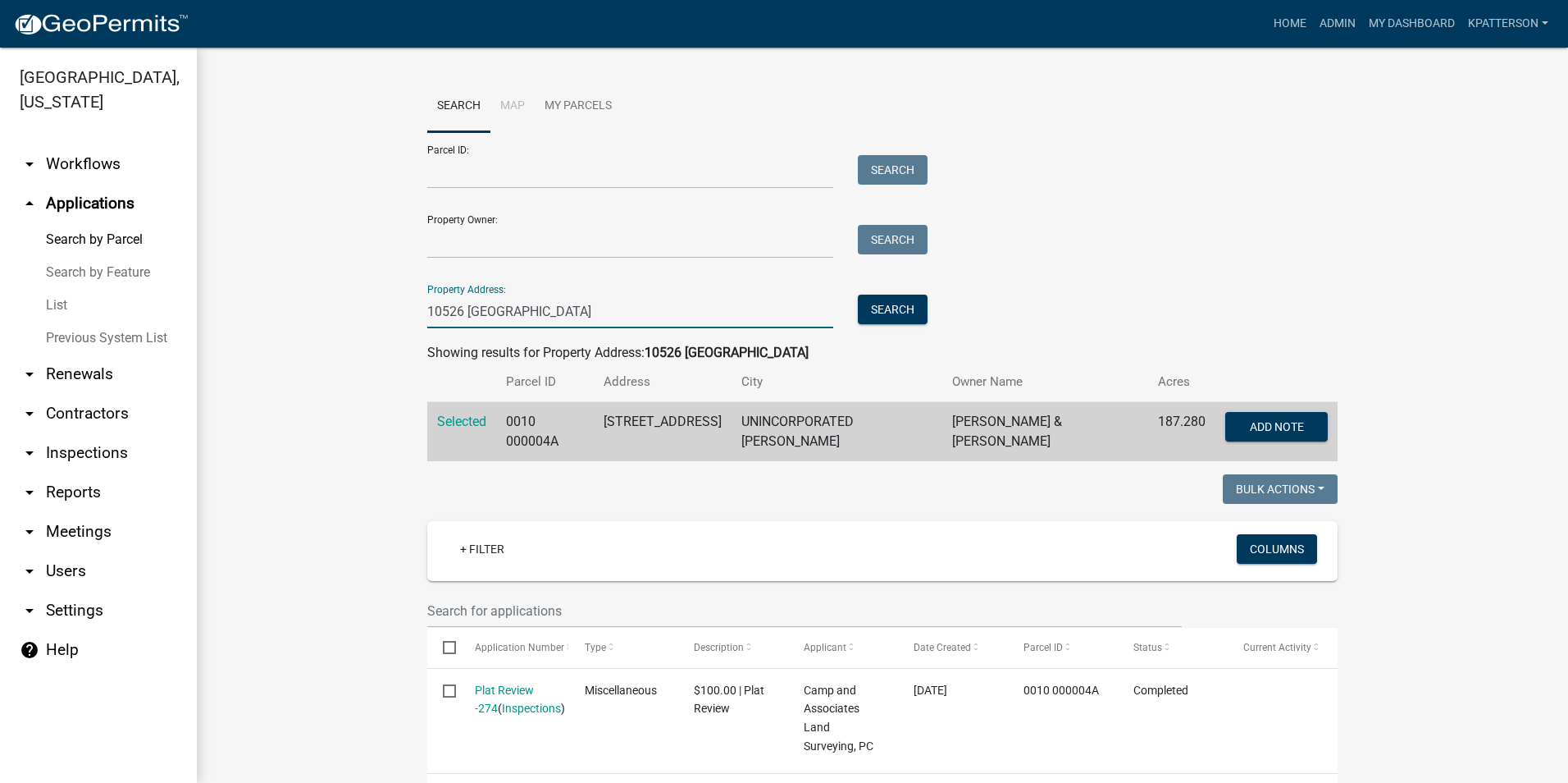
click at [568, 316] on input "10526 hogansville" at bounding box center [631, 312] width 406 height 34
drag, startPoint x: 568, startPoint y: 316, endPoint x: 223, endPoint y: 335, distance: 345.5
click at [223, 335] on div "Search Map My Parcels Parcel ID: Search Property Owner: Search Property Address…" at bounding box center [883, 711] width 1372 height 1328
type input "277 MINNIE SEWELL RD"
click at [913, 309] on button "Search" at bounding box center [893, 309] width 70 height 29
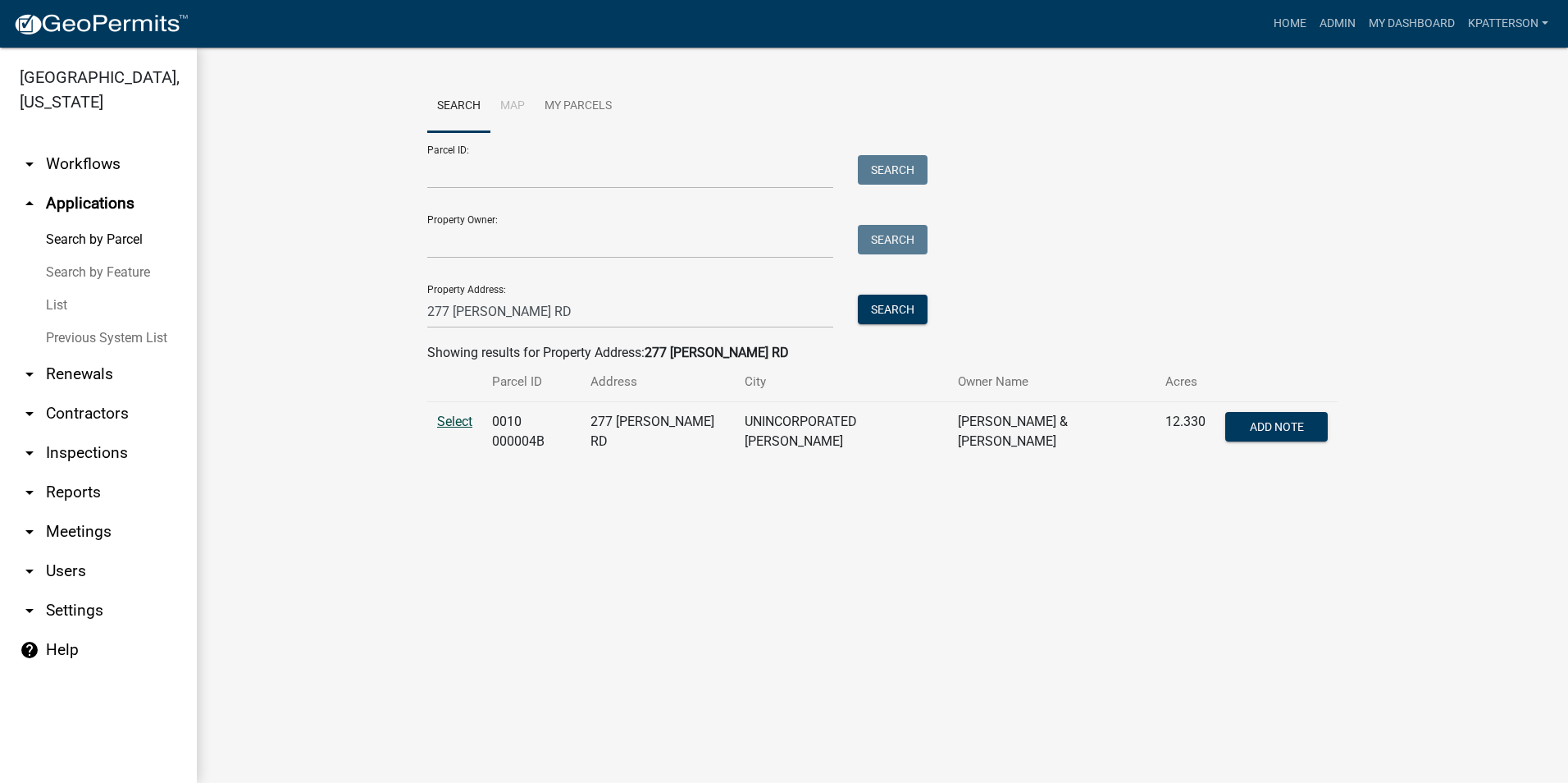
click at [451, 421] on span "Select" at bounding box center [454, 421] width 35 height 16
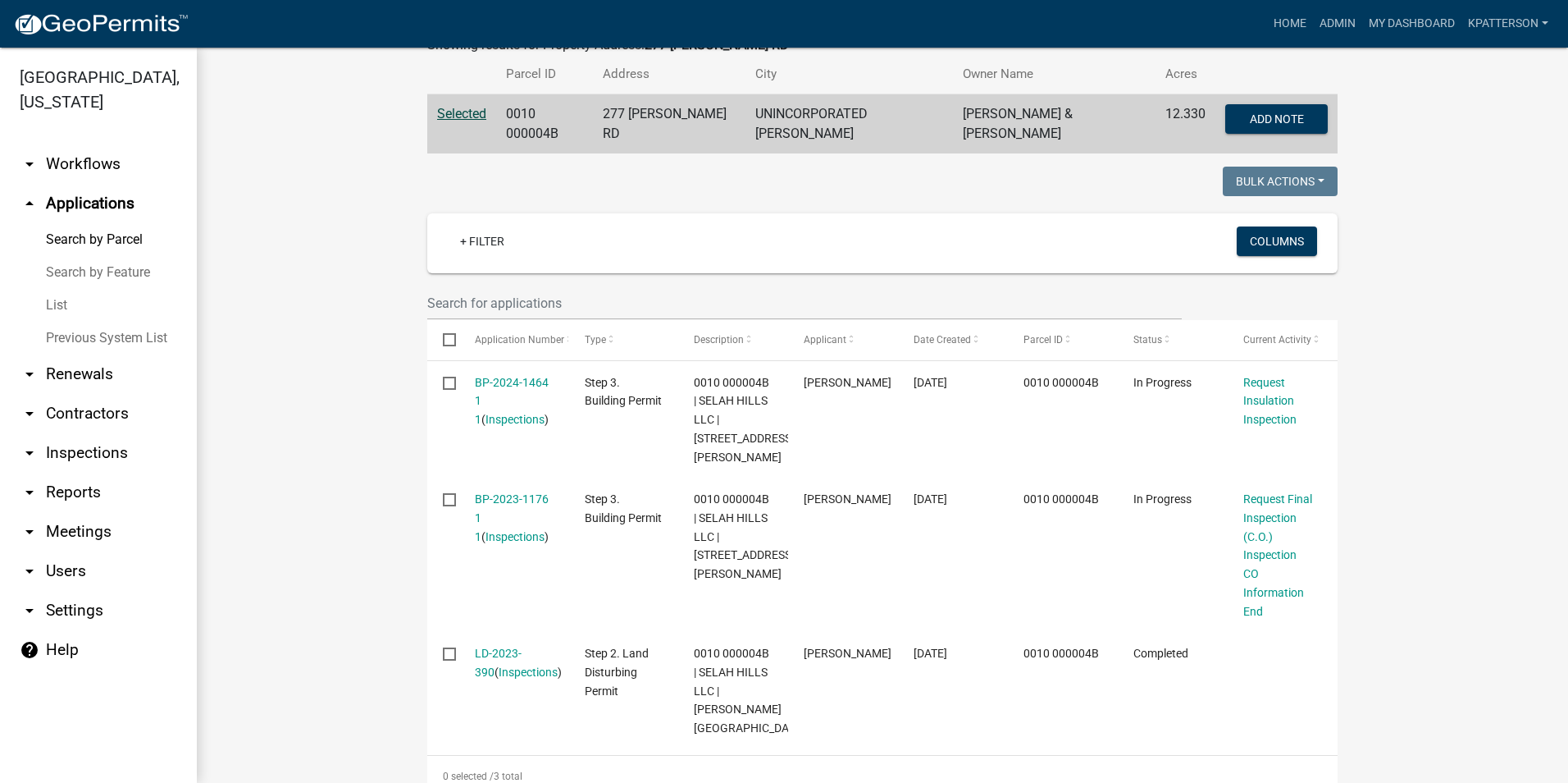
scroll to position [329, 0]
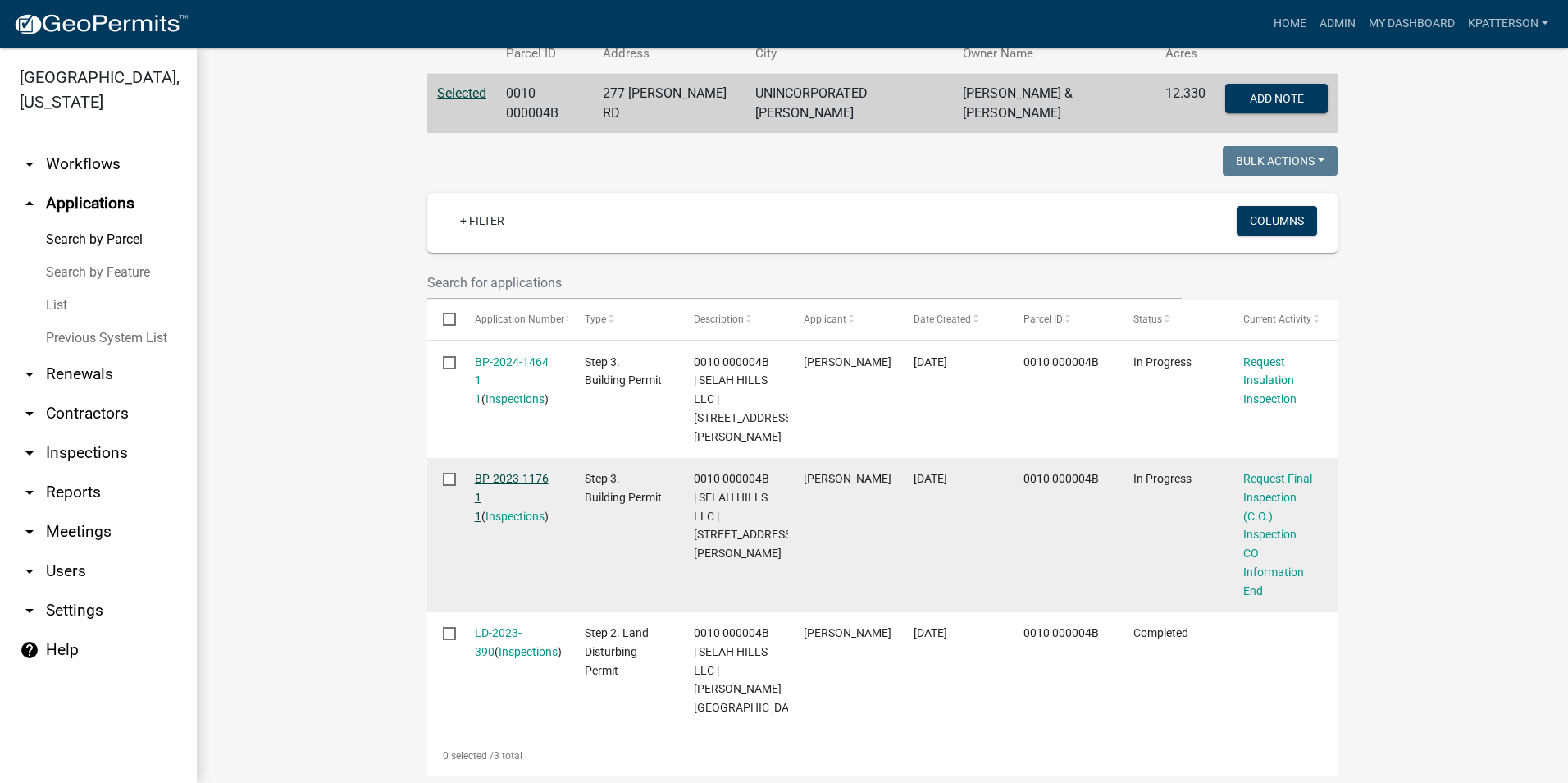
click at [485, 476] on link "BP-2023-1176 1 1" at bounding box center [512, 498] width 74 height 51
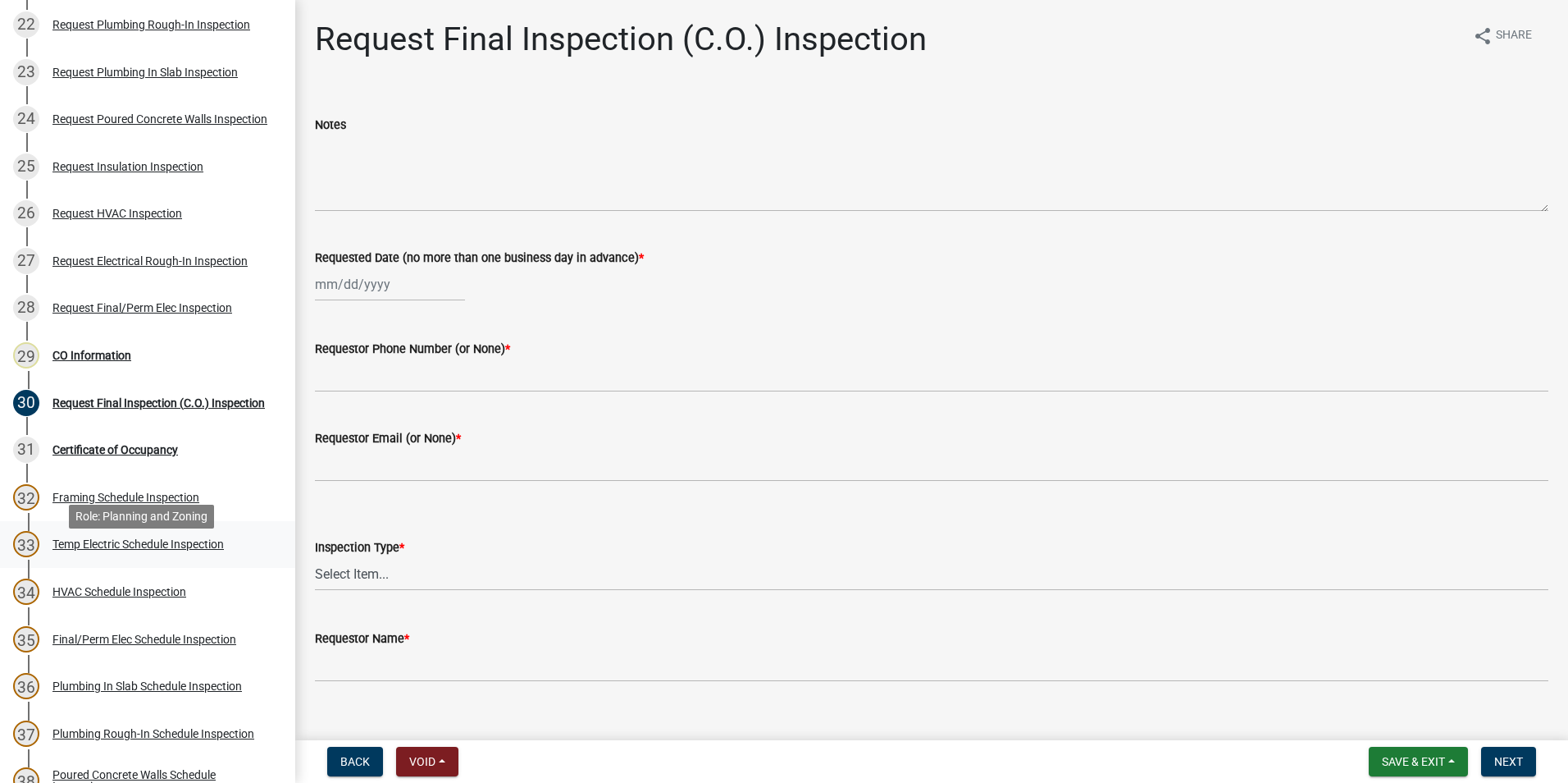
scroll to position [1231, 0]
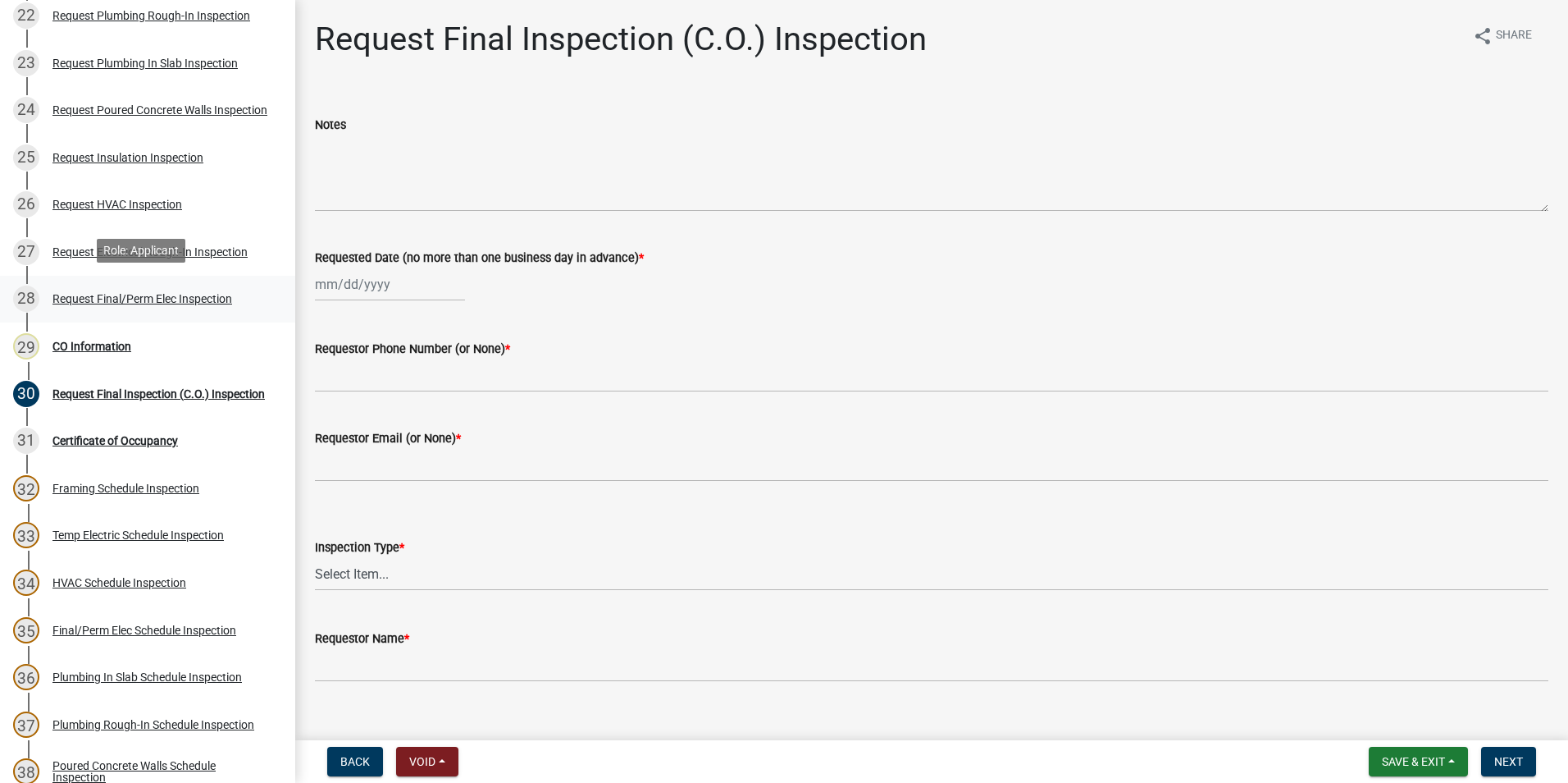
click at [122, 285] on div "28 Request Final/Perm Elec Inspection" at bounding box center [141, 298] width 256 height 26
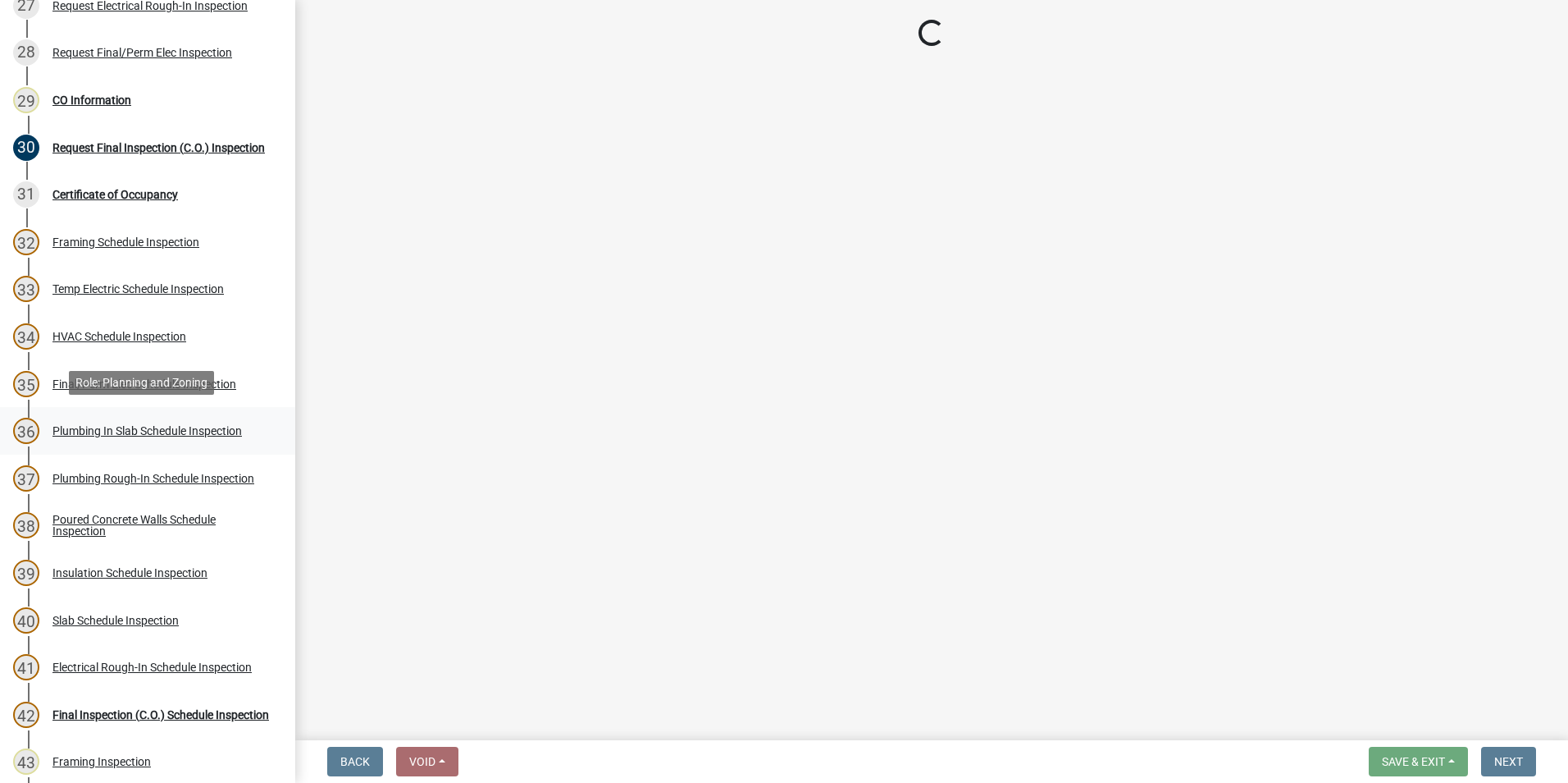
select select "15602396-5ec3-4d50-b7ba-128f4fe7a0c1"
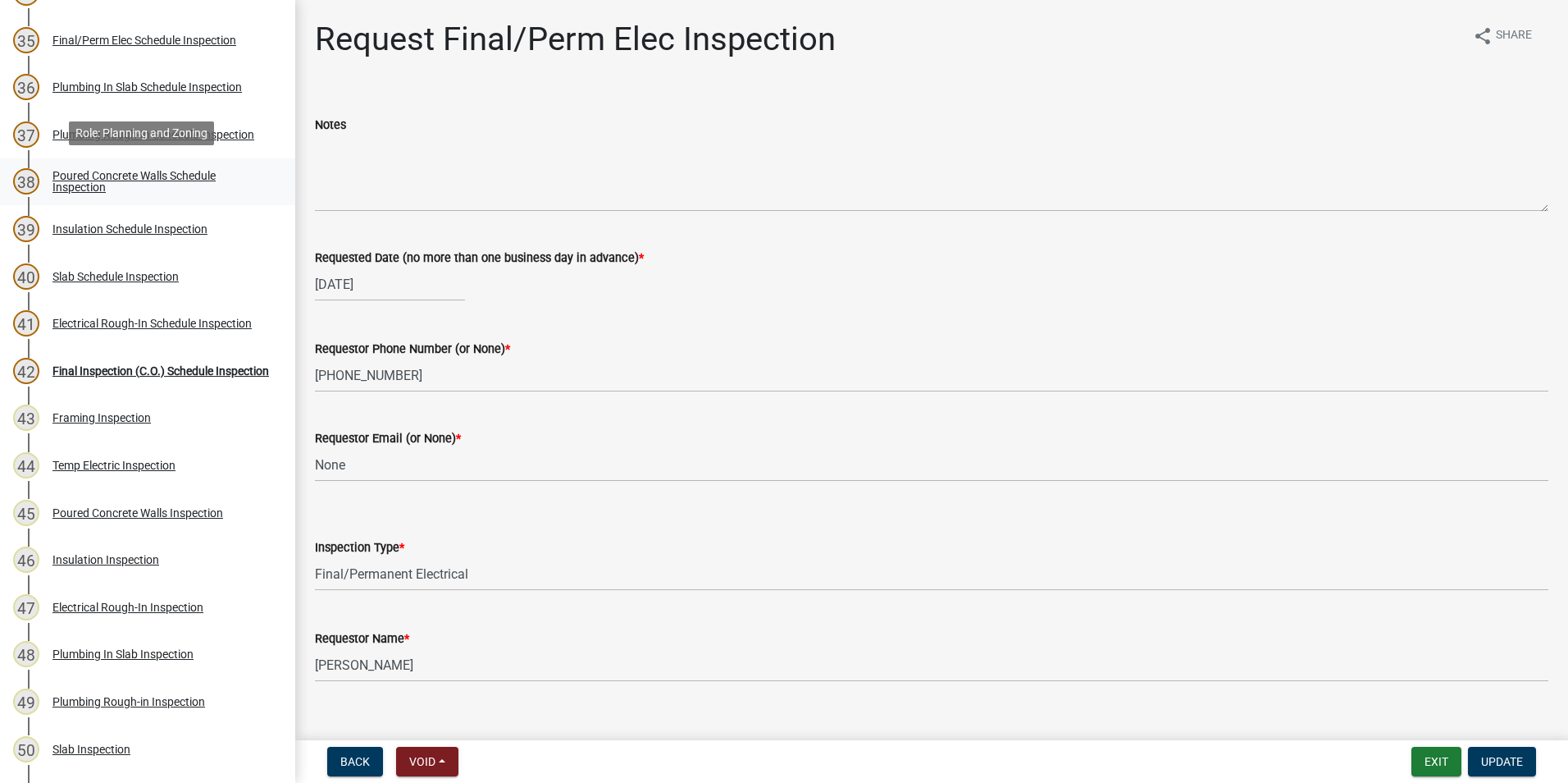
scroll to position [1739, 0]
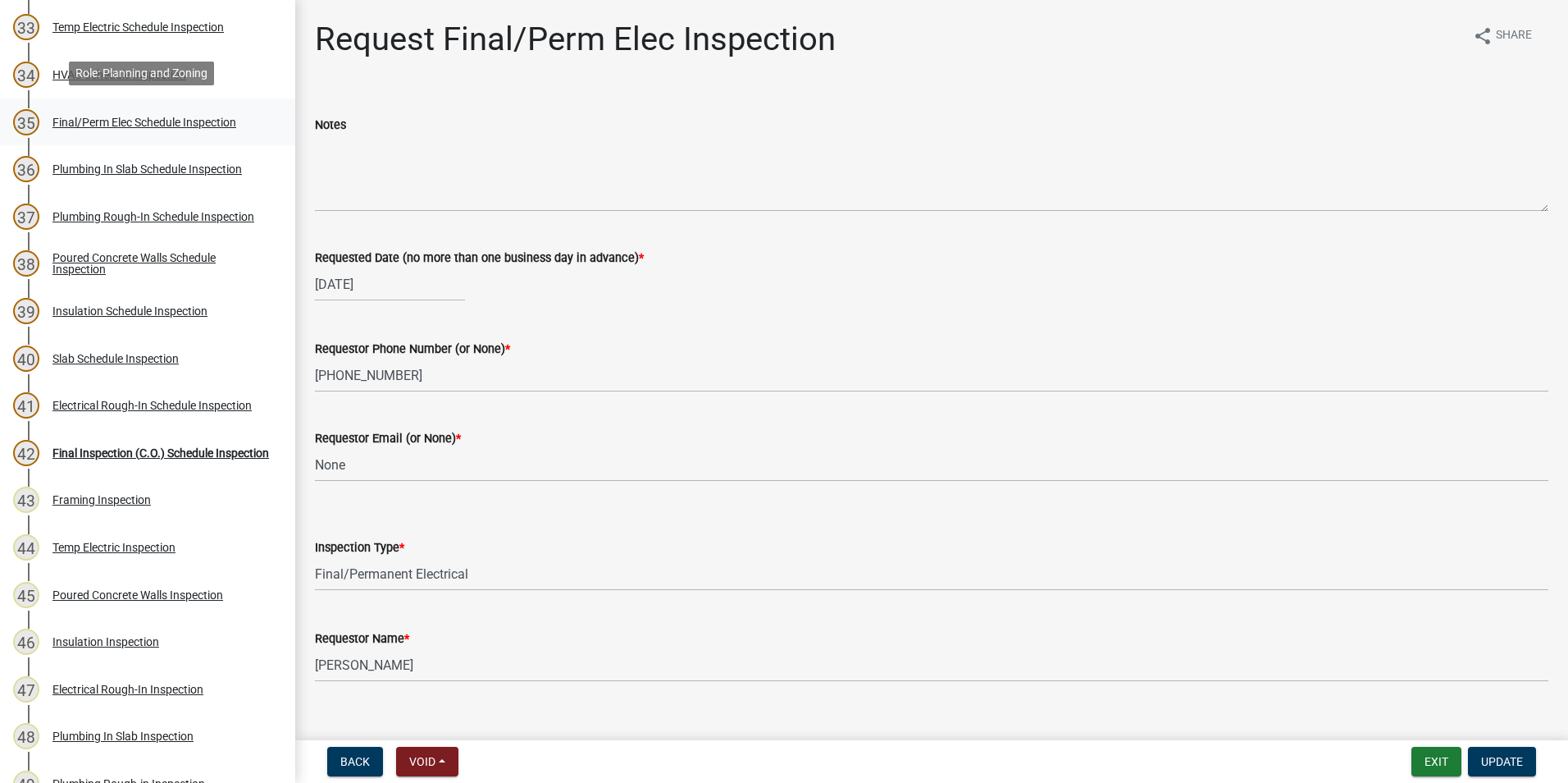
click at [244, 103] on link "35 Final/Perm Elec Schedule Inspection" at bounding box center [147, 122] width 295 height 47
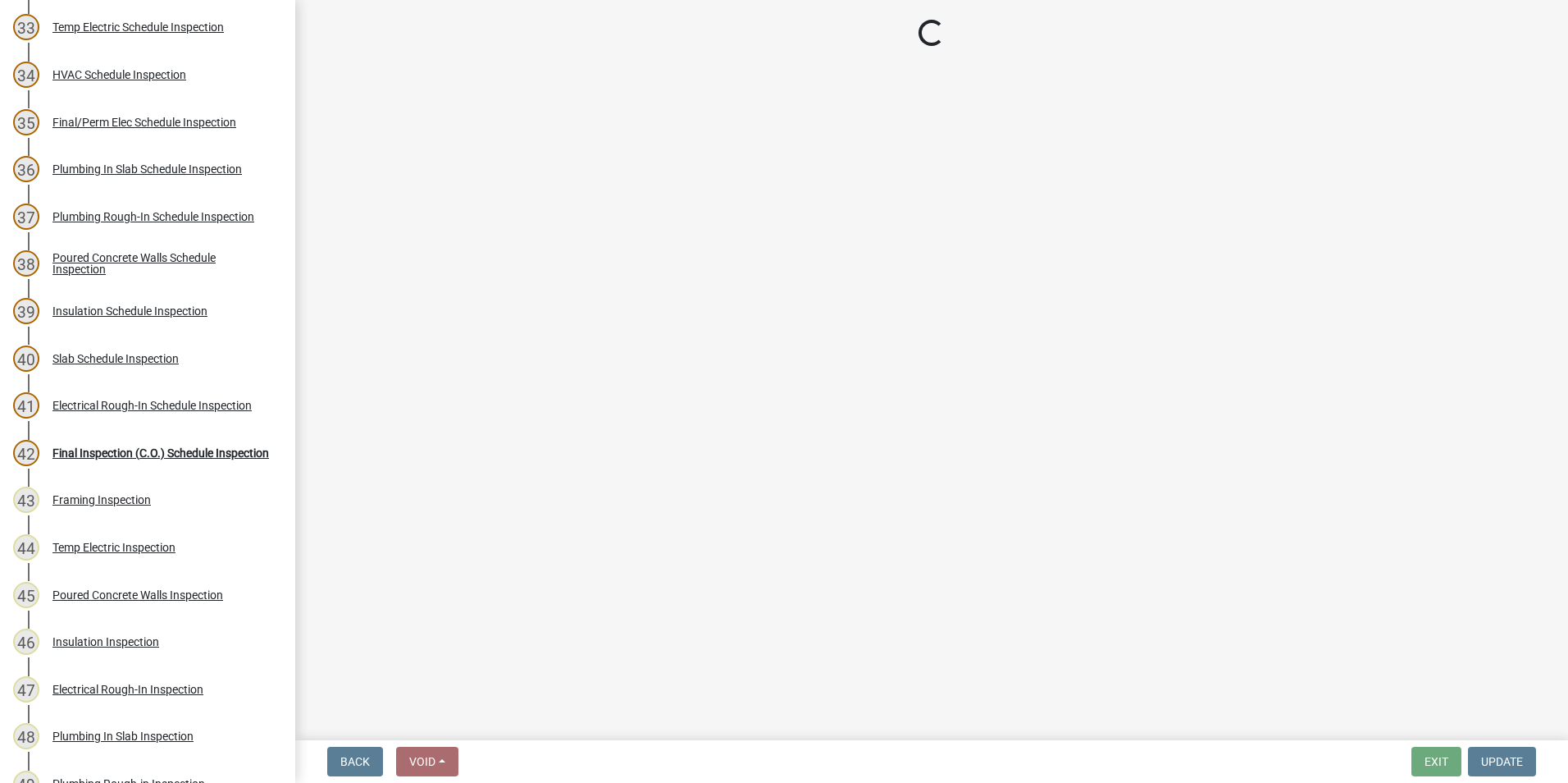
select select "e20251c8-f858-4aed-a4a0-52e27fd5066e"
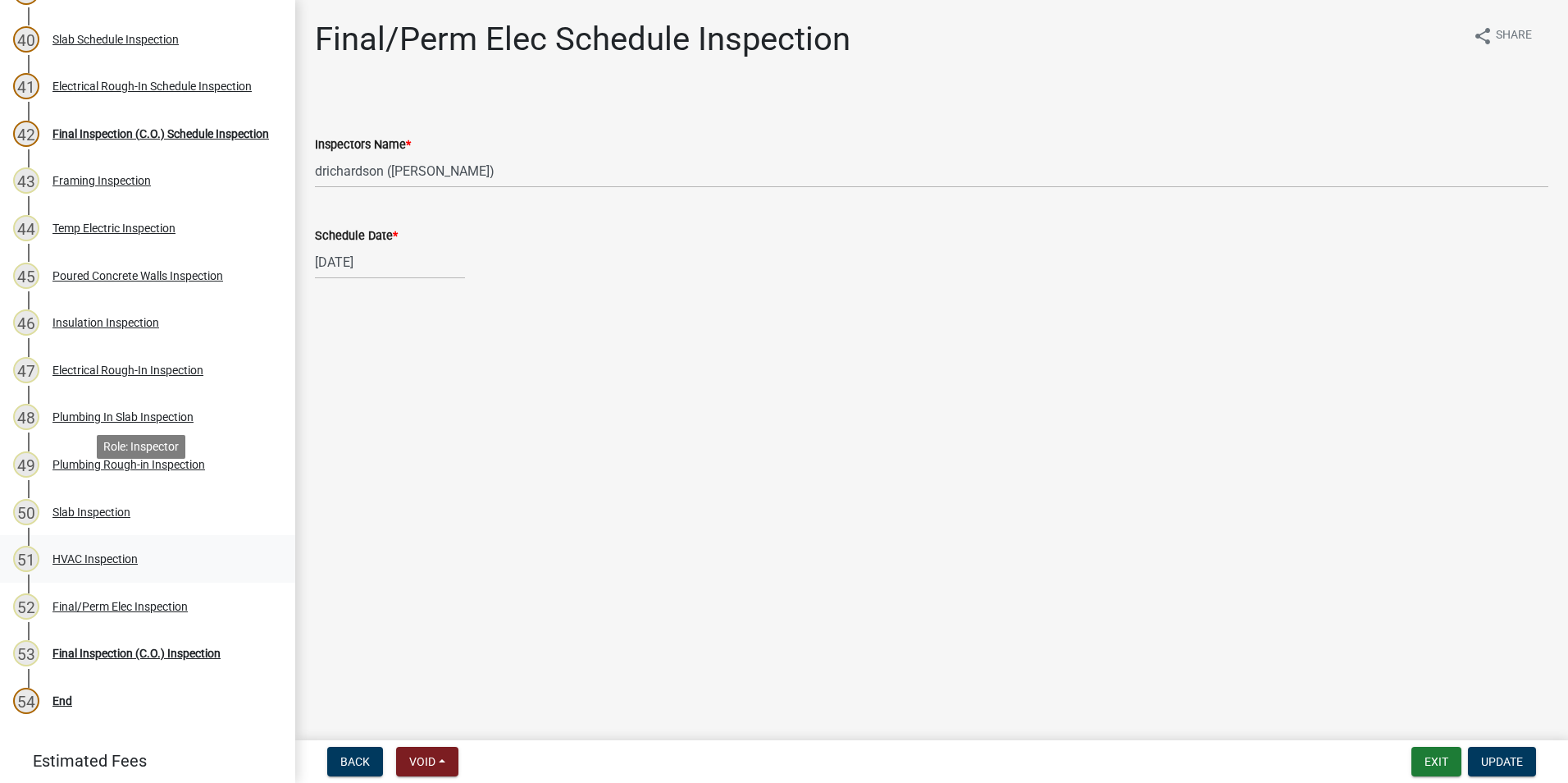
scroll to position [2068, 0]
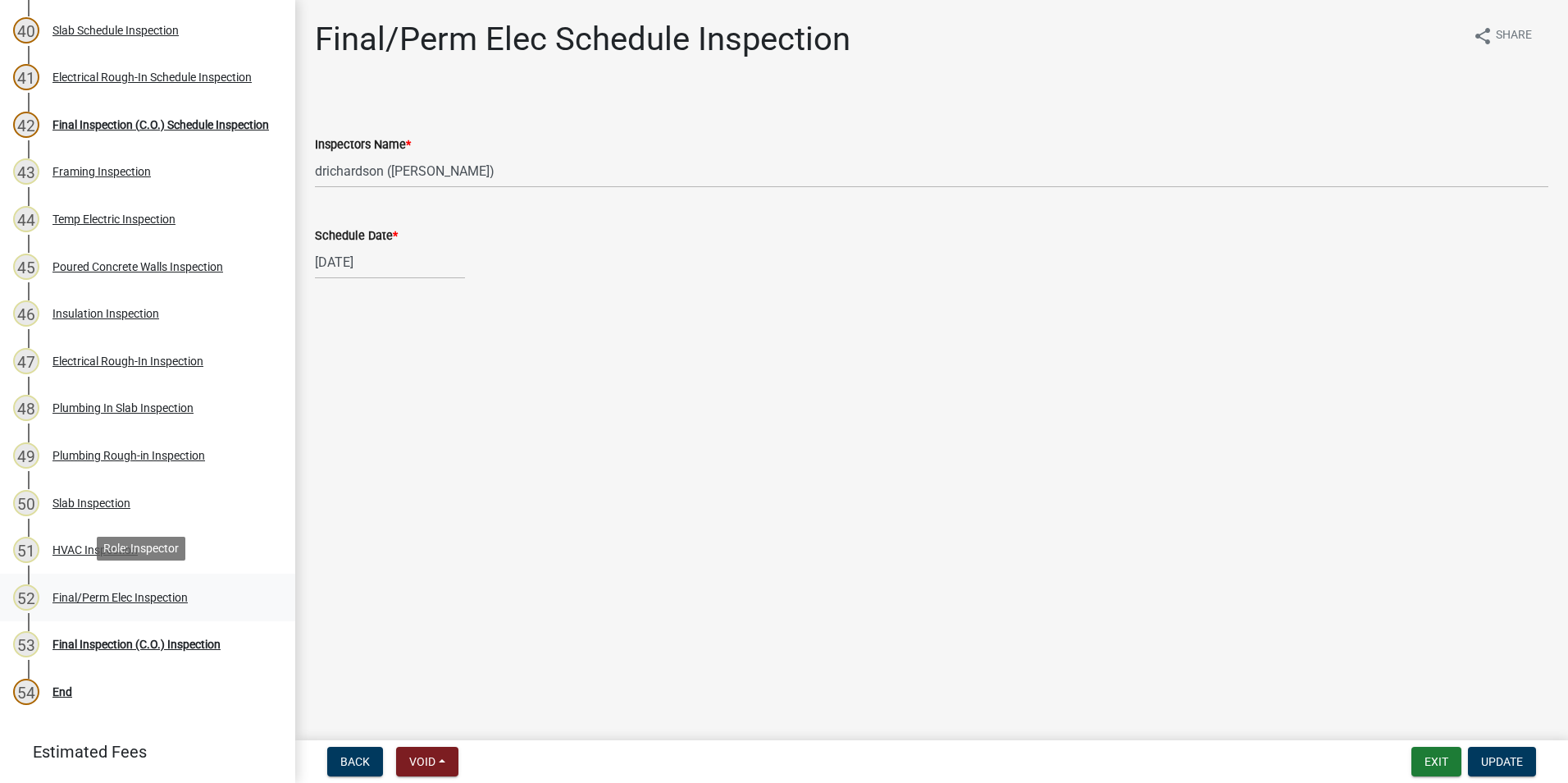
click at [165, 592] on div "Final/Perm Elec Inspection" at bounding box center [120, 598] width 135 height 11
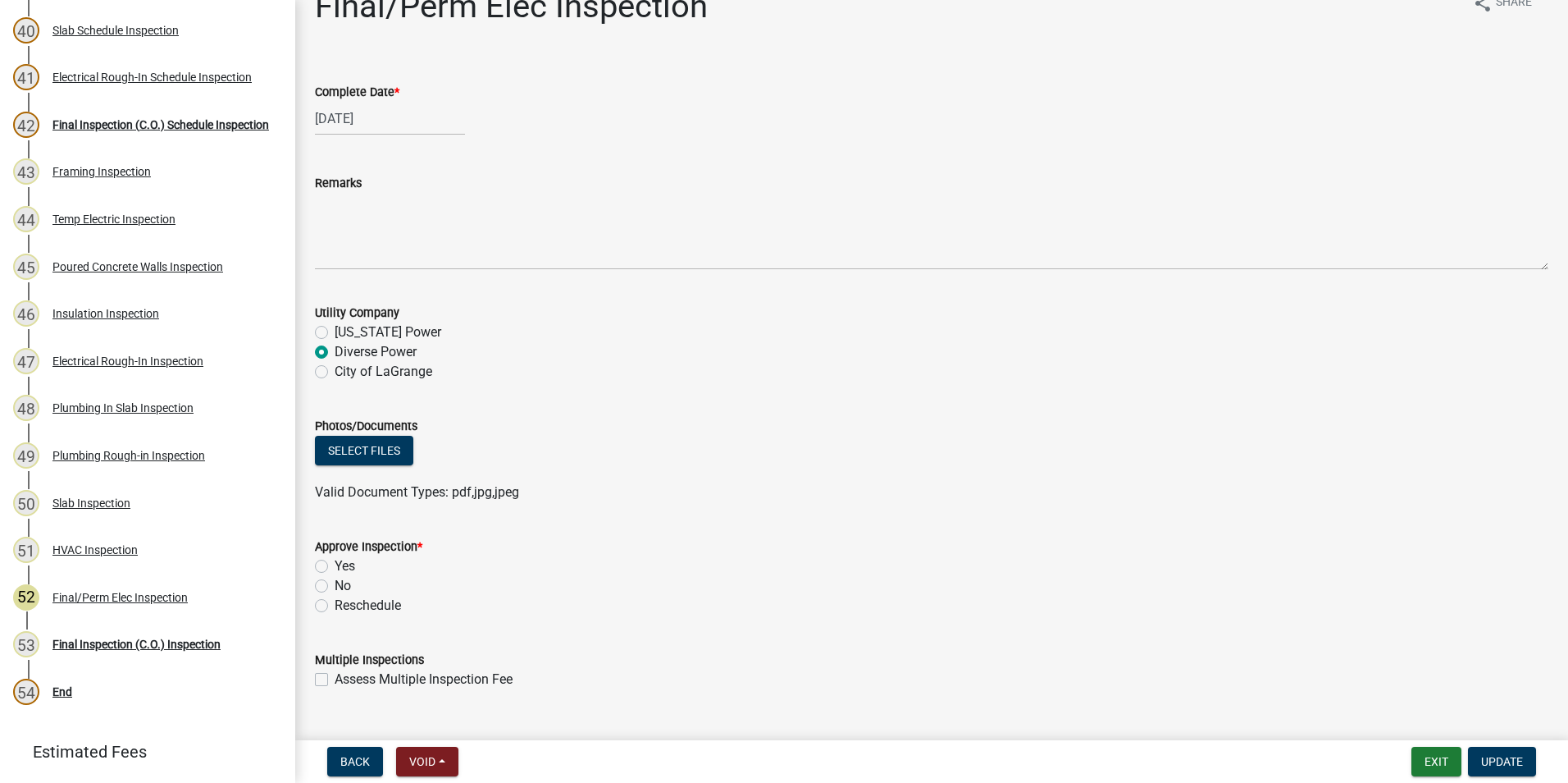
scroll to position [0, 0]
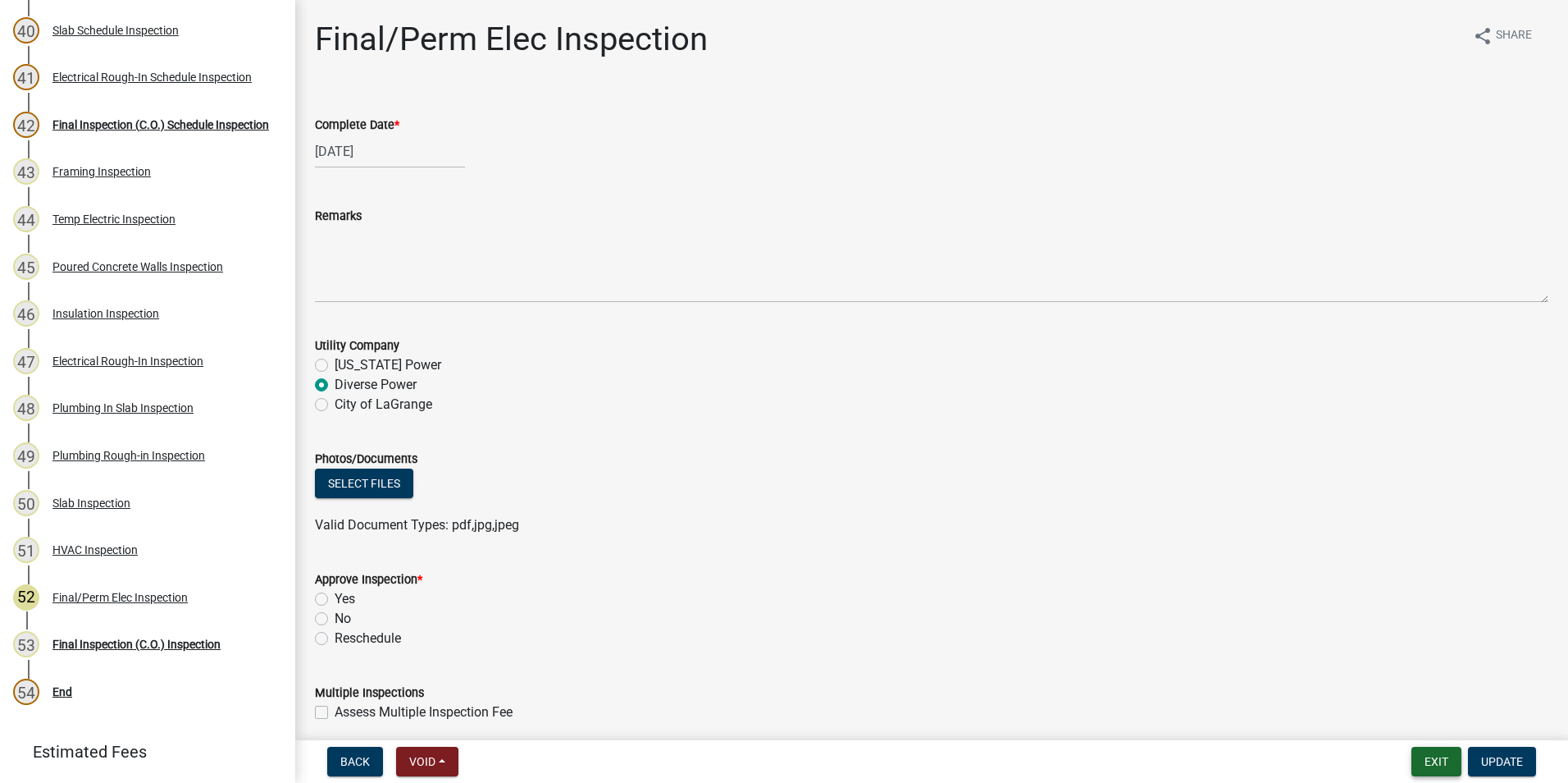
click at [1441, 757] on button "Exit" at bounding box center [1436, 761] width 50 height 29
